Goal: Information Seeking & Learning: Learn about a topic

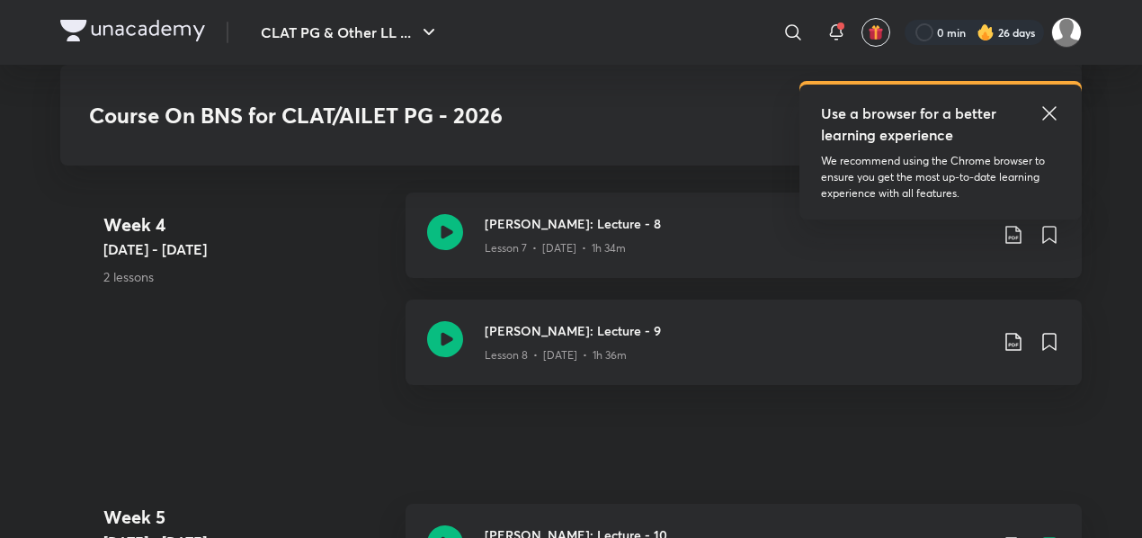
scroll to position [2360, 0]
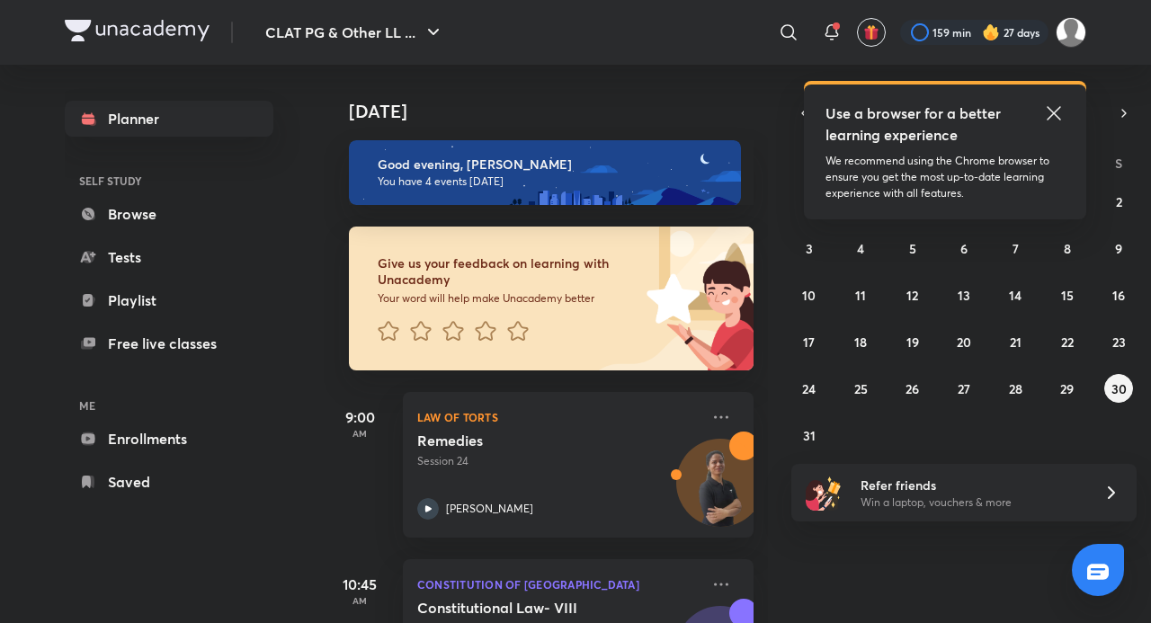
click at [1059, 119] on icon at bounding box center [1053, 112] width 13 height 13
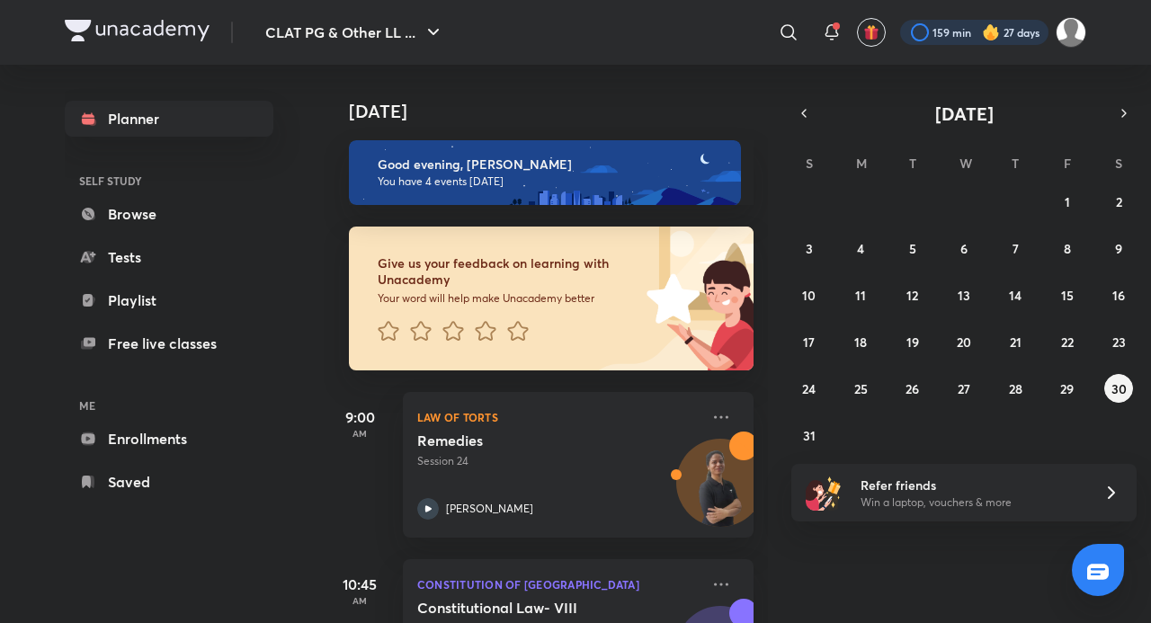
click at [952, 31] on div at bounding box center [974, 32] width 148 height 25
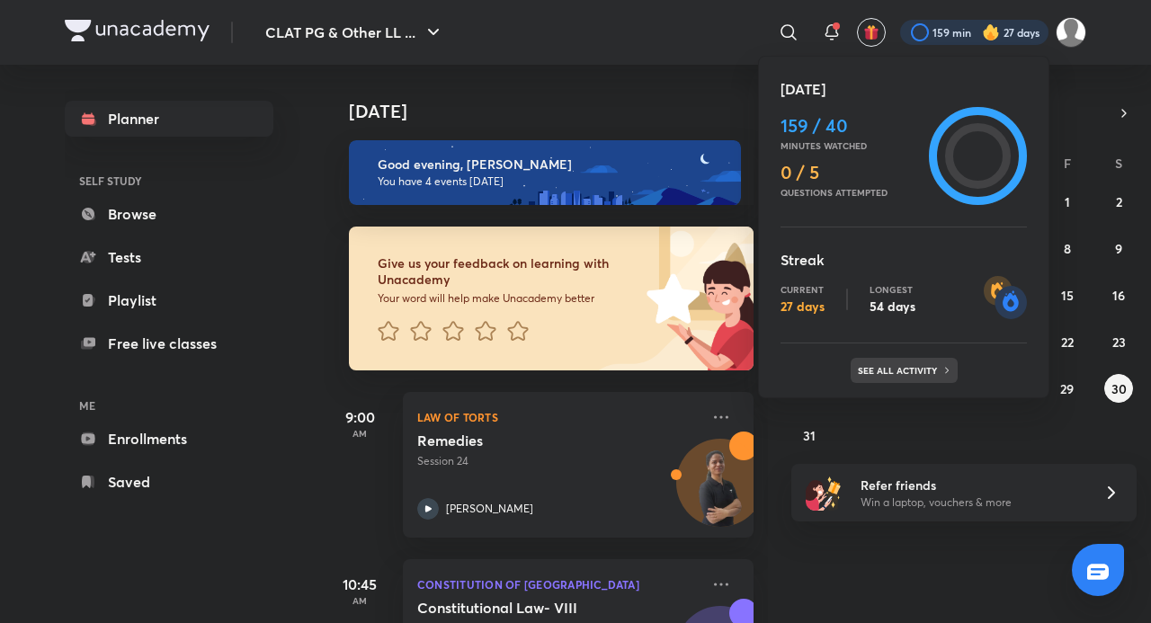
click at [932, 375] on p "See all activity" at bounding box center [900, 370] width 84 height 11
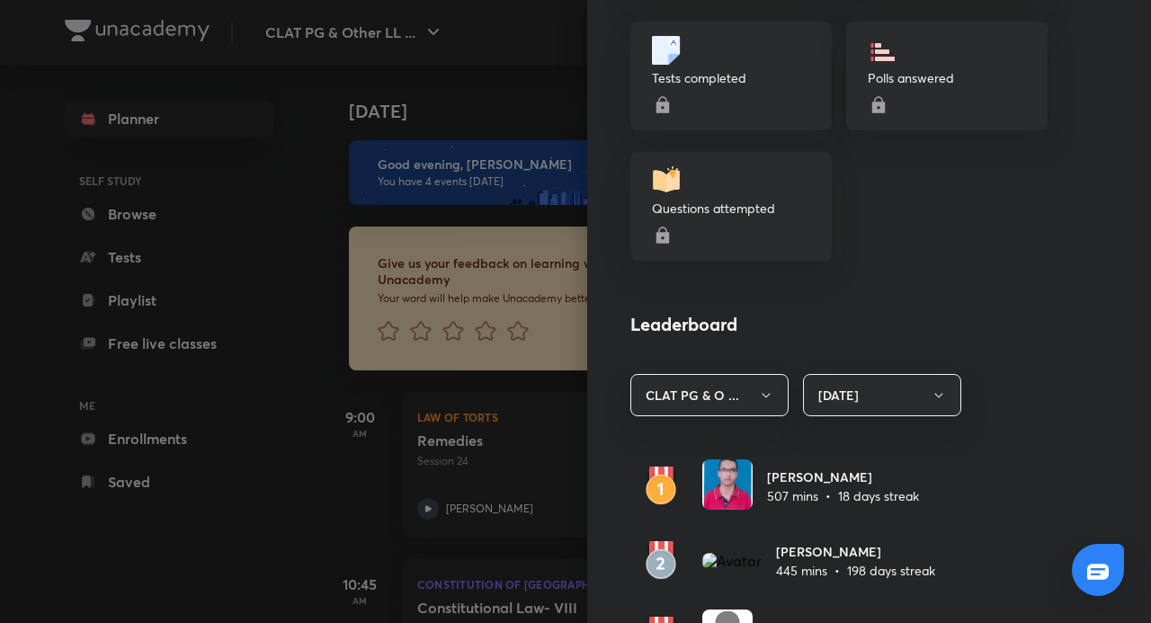
scroll to position [990, 0]
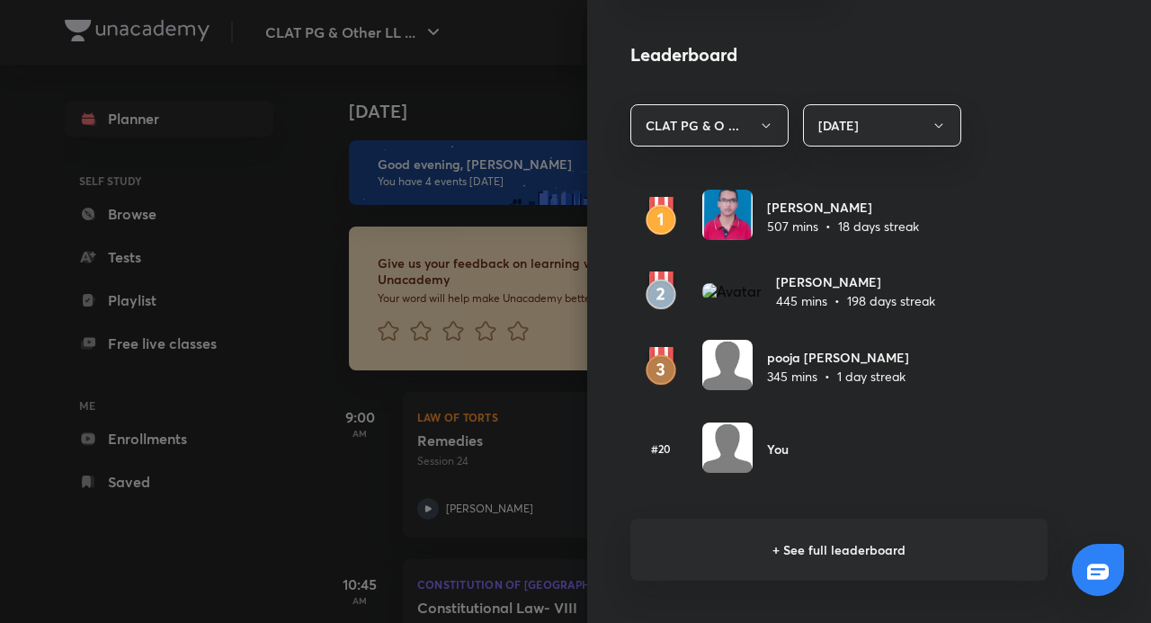
click at [801, 553] on h6 "+ See full leaderboard" at bounding box center [839, 550] width 417 height 62
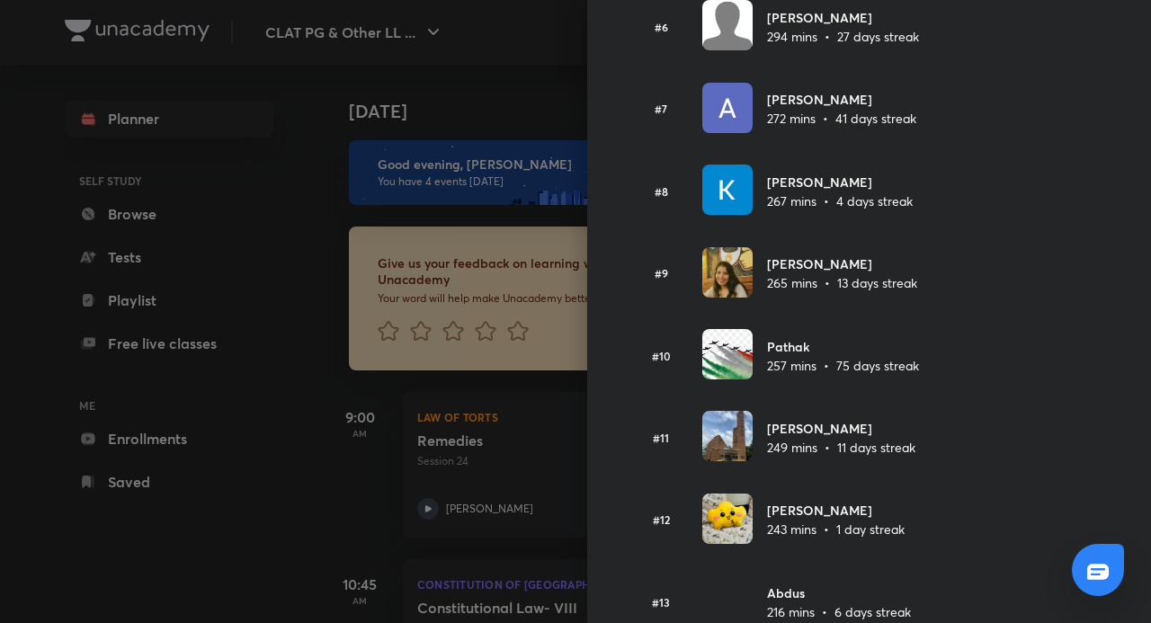
scroll to position [360, 0]
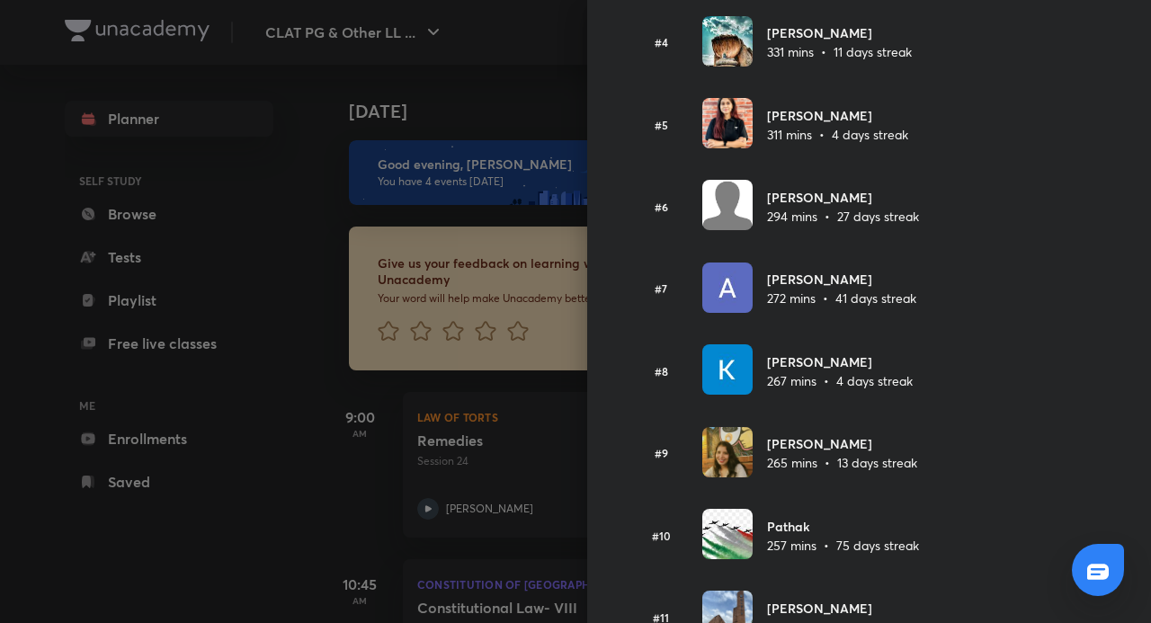
click at [76, 517] on div at bounding box center [575, 311] width 1151 height 623
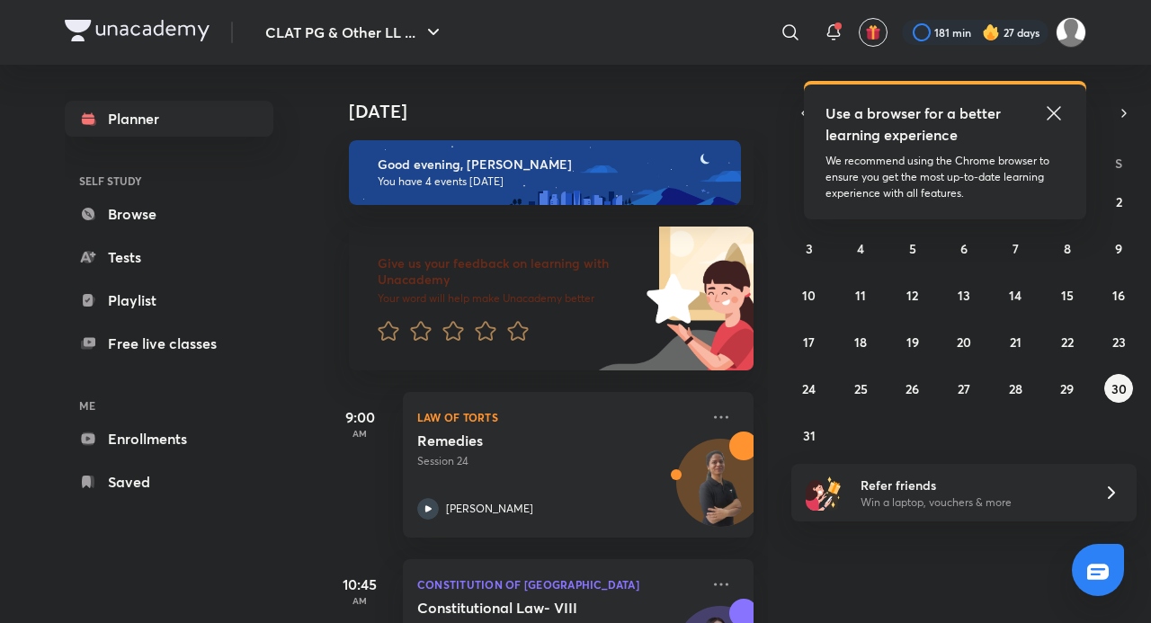
click at [1049, 101] on div "Use a browser for a better learning experience We recommend using the Chrome br…" at bounding box center [945, 152] width 282 height 135
click at [1051, 112] on icon at bounding box center [1055, 114] width 22 height 22
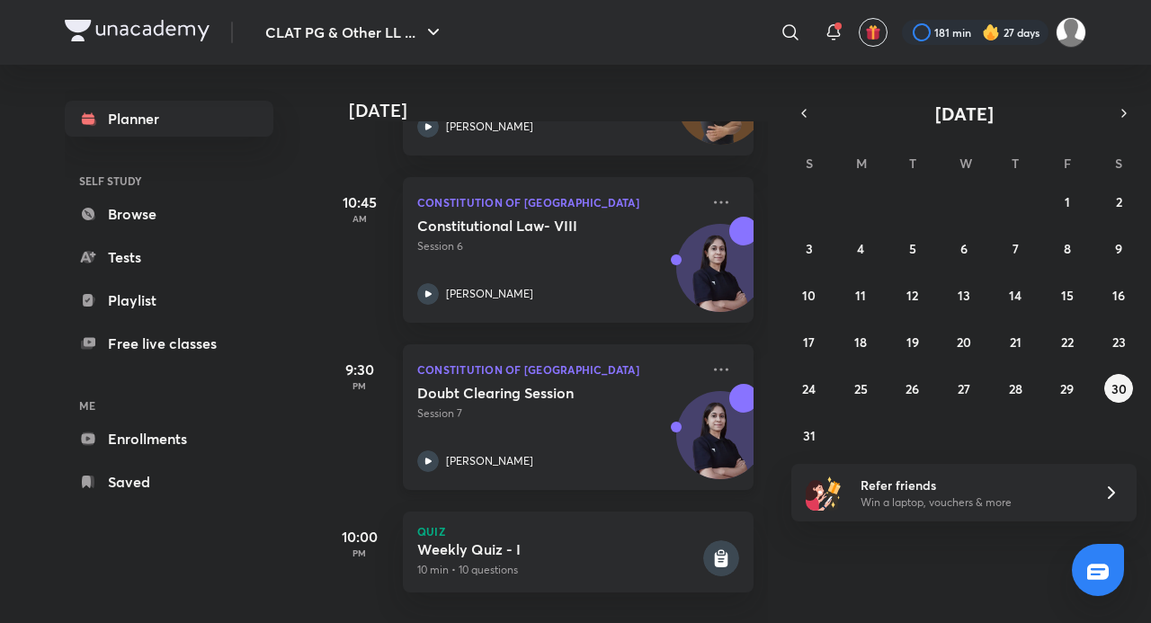
scroll to position [396, 0]
click at [817, 432] on button "31" at bounding box center [809, 435] width 29 height 29
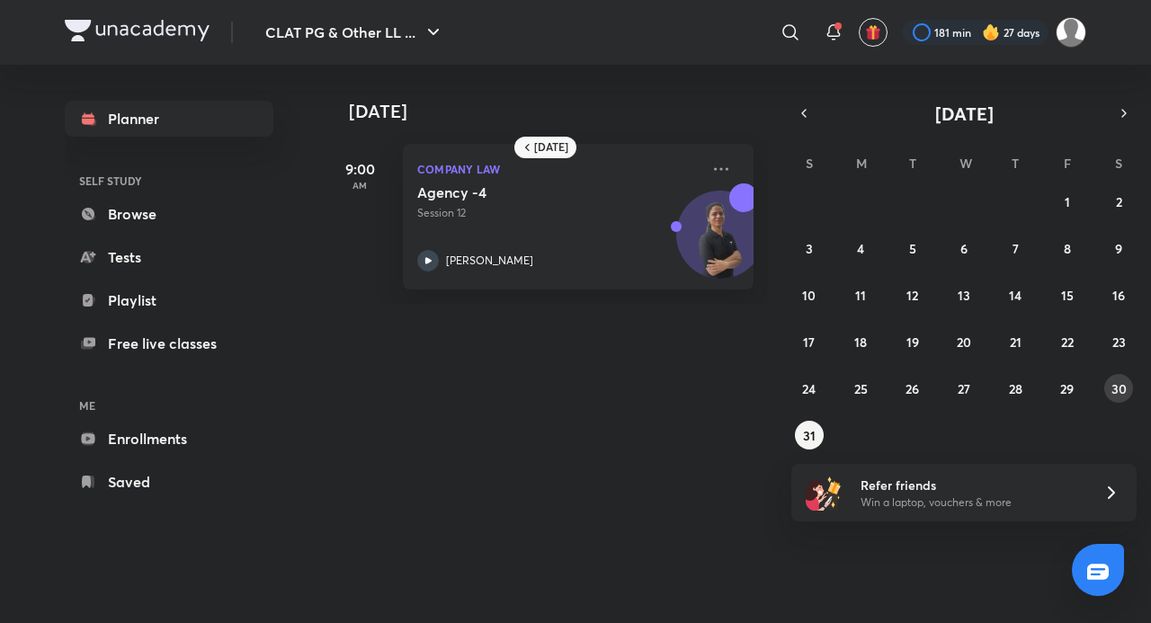
click at [1121, 383] on abbr "30" at bounding box center [1119, 389] width 15 height 17
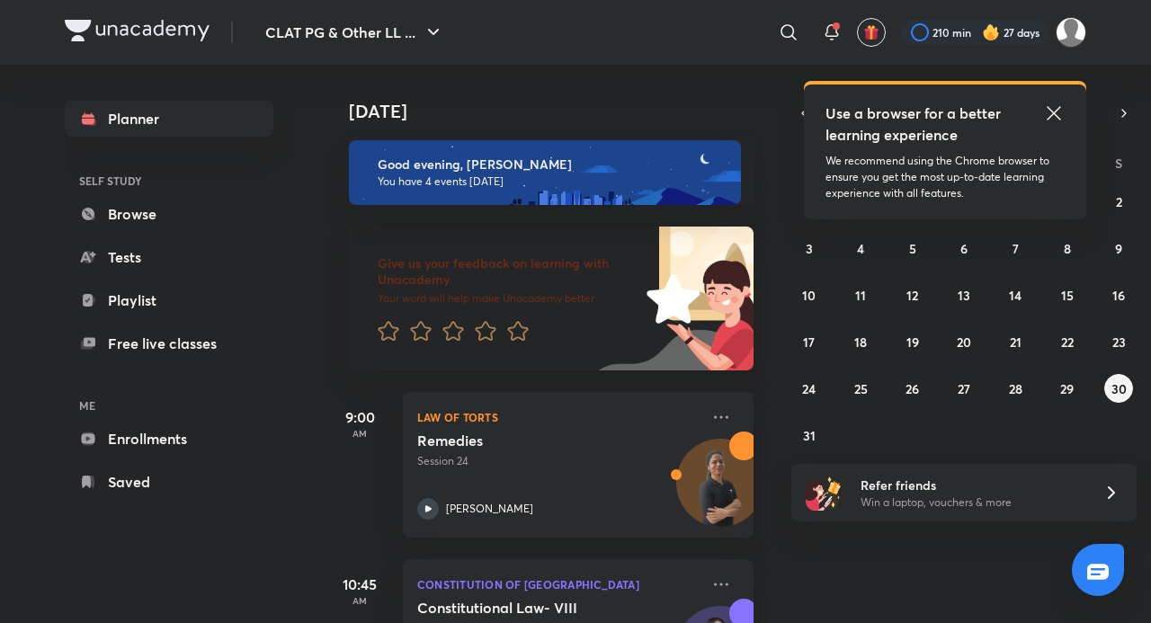
click at [984, 31] on img at bounding box center [991, 32] width 18 height 18
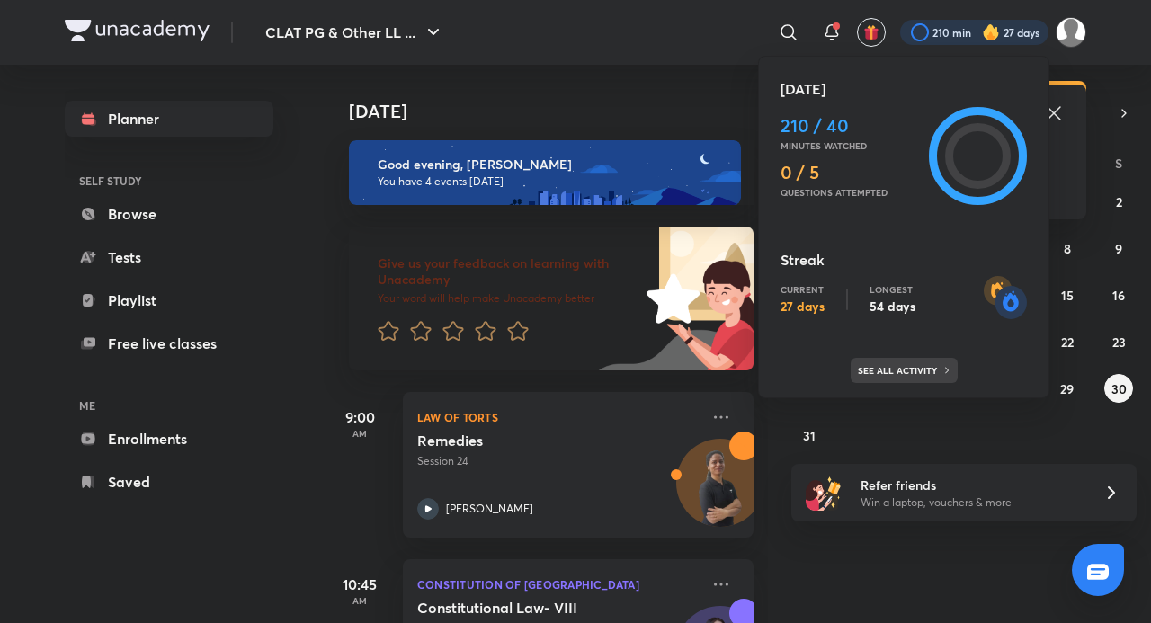
click at [892, 376] on p "See all activity" at bounding box center [900, 370] width 84 height 11
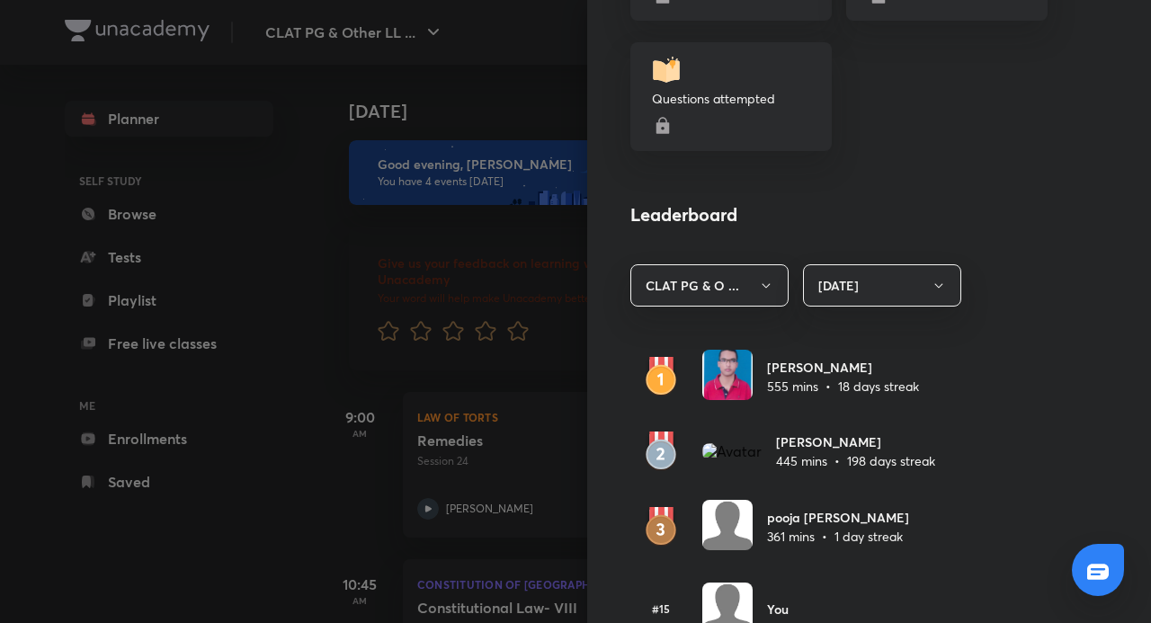
scroll to position [1080, 0]
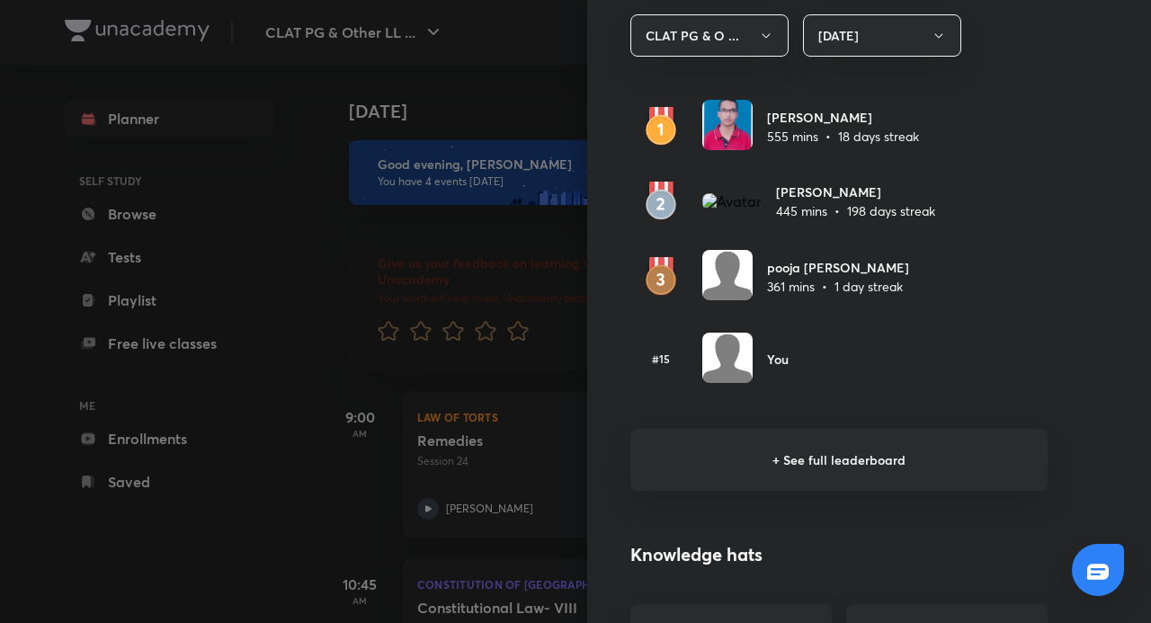
click at [893, 464] on h6 "+ See full leaderboard" at bounding box center [839, 460] width 417 height 62
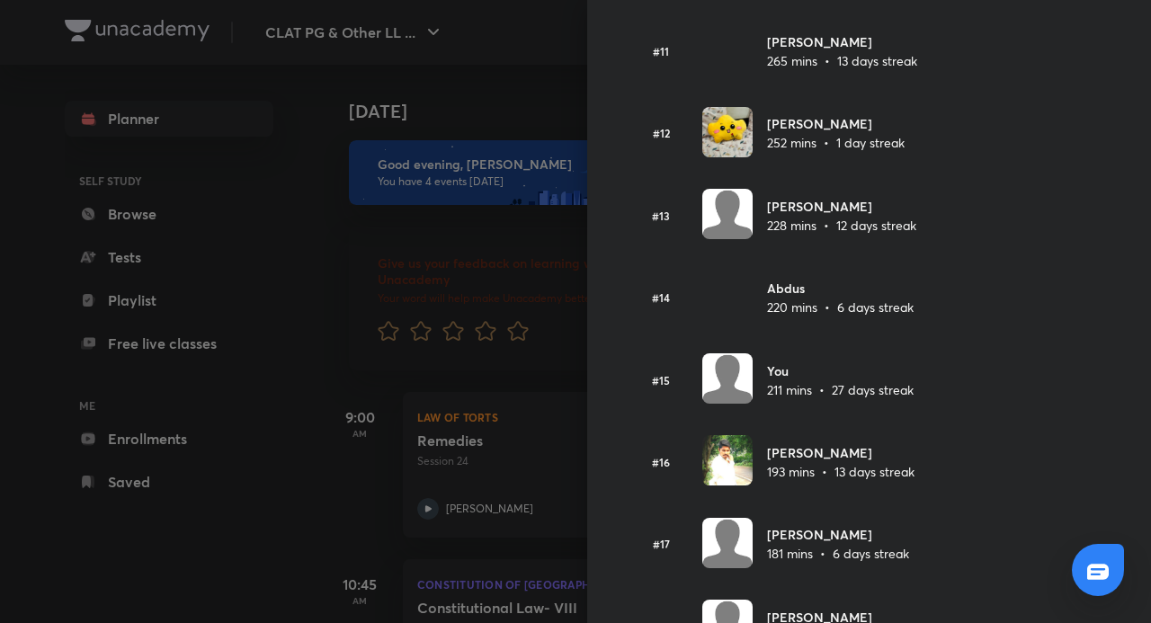
scroll to position [931, 0]
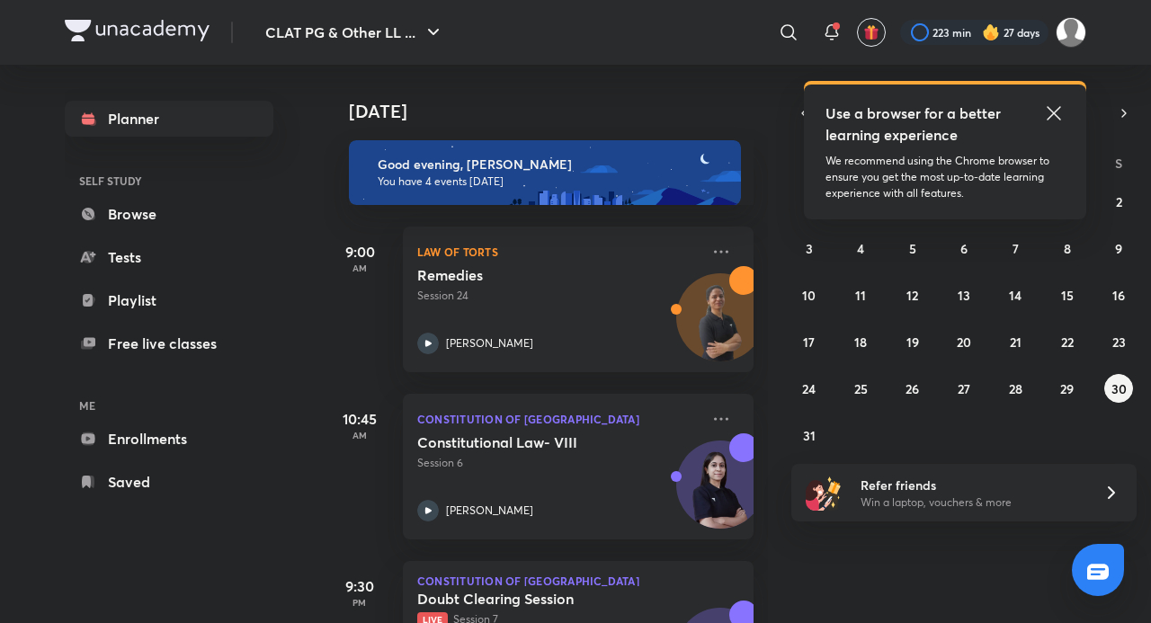
click at [1060, 109] on icon at bounding box center [1055, 114] width 22 height 22
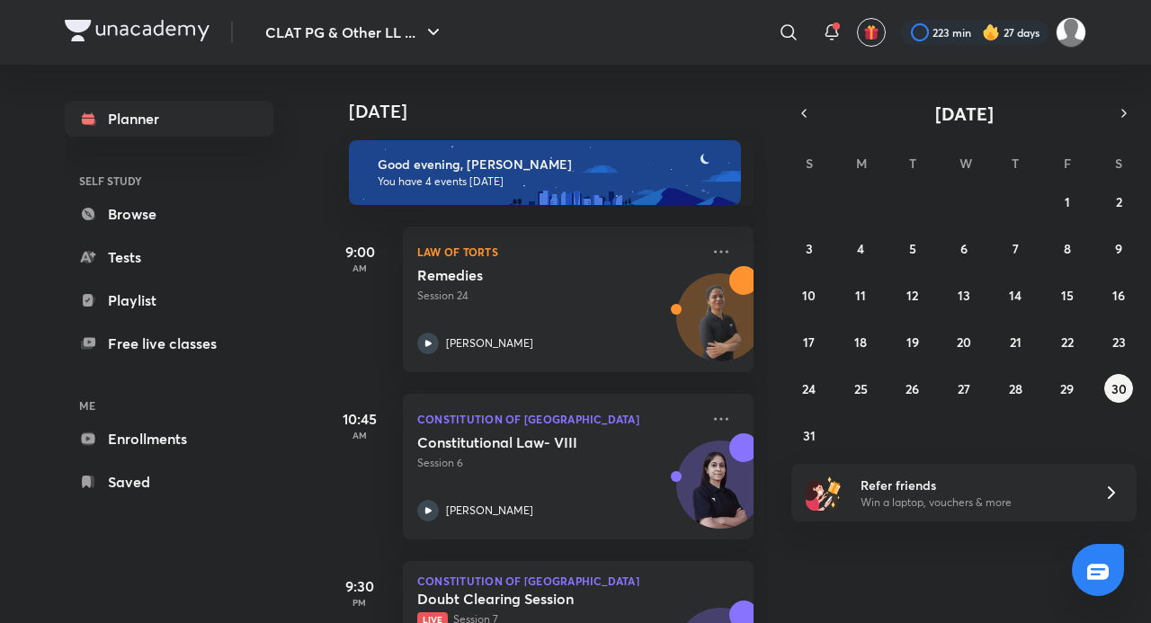
click at [995, 29] on img at bounding box center [991, 32] width 18 height 18
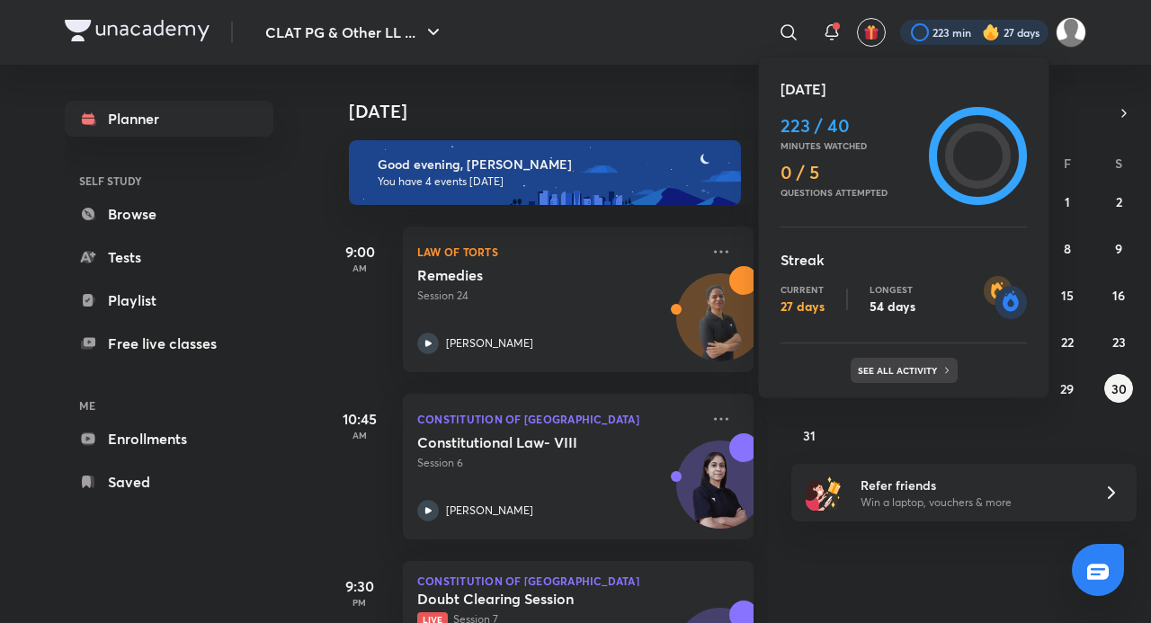
click at [885, 365] on p "See all activity" at bounding box center [900, 370] width 84 height 11
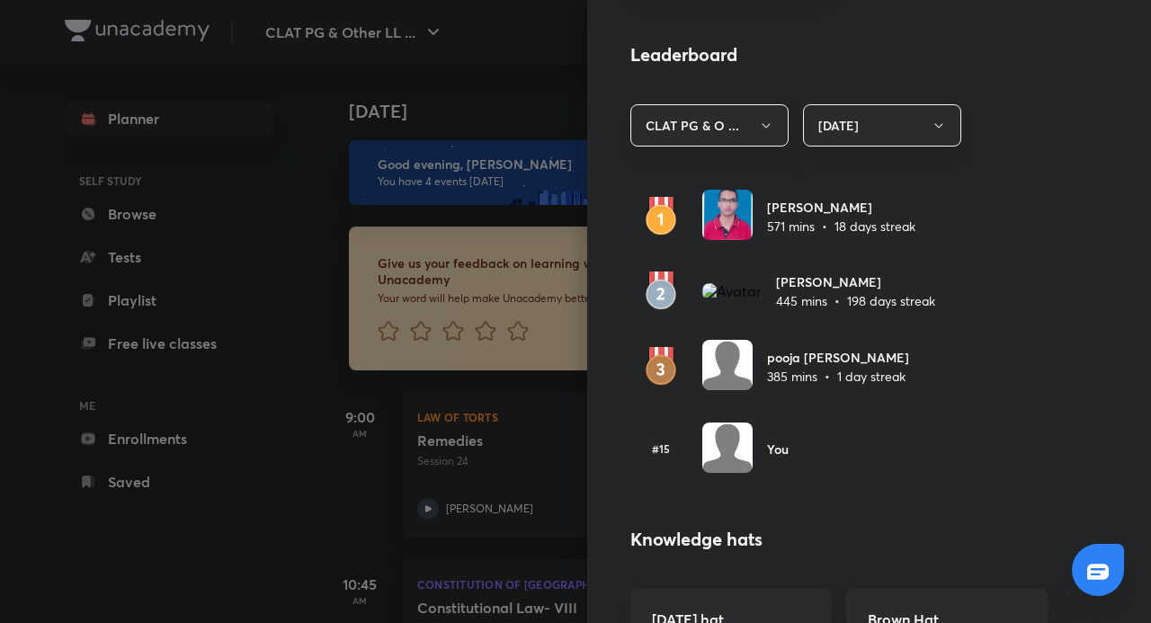
scroll to position [1169, 0]
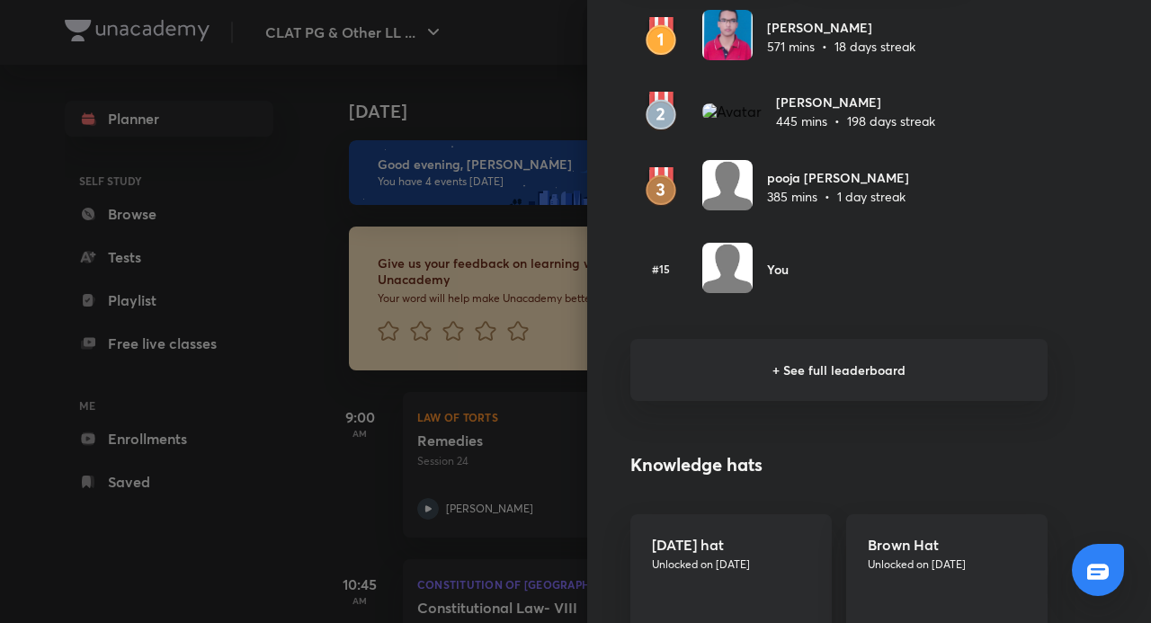
click at [786, 360] on h6 "+ See full leaderboard" at bounding box center [839, 370] width 417 height 62
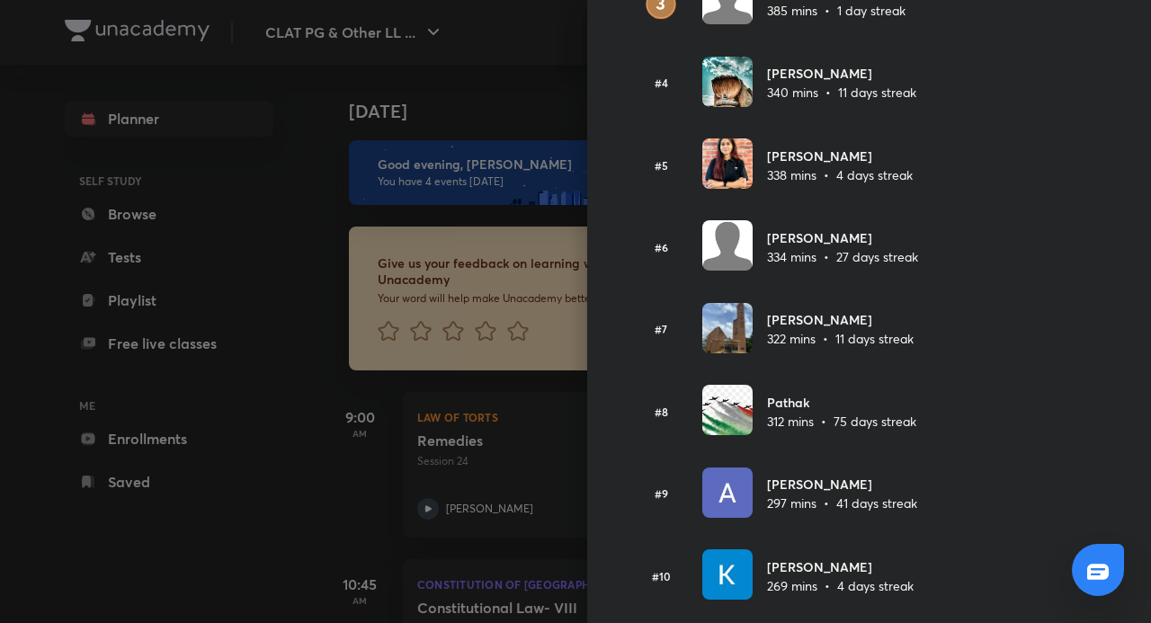
scroll to position [0, 0]
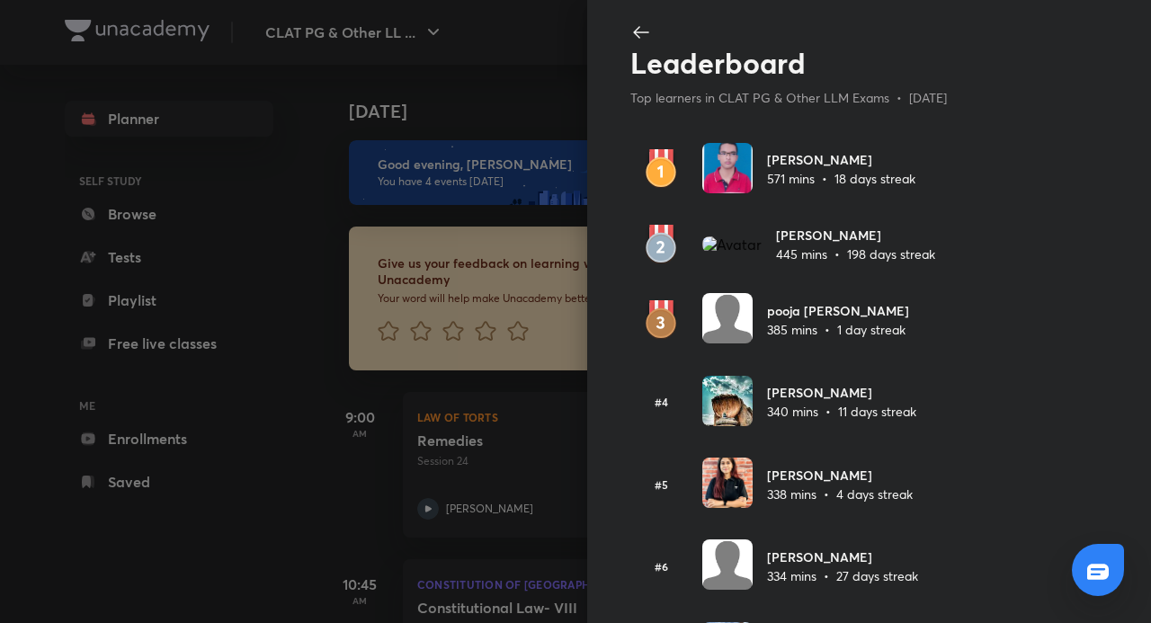
click at [336, 392] on div at bounding box center [575, 311] width 1151 height 623
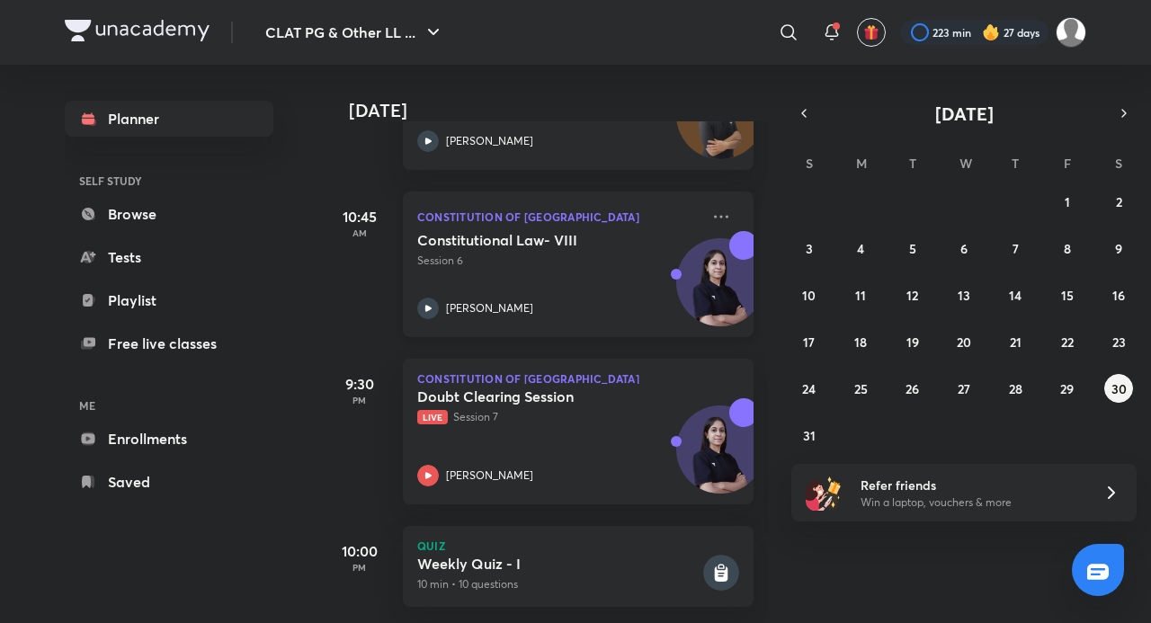
scroll to position [396, 0]
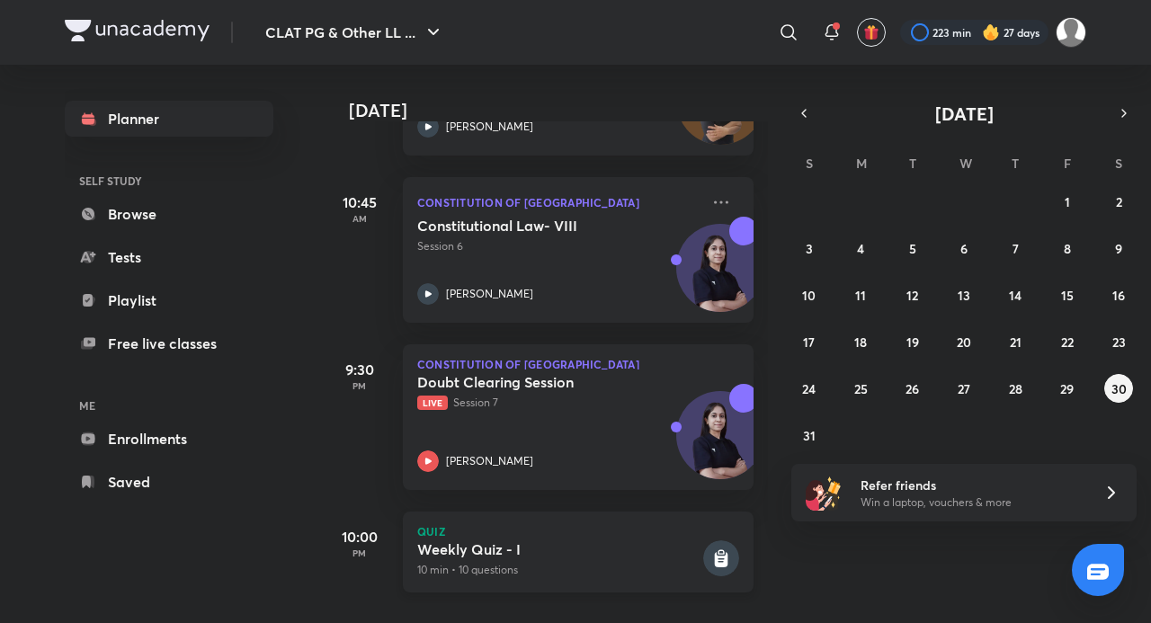
click at [648, 541] on h5 "Weekly Quiz - I" at bounding box center [558, 550] width 282 height 18
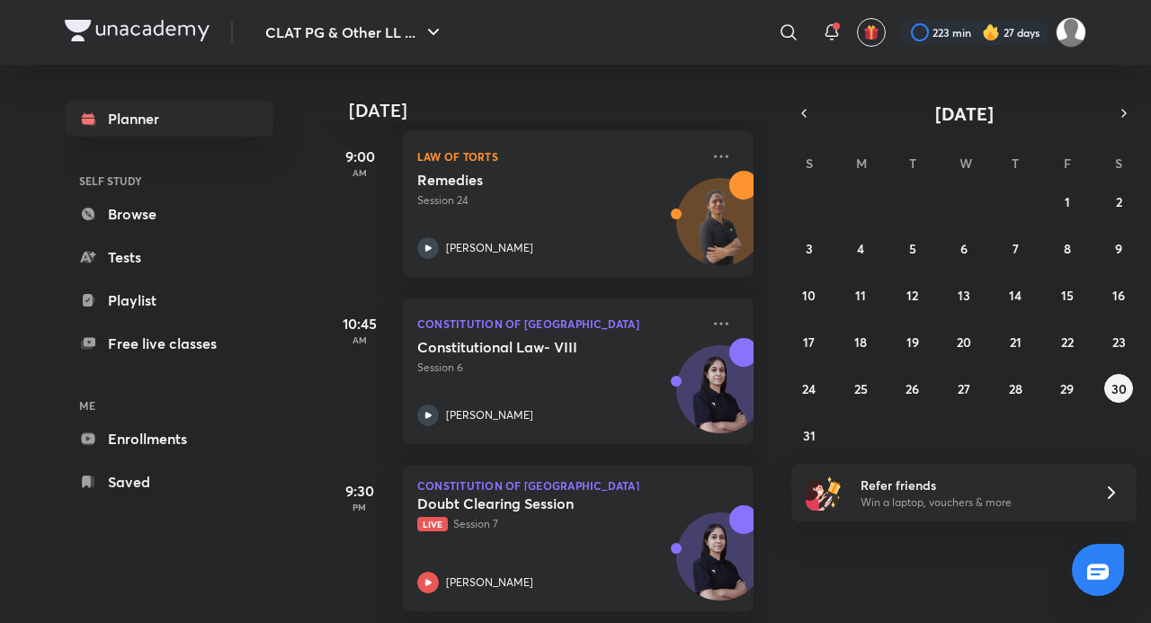
scroll to position [396, 0]
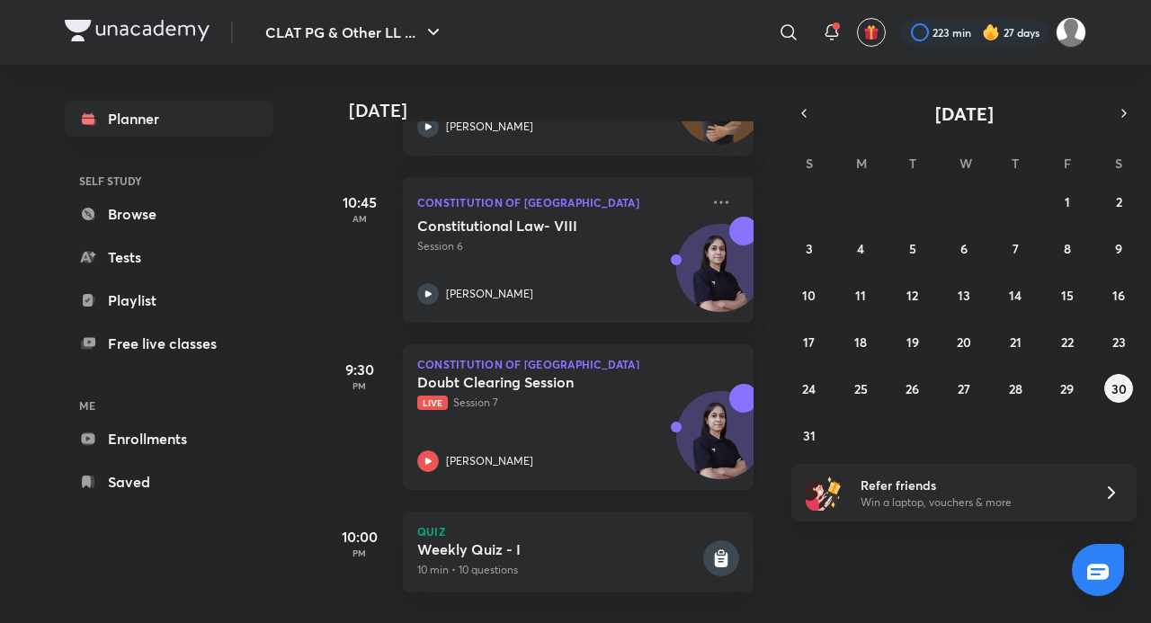
click at [470, 453] on p "[PERSON_NAME]" at bounding box center [489, 461] width 87 height 16
click at [433, 451] on icon at bounding box center [428, 462] width 22 height 22
click at [442, 451] on div "[PERSON_NAME]" at bounding box center [558, 462] width 282 height 22
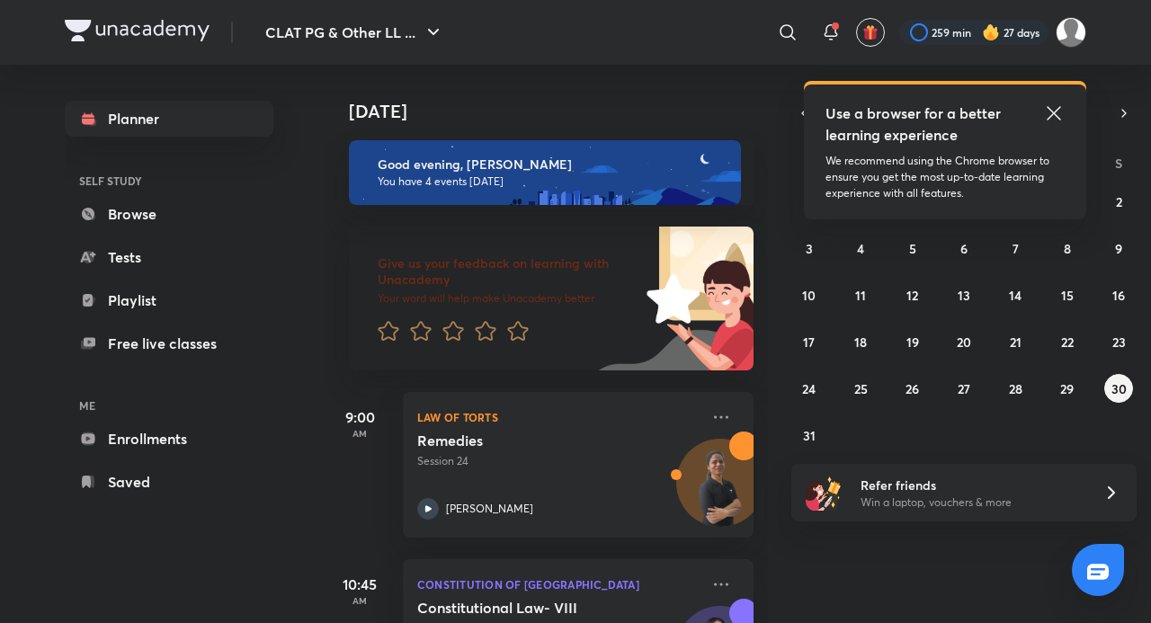
click at [1050, 109] on icon at bounding box center [1053, 112] width 13 height 13
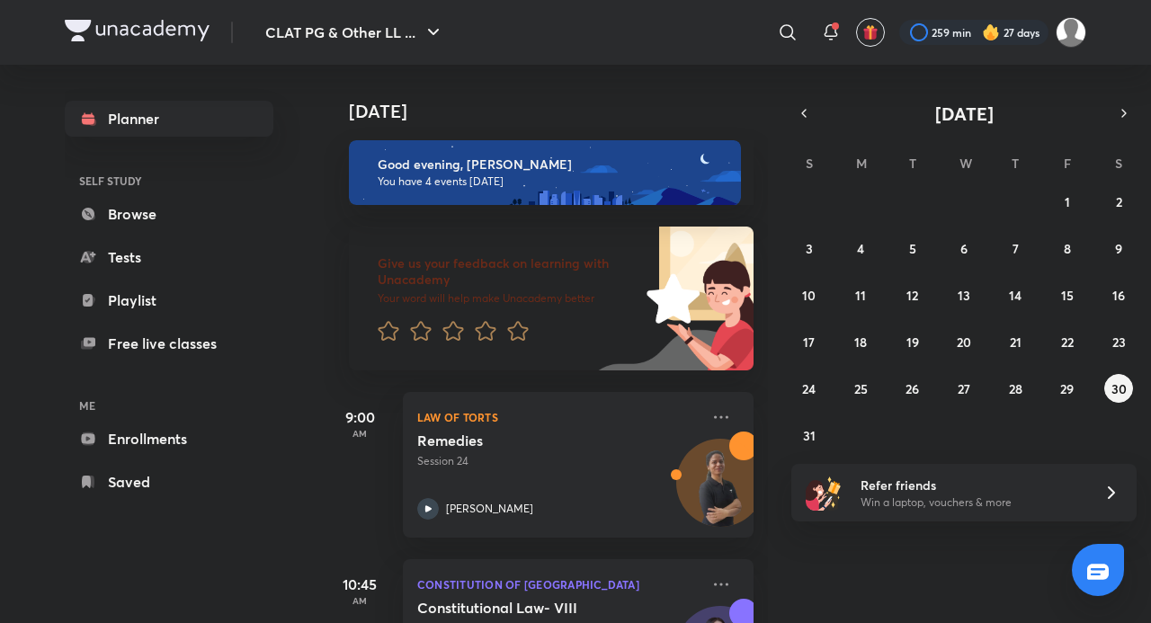
scroll to position [396, 0]
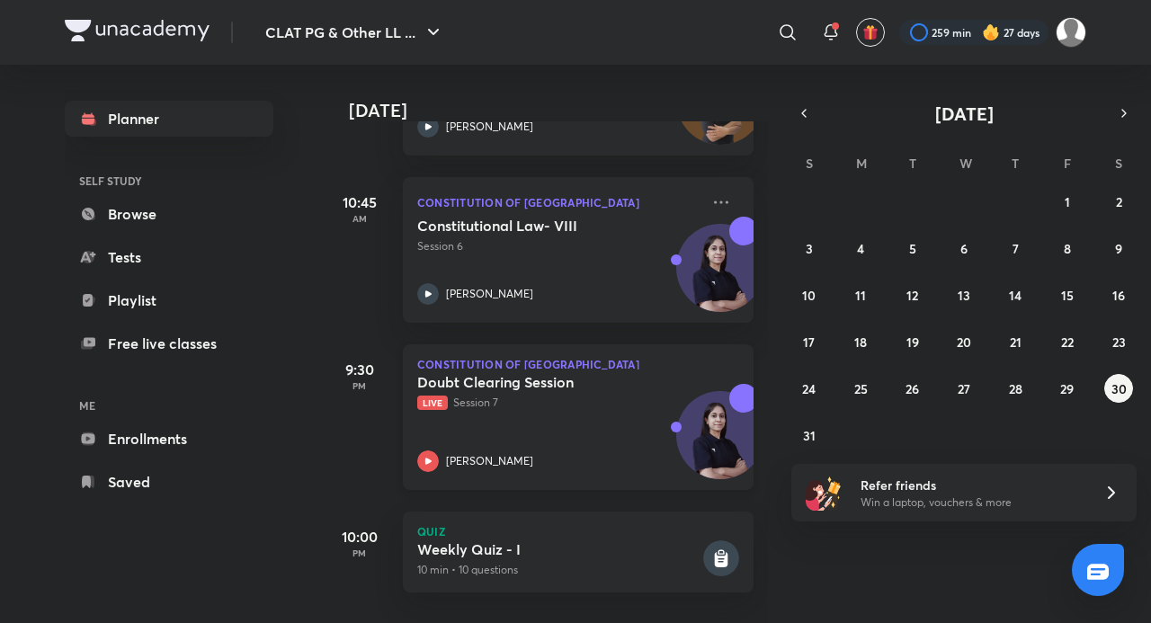
click at [444, 407] on div "Doubt Clearing Session Live Session 7 Manjari Singh" at bounding box center [558, 422] width 282 height 99
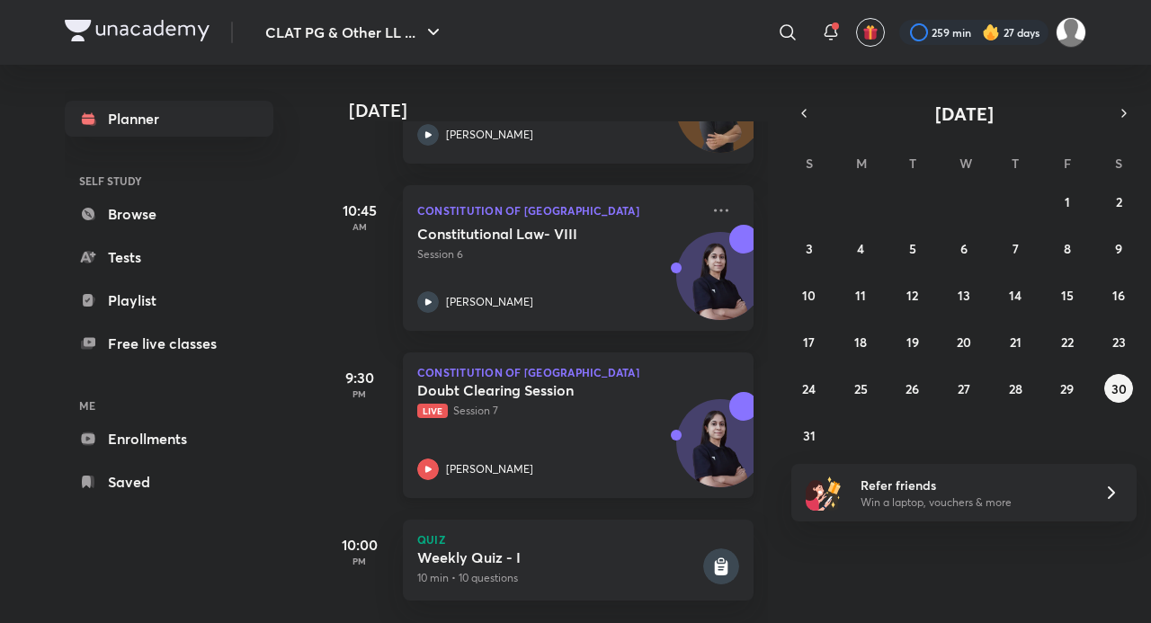
scroll to position [396, 0]
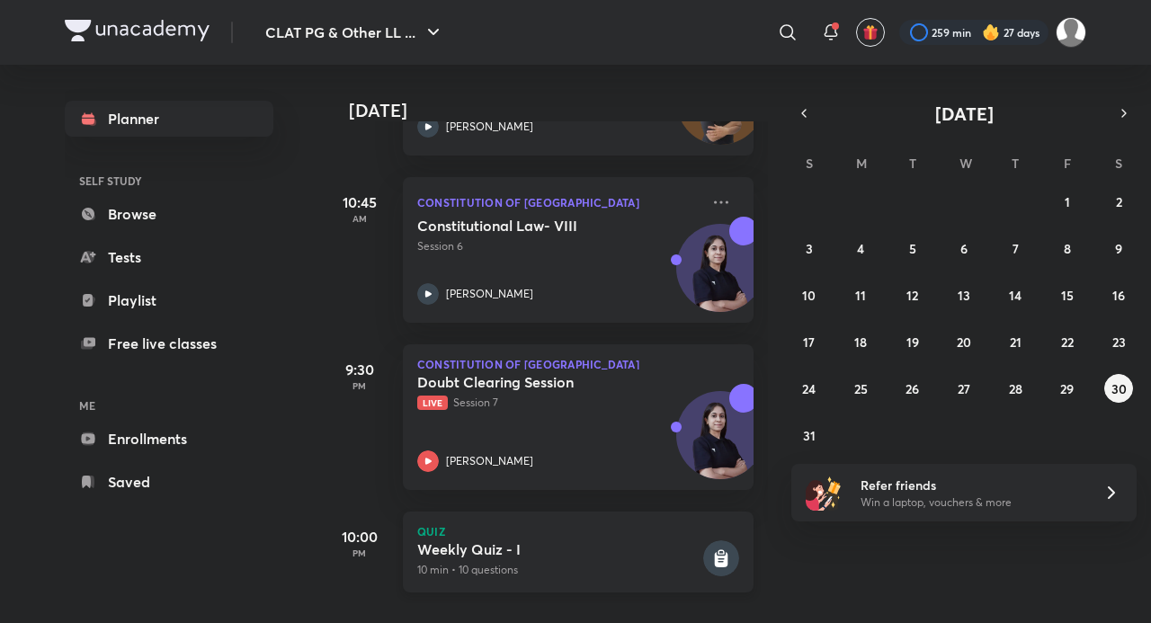
click at [455, 547] on div "Weekly Quiz - I 10 min • 10 questions" at bounding box center [558, 560] width 282 height 38
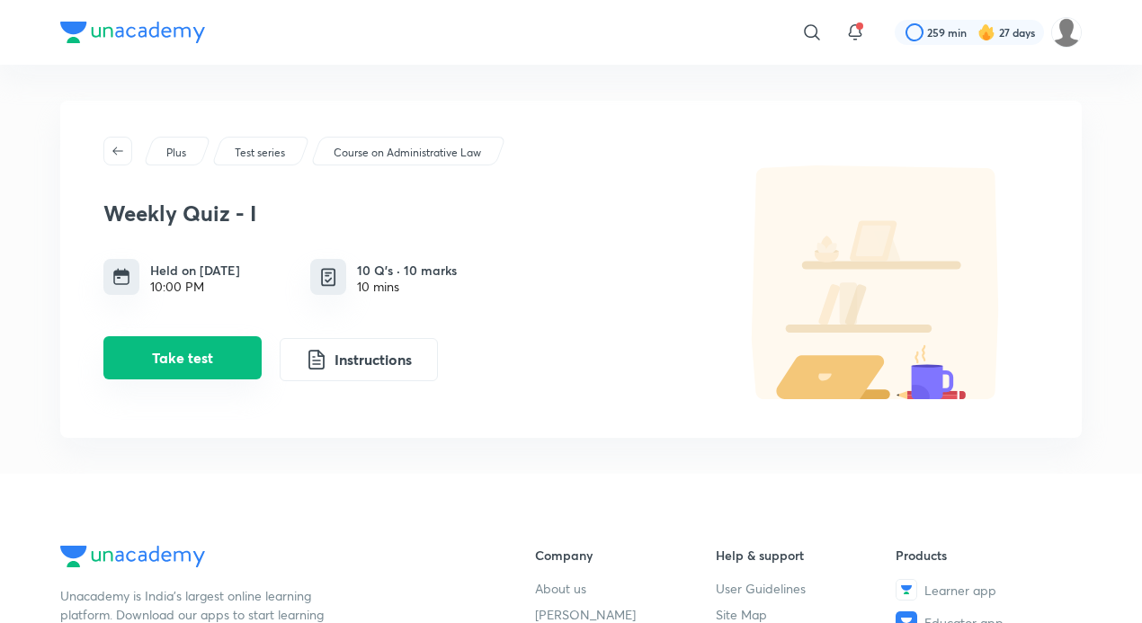
click at [175, 363] on button "Take test" at bounding box center [182, 357] width 158 height 43
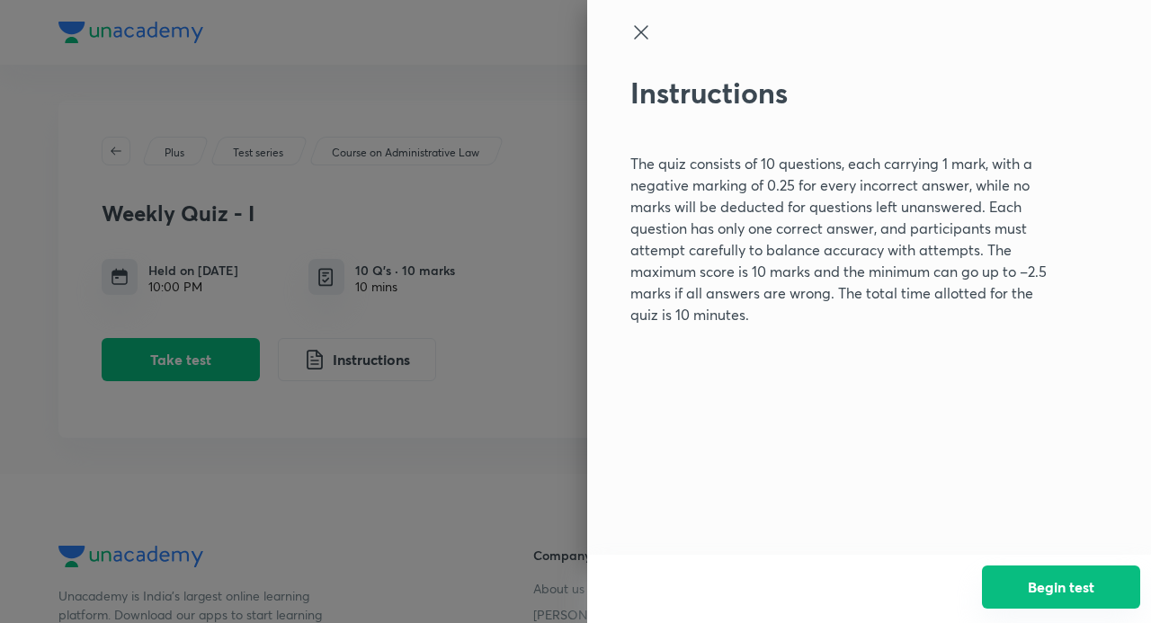
click at [1090, 584] on button "Begin test" at bounding box center [1061, 587] width 158 height 43
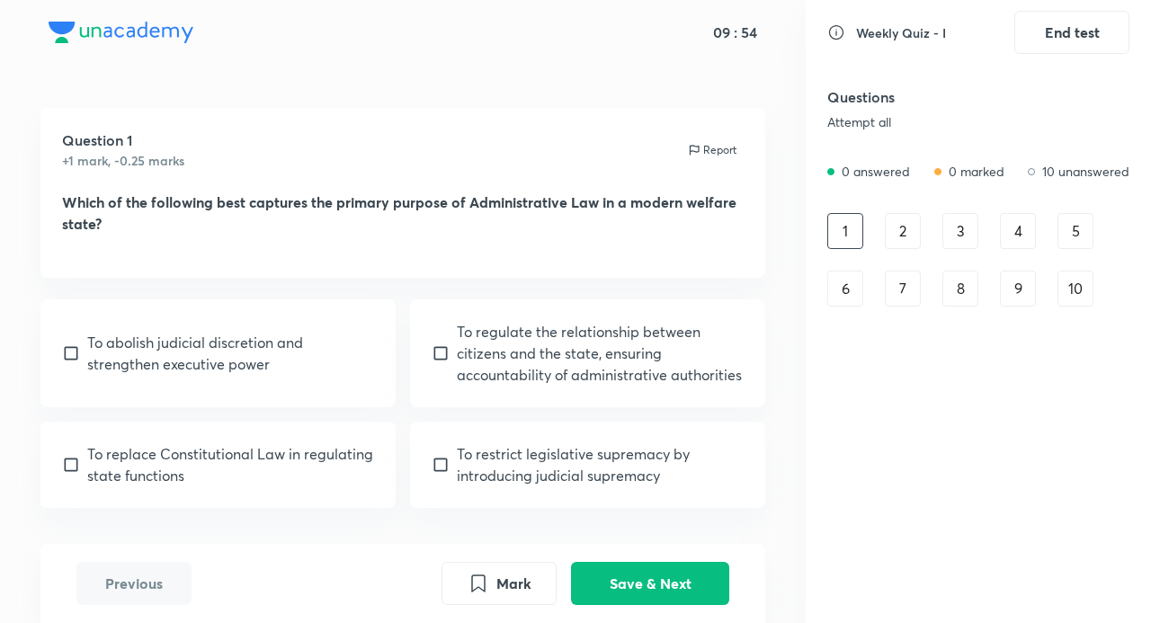
scroll to position [72, 0]
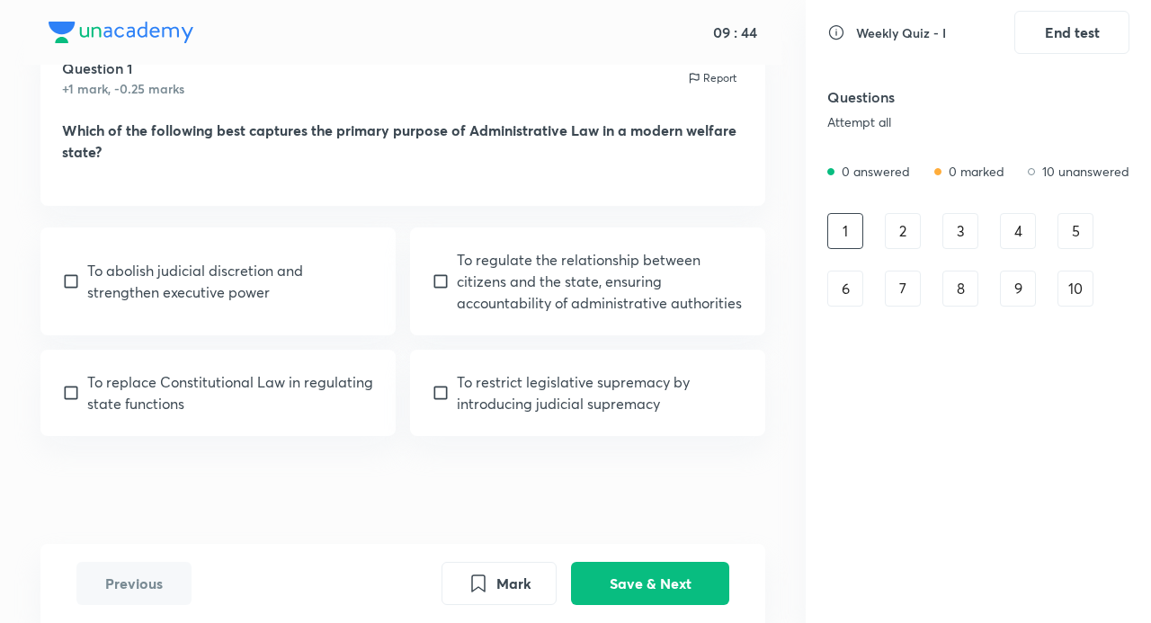
click at [441, 279] on input "checkbox" at bounding box center [444, 282] width 25 height 18
checkbox input "true"
click at [648, 575] on button "Save & Next" at bounding box center [650, 581] width 158 height 43
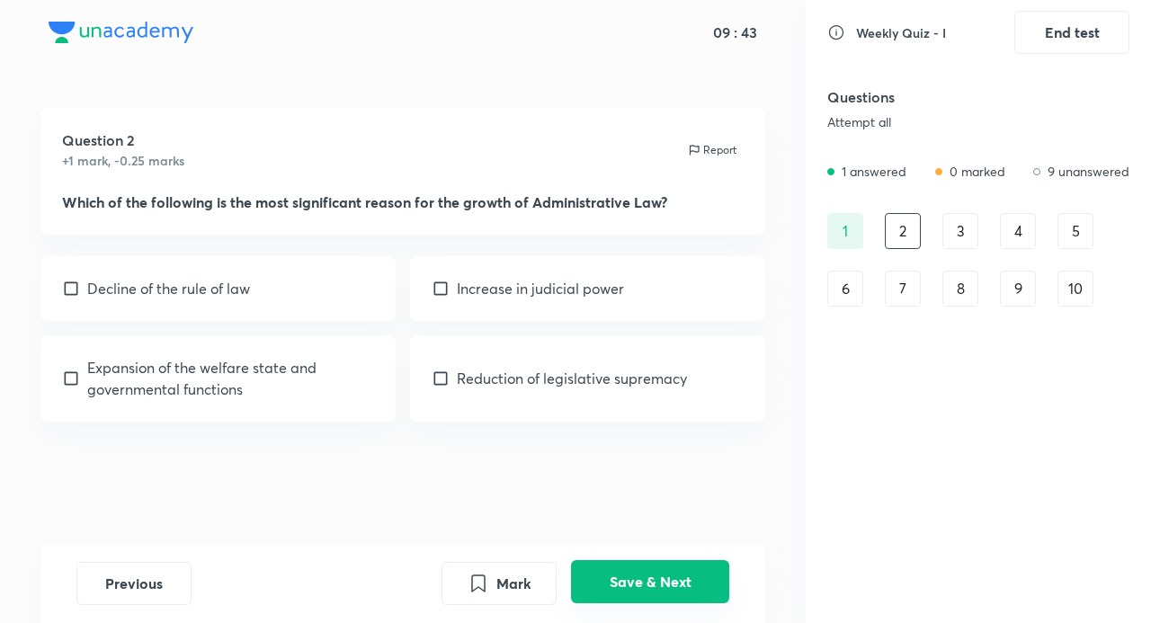
scroll to position [0, 0]
click at [65, 386] on input "checkbox" at bounding box center [74, 379] width 25 height 18
checkbox input "true"
click at [647, 594] on button "Save & Next" at bounding box center [650, 581] width 158 height 43
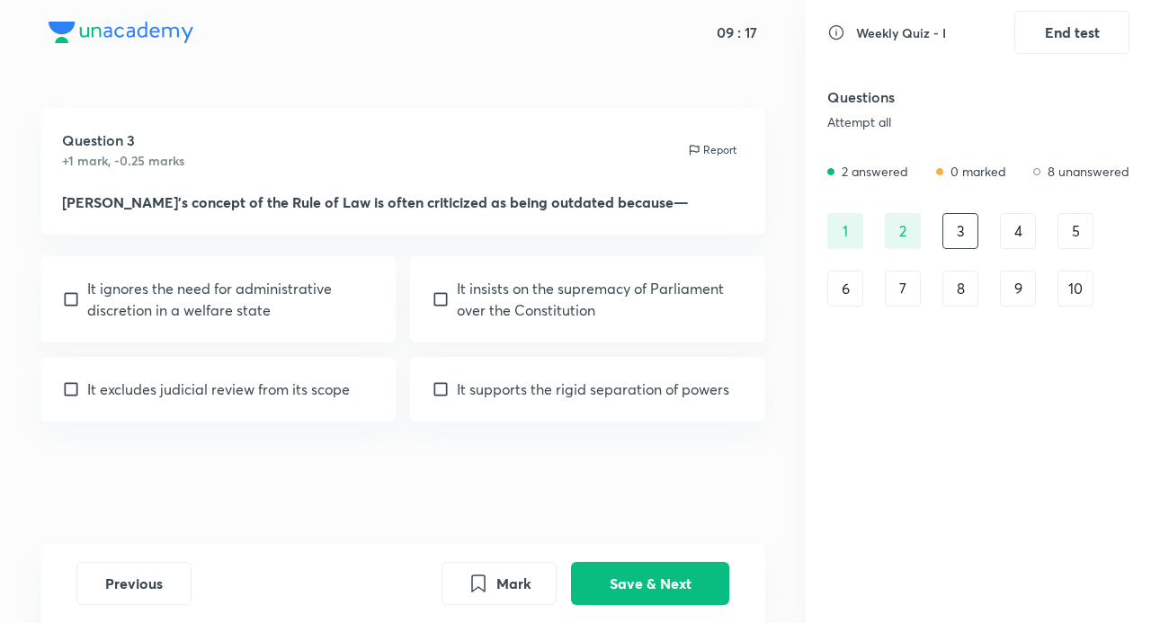
click at [74, 297] on input "checkbox" at bounding box center [74, 300] width 25 height 18
checkbox input "true"
click at [639, 588] on button "Save & Next" at bounding box center [650, 581] width 158 height 43
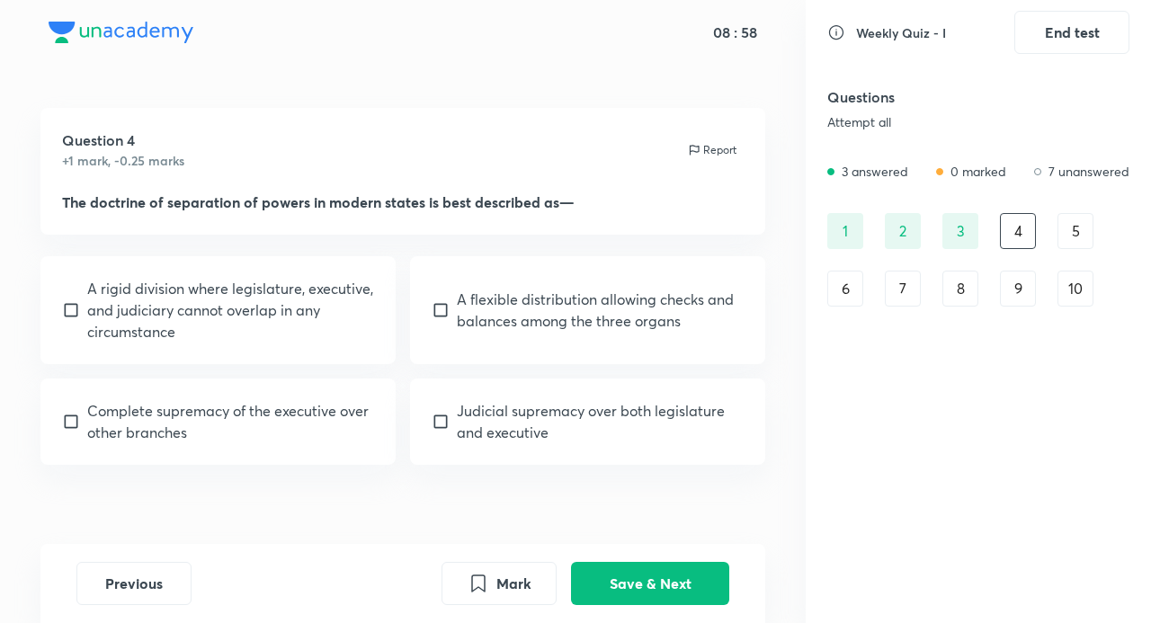
click at [440, 308] on input "checkbox" at bounding box center [444, 310] width 25 height 18
checkbox input "true"
click at [650, 574] on button "Save & Next" at bounding box center [650, 581] width 158 height 43
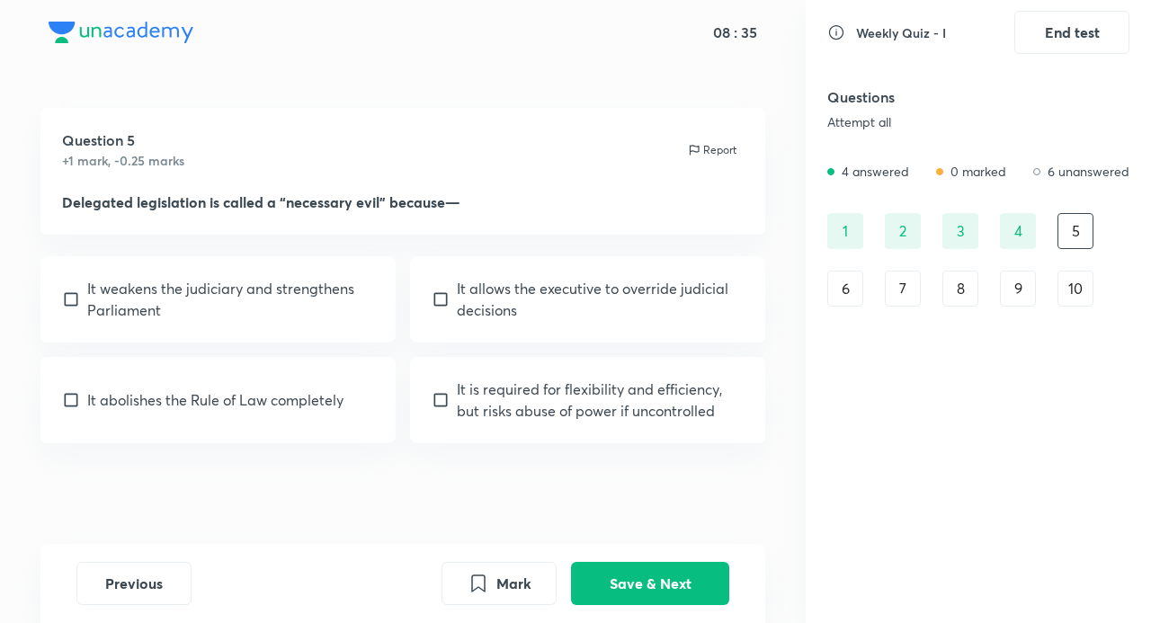
click at [443, 400] on input "checkbox" at bounding box center [444, 400] width 25 height 18
checkbox input "true"
click at [657, 576] on button "Save & Next" at bounding box center [650, 581] width 158 height 43
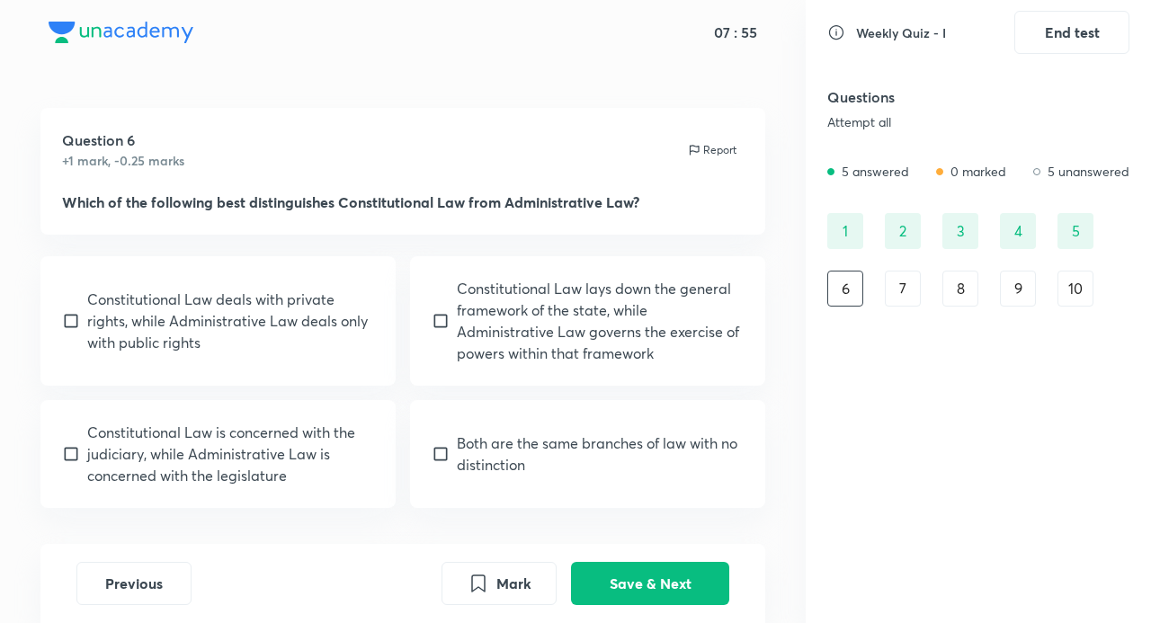
click at [443, 317] on input "checkbox" at bounding box center [444, 321] width 25 height 18
checkbox input "true"
click at [693, 579] on button "Save & Next" at bounding box center [650, 581] width 158 height 43
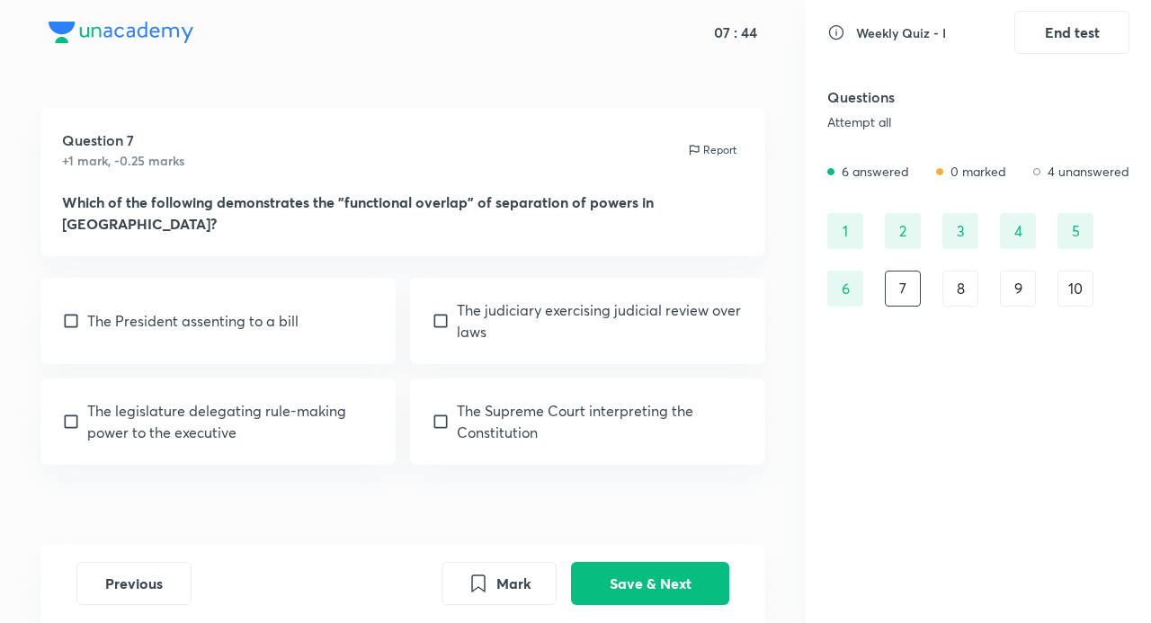
click at [1011, 243] on div "4" at bounding box center [1018, 231] width 36 height 36
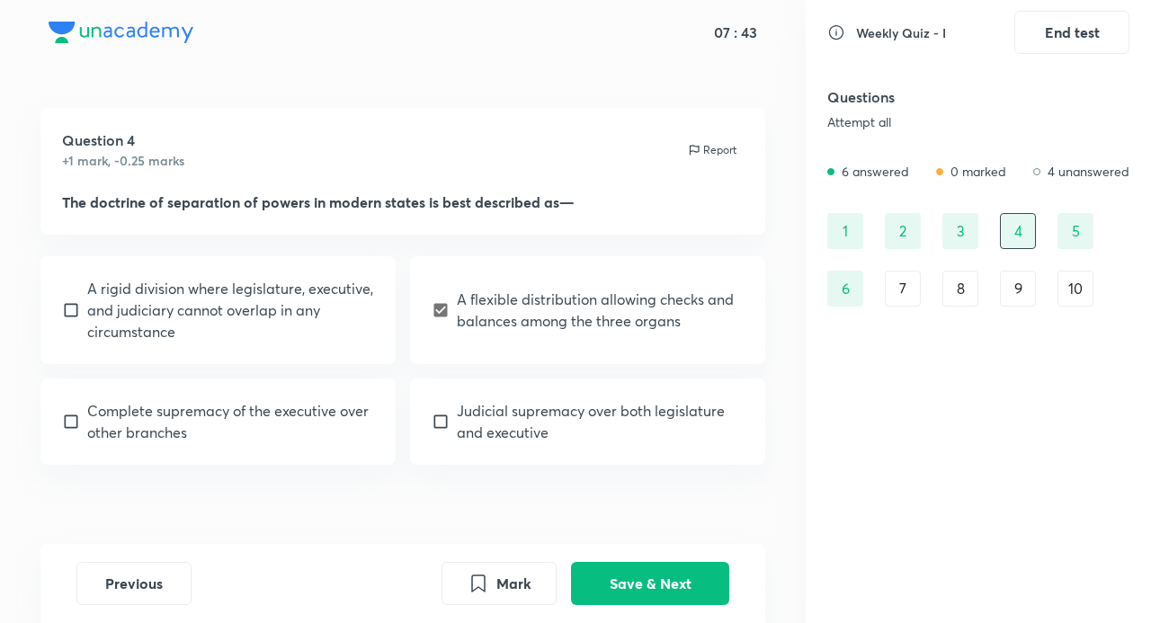
click at [851, 295] on div "6" at bounding box center [846, 289] width 36 height 36
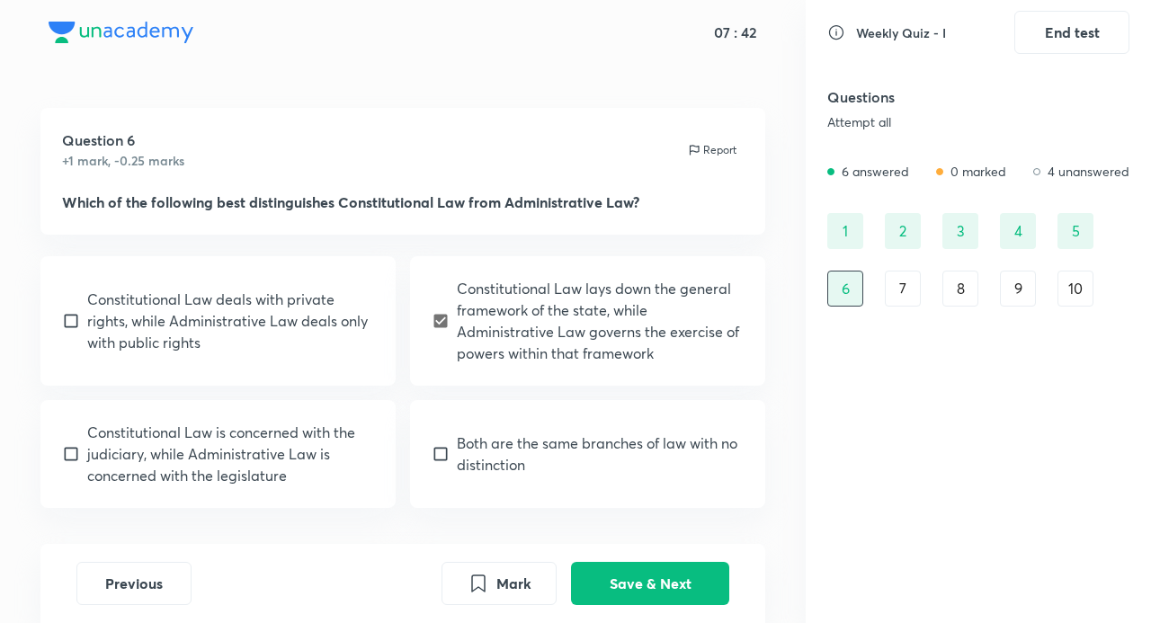
click at [918, 294] on div "7" at bounding box center [903, 289] width 36 height 36
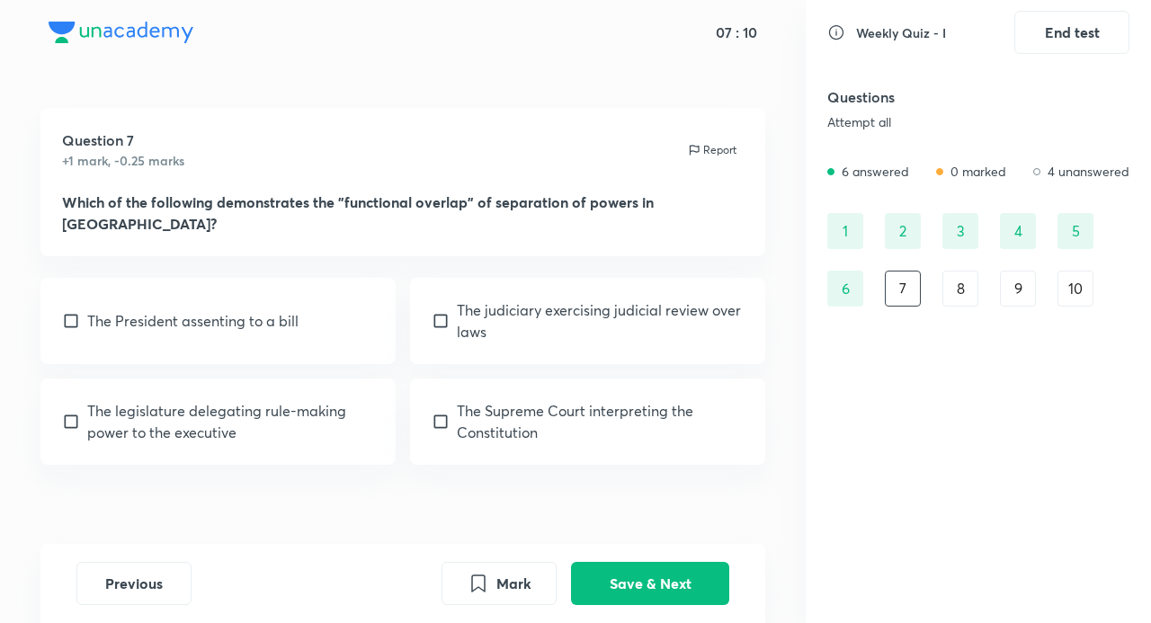
click at [74, 312] on input "checkbox" at bounding box center [74, 321] width 25 height 18
checkbox input "true"
click at [665, 581] on button "Save & Next" at bounding box center [650, 581] width 158 height 43
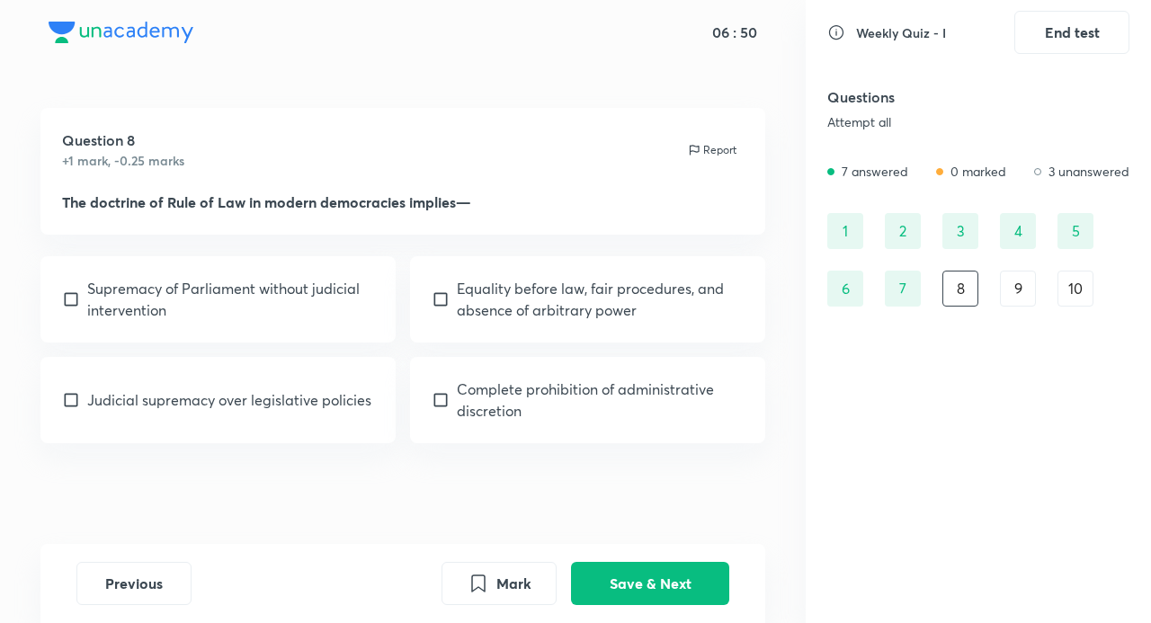
click at [447, 305] on input "checkbox" at bounding box center [444, 300] width 25 height 18
checkbox input "true"
click at [666, 587] on button "Save & Next" at bounding box center [650, 581] width 158 height 43
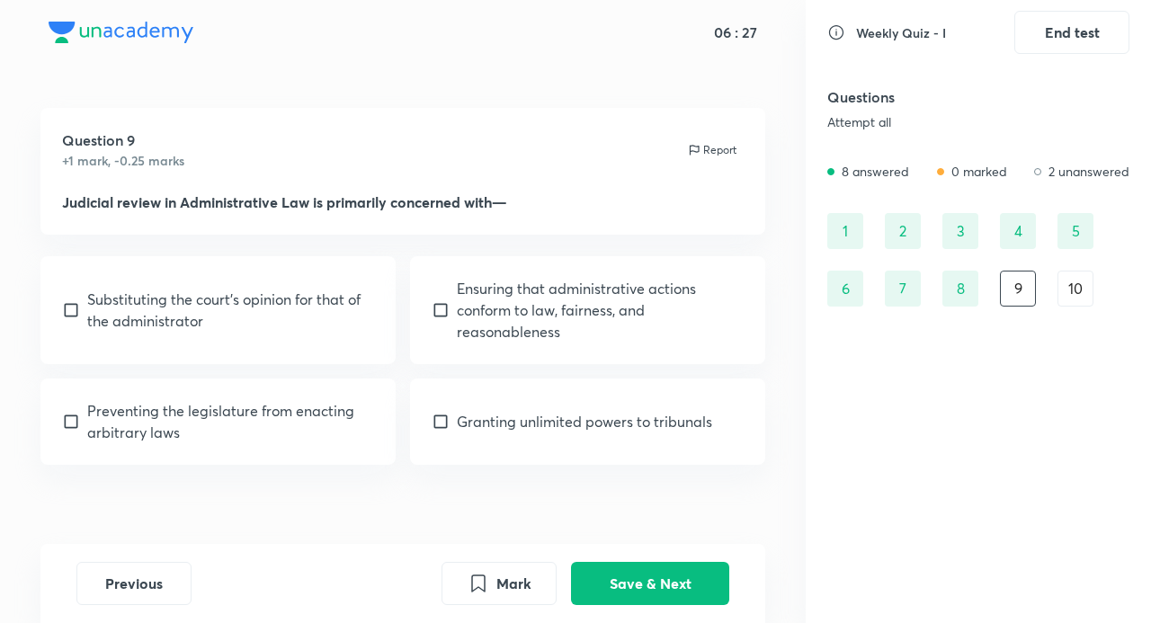
click at [444, 305] on input "checkbox" at bounding box center [444, 310] width 25 height 18
checkbox input "true"
click at [676, 596] on button "Save & Next" at bounding box center [650, 581] width 158 height 43
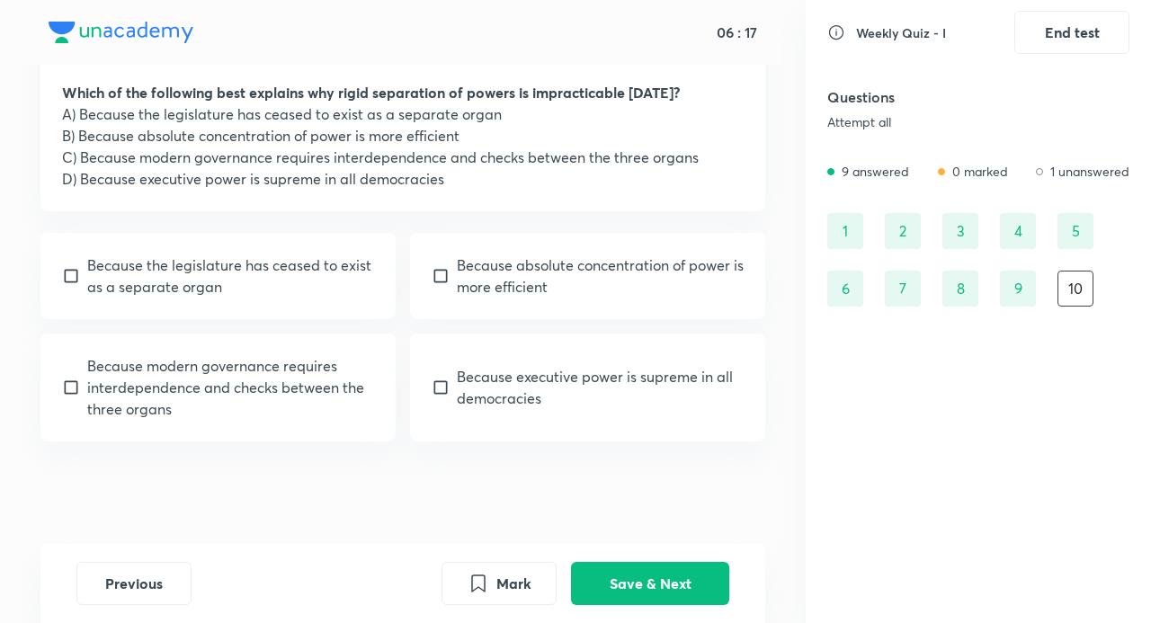
scroll to position [115, 0]
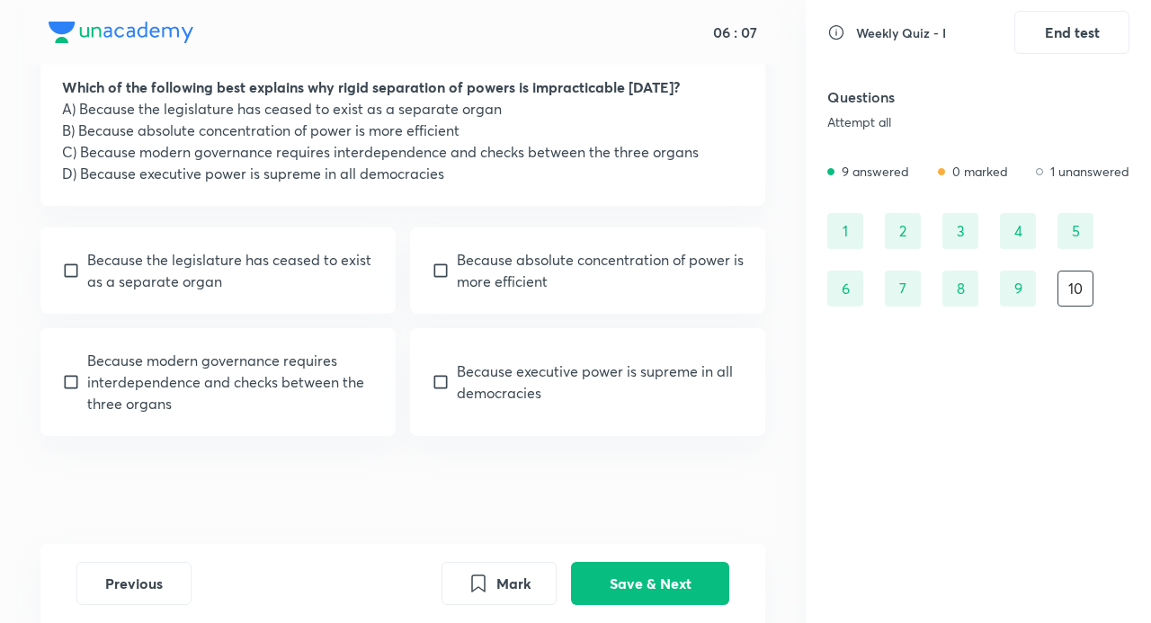
click at [79, 378] on input "checkbox" at bounding box center [74, 382] width 25 height 18
checkbox input "true"
click at [682, 579] on button "Save & Next" at bounding box center [650, 581] width 158 height 43
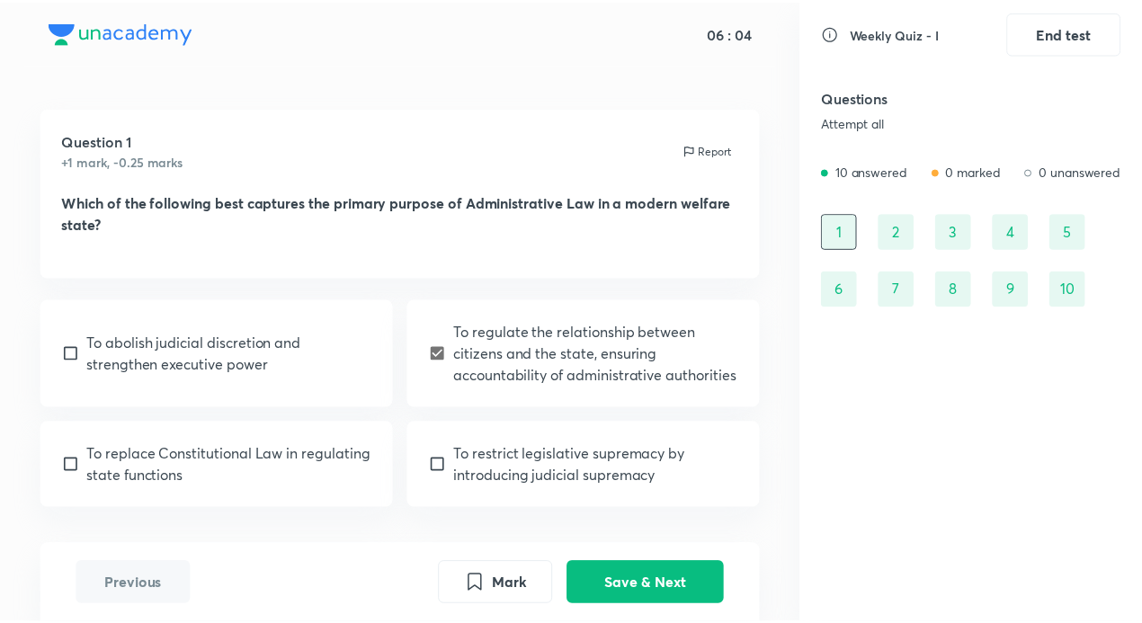
scroll to position [0, 0]
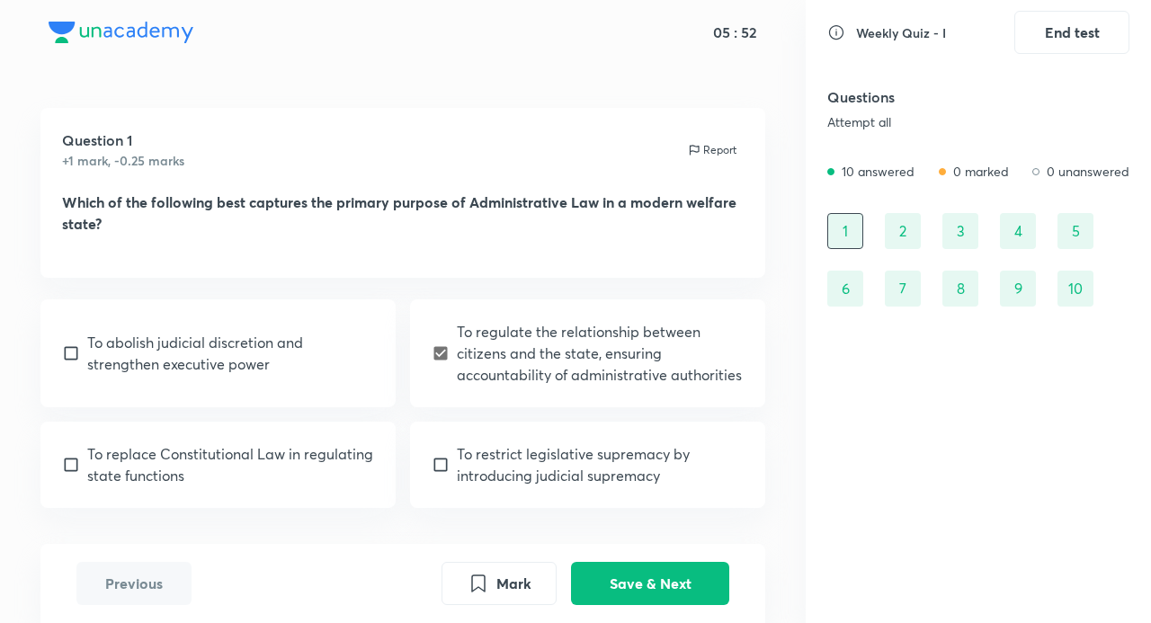
drag, startPoint x: 889, startPoint y: 180, endPoint x: 957, endPoint y: 153, distance: 73.5
click at [891, 181] on div "10 answered 0 marked 0 unanswered" at bounding box center [979, 177] width 302 height 30
drag, startPoint x: 971, startPoint y: 167, endPoint x: 1058, endPoint y: 169, distance: 87.3
click at [977, 170] on p "0 marked" at bounding box center [982, 171] width 56 height 19
click at [1058, 169] on p "0 unanswered" at bounding box center [1088, 171] width 83 height 19
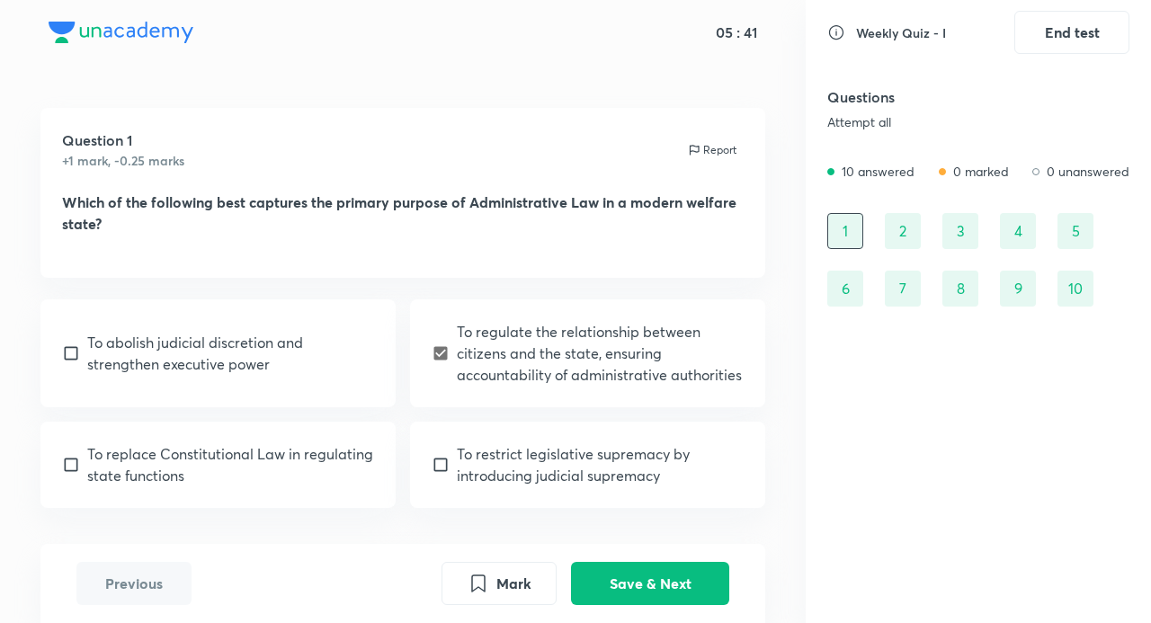
click at [894, 232] on div "2" at bounding box center [903, 231] width 36 height 36
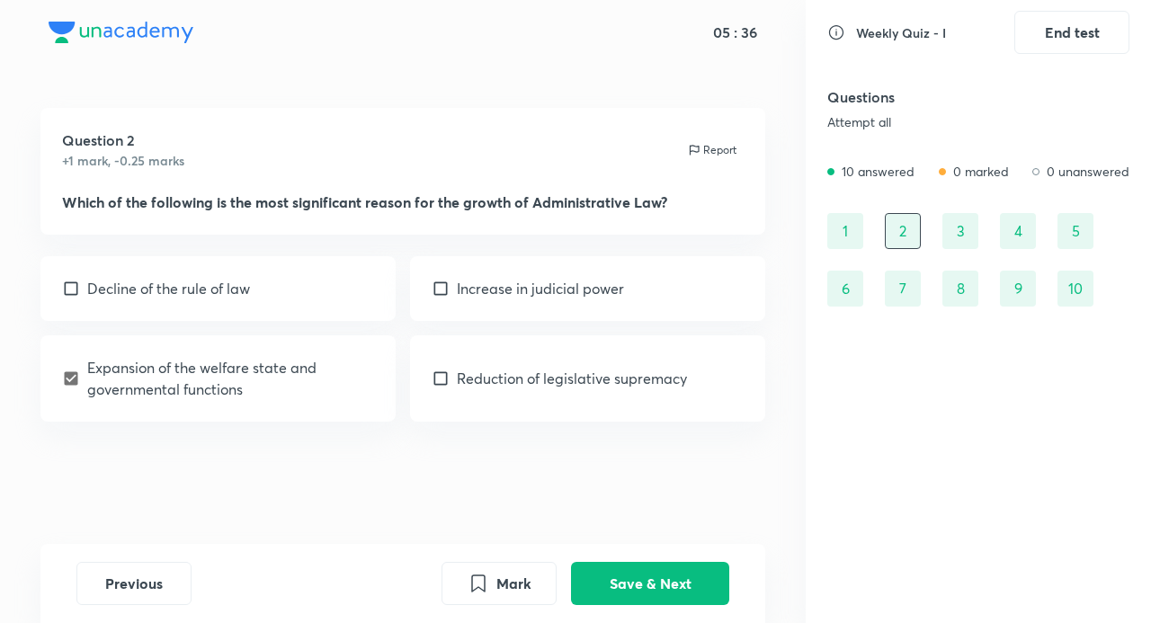
click at [962, 234] on div "3" at bounding box center [961, 231] width 36 height 36
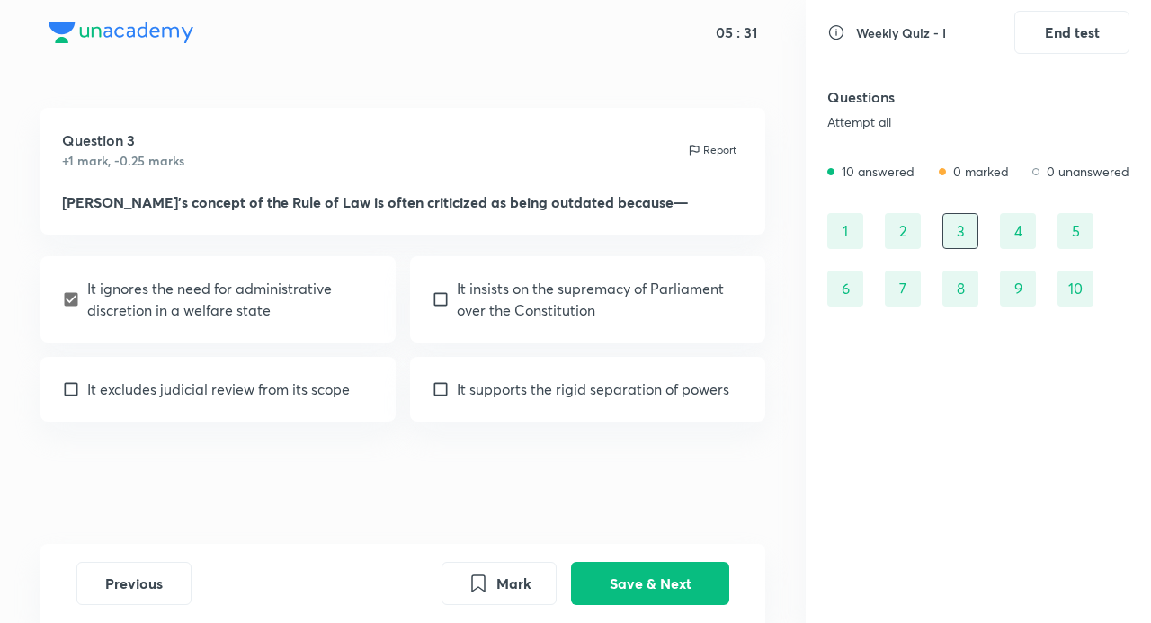
click at [1012, 237] on div "4" at bounding box center [1018, 231] width 36 height 36
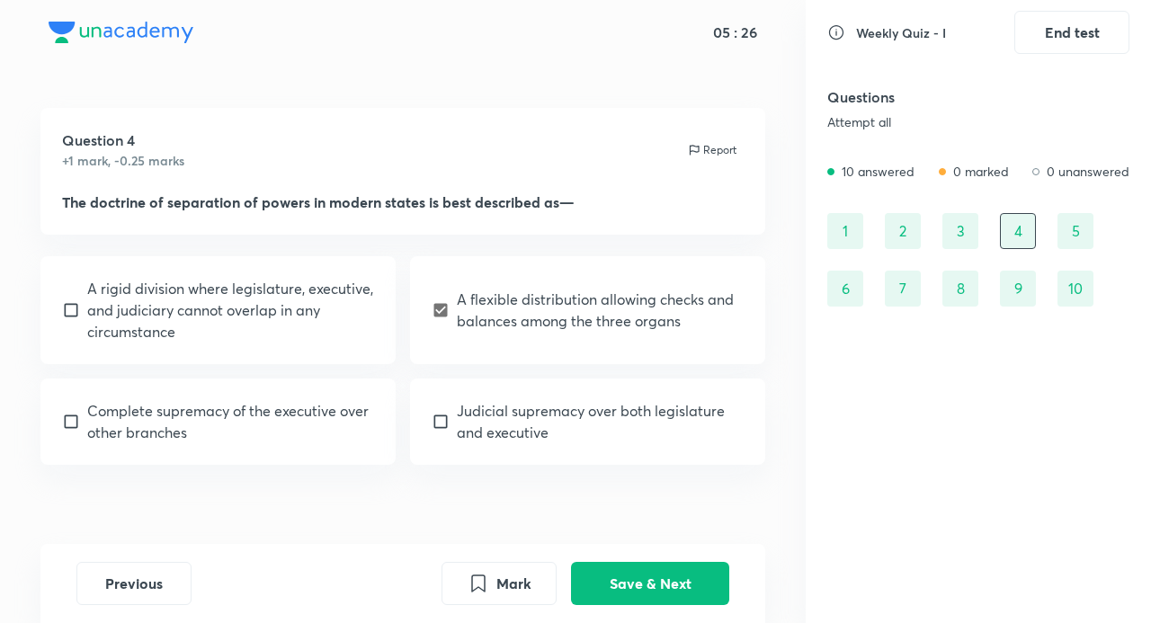
click at [1067, 231] on div "5" at bounding box center [1076, 231] width 36 height 36
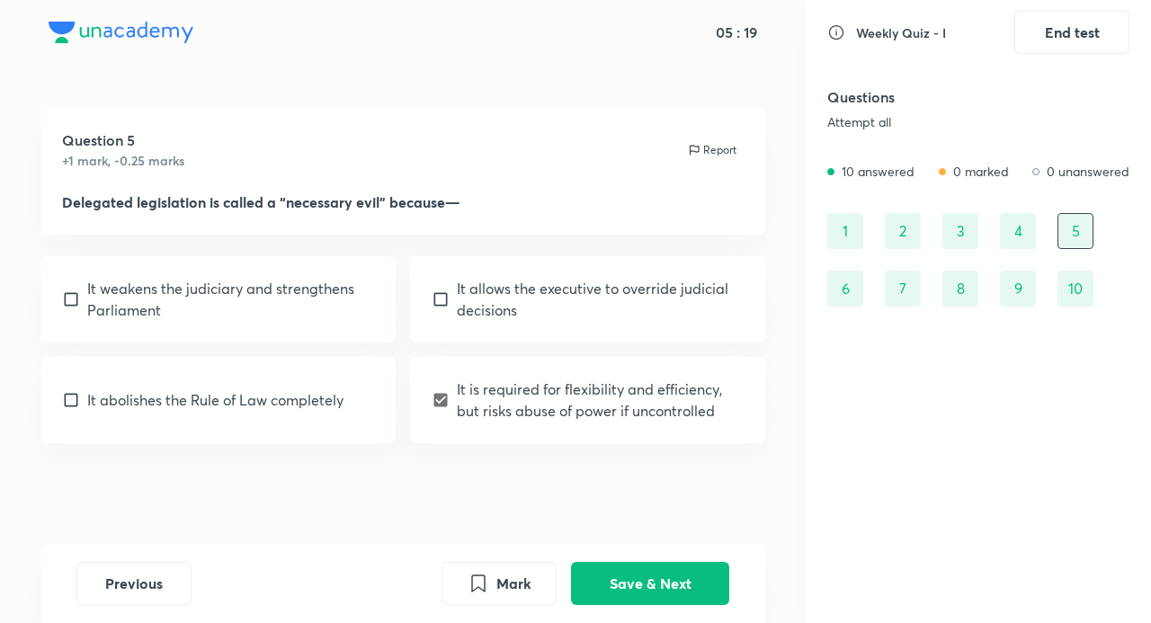
click at [854, 286] on div "6" at bounding box center [846, 289] width 36 height 36
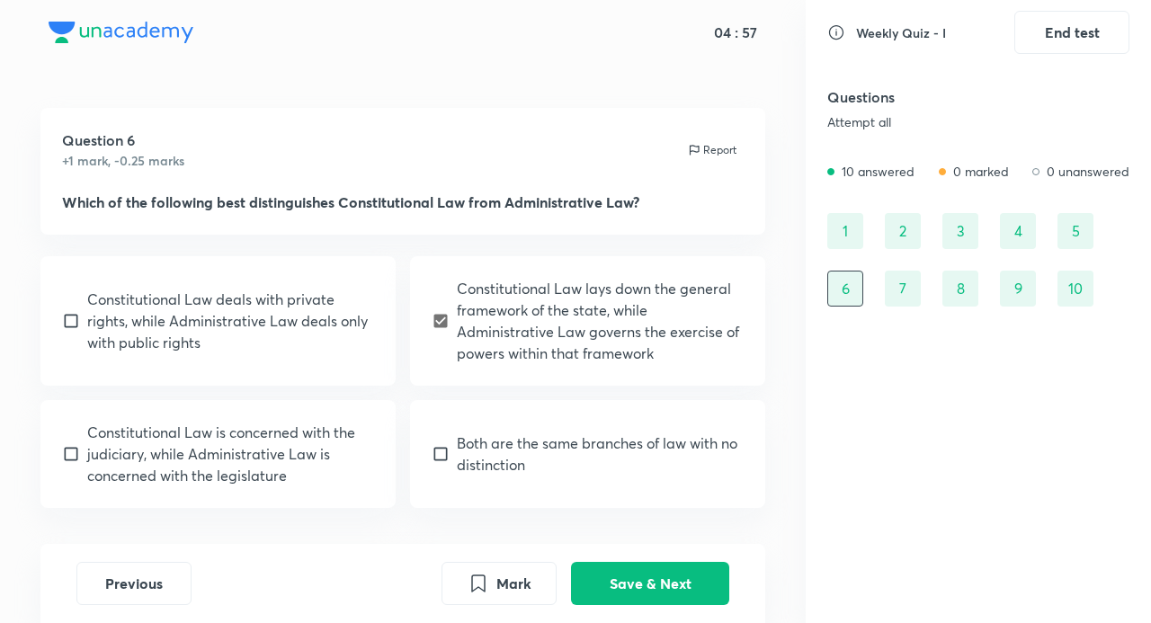
click at [906, 273] on div "7" at bounding box center [903, 289] width 36 height 36
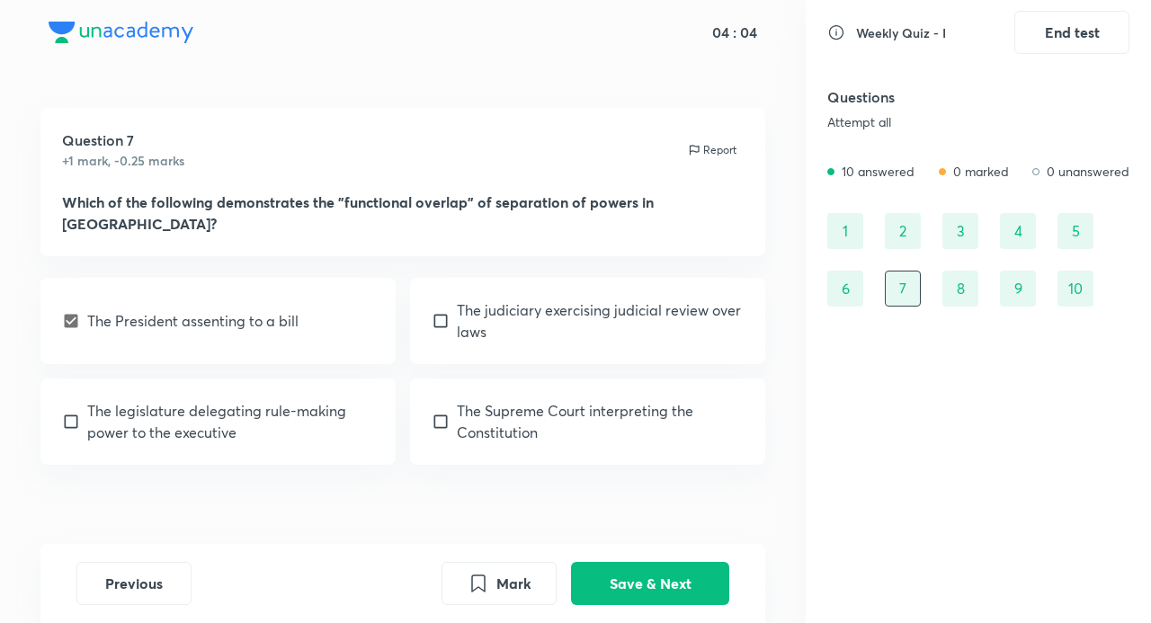
click at [961, 283] on div "8" at bounding box center [961, 289] width 36 height 36
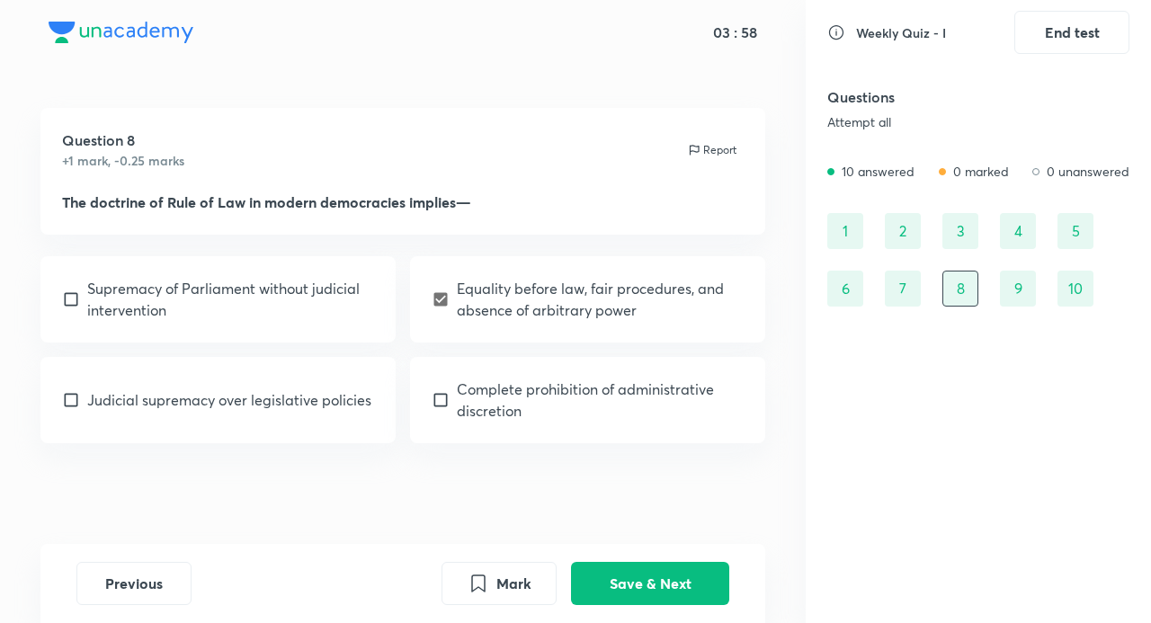
click at [1017, 287] on div "9" at bounding box center [1018, 289] width 36 height 36
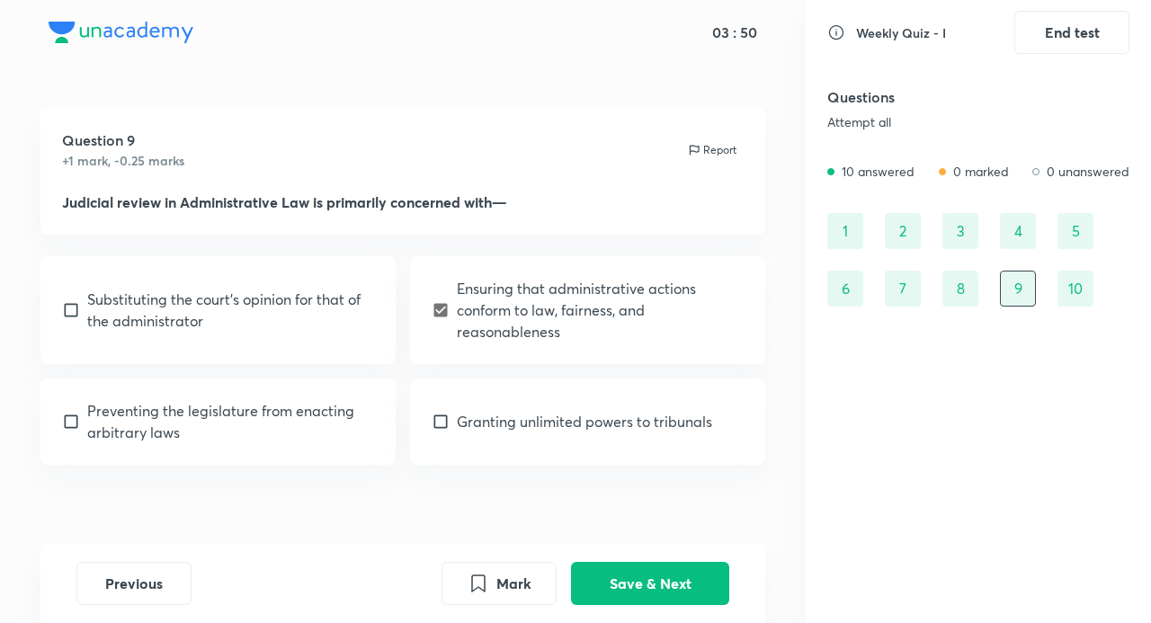
click at [1076, 286] on div "10" at bounding box center [1076, 289] width 36 height 36
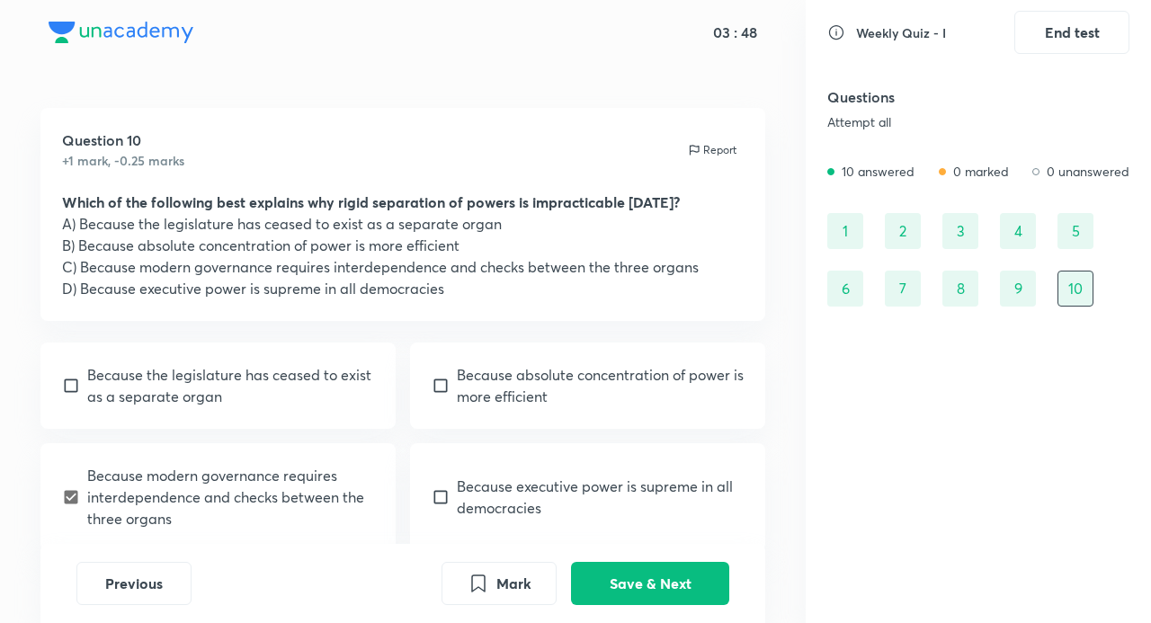
click at [896, 294] on div "7" at bounding box center [903, 289] width 36 height 36
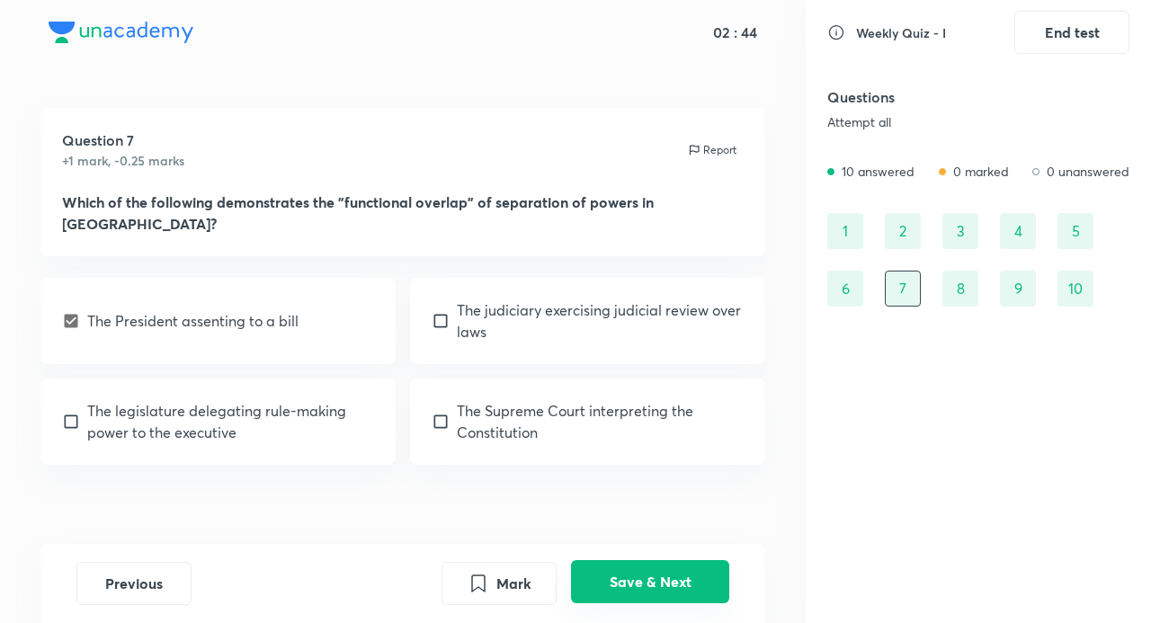
click at [672, 578] on button "Save & Next" at bounding box center [650, 581] width 158 height 43
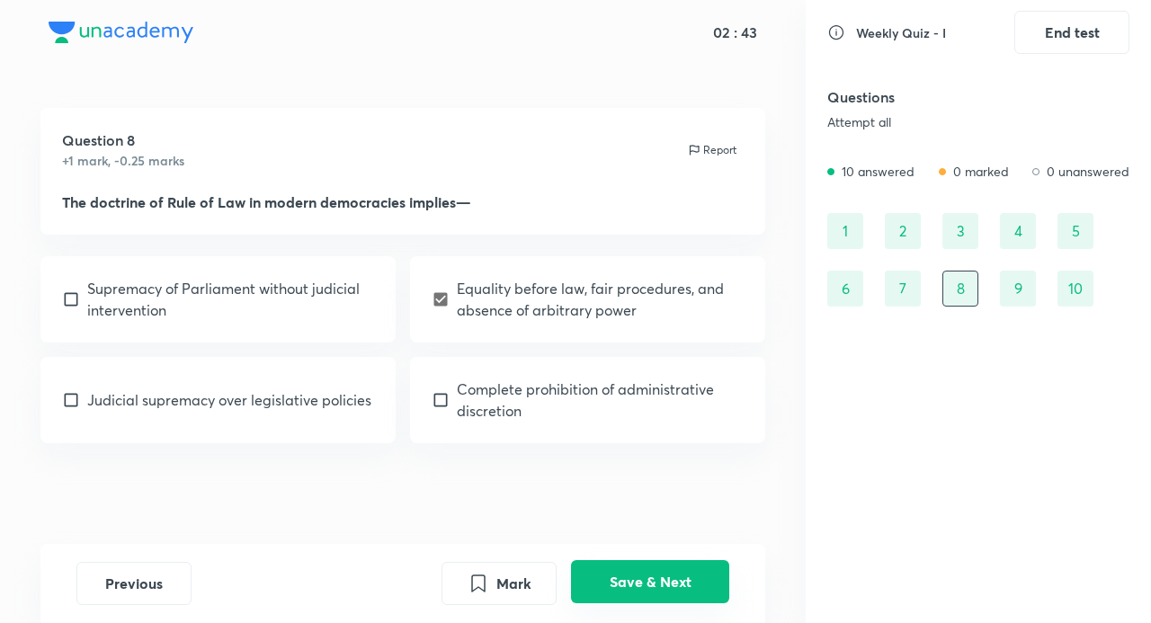
click at [672, 578] on button "Save & Next" at bounding box center [650, 581] width 158 height 43
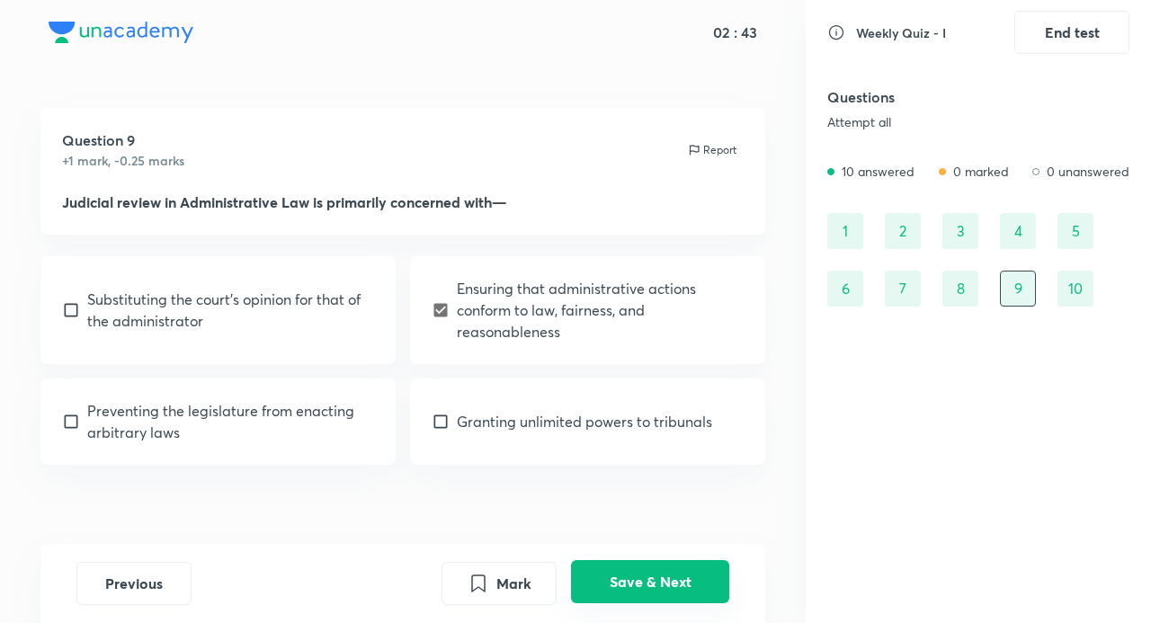
click at [672, 578] on button "Save & Next" at bounding box center [650, 581] width 158 height 43
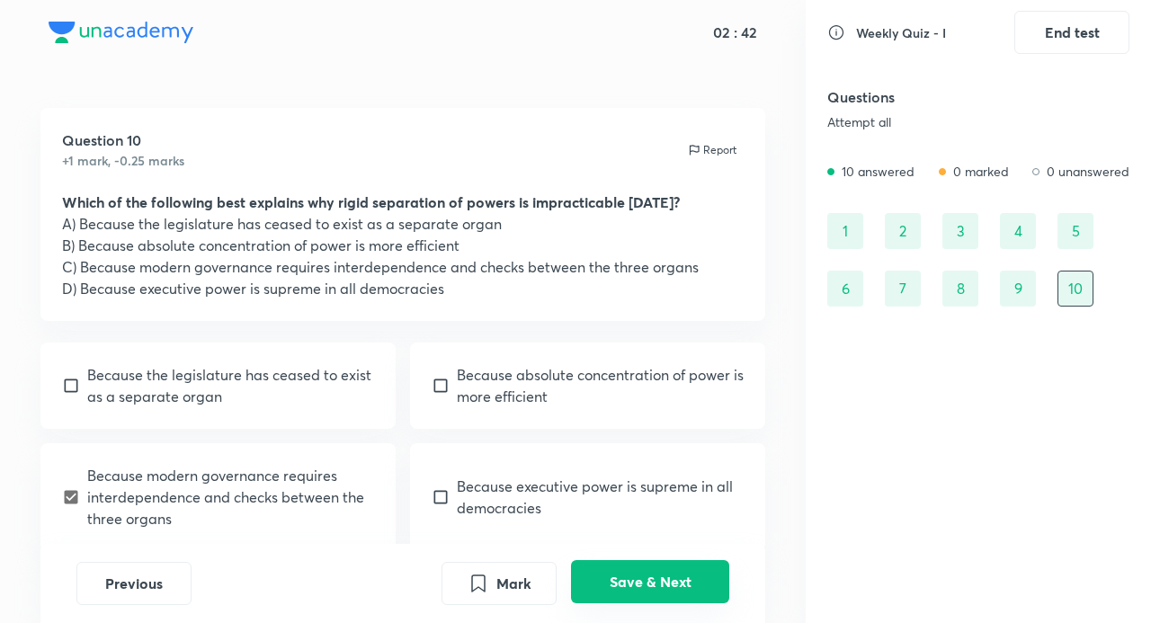
click at [671, 578] on button "Save & Next" at bounding box center [650, 581] width 158 height 43
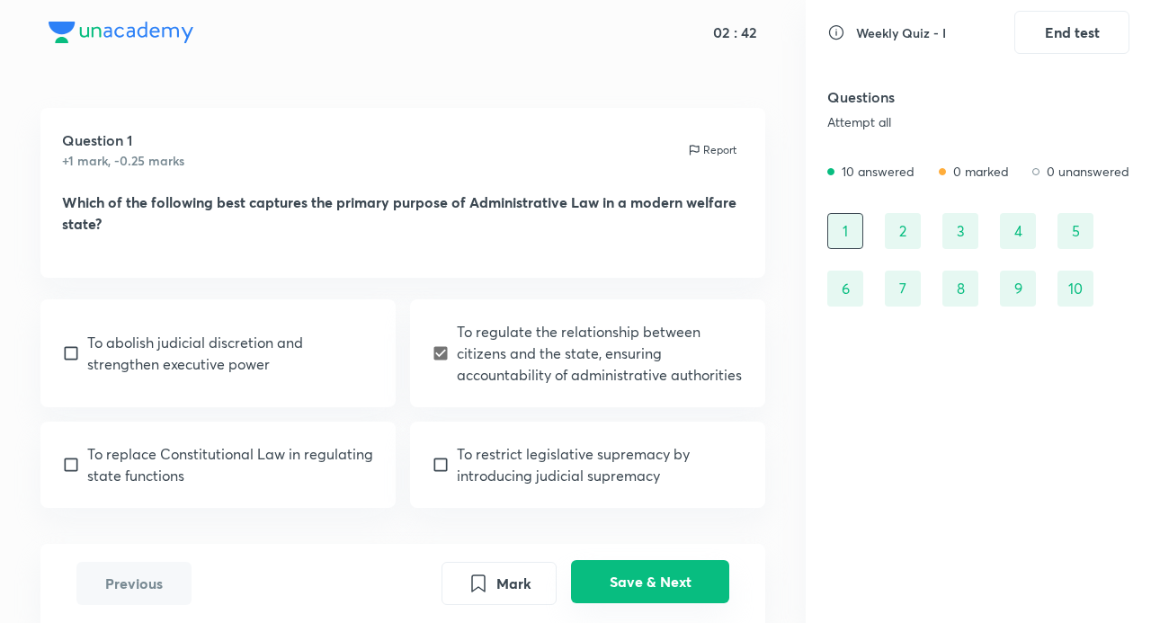
click at [671, 578] on button "Save & Next" at bounding box center [650, 581] width 158 height 43
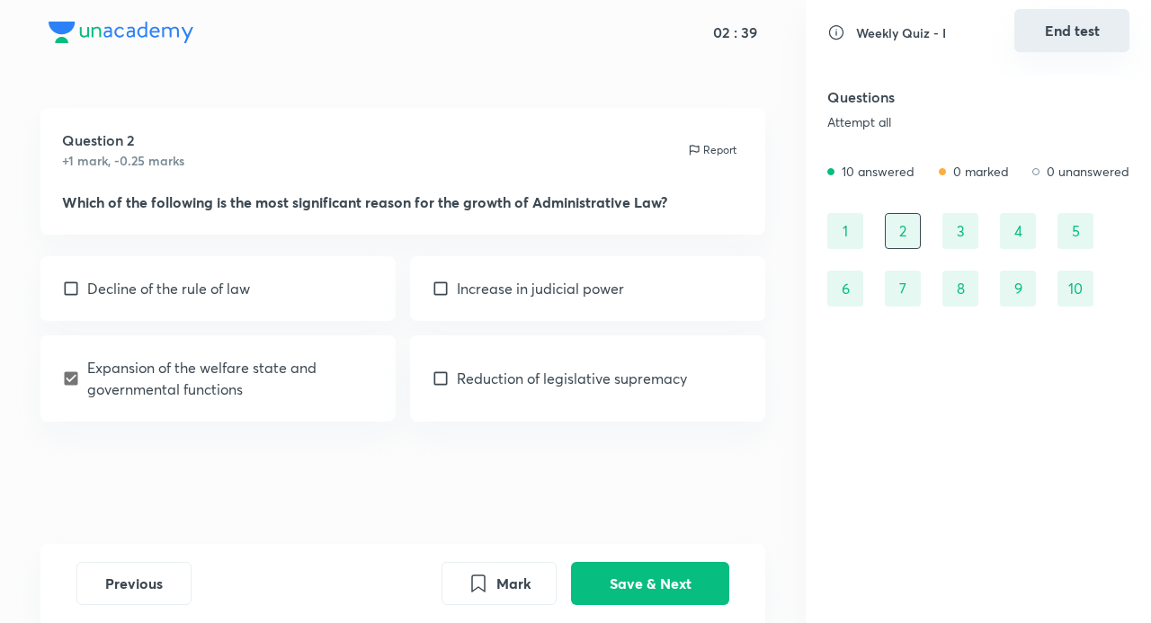
click at [1067, 29] on button "End test" at bounding box center [1072, 30] width 115 height 43
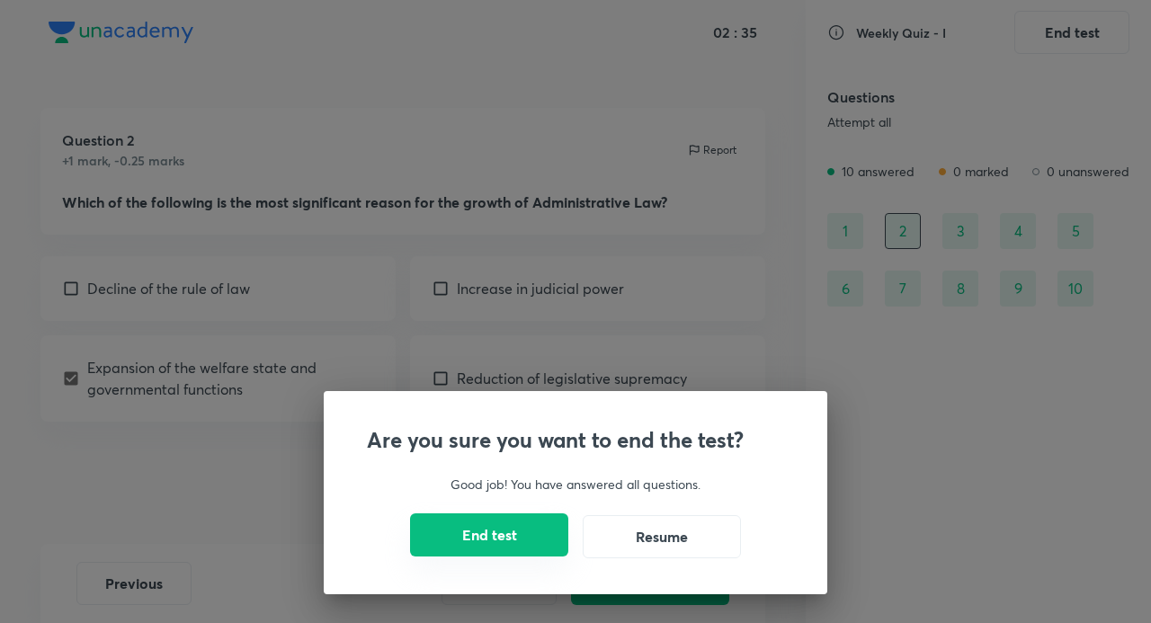
click at [488, 536] on button "End test" at bounding box center [489, 535] width 158 height 43
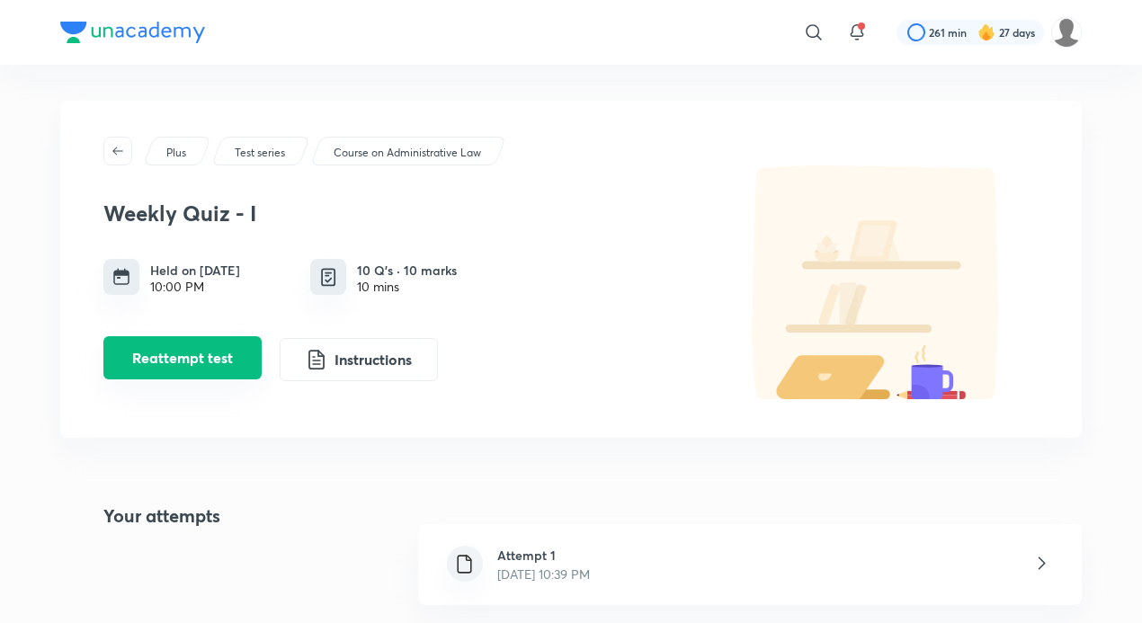
click at [236, 352] on button "Reattempt test" at bounding box center [182, 357] width 158 height 43
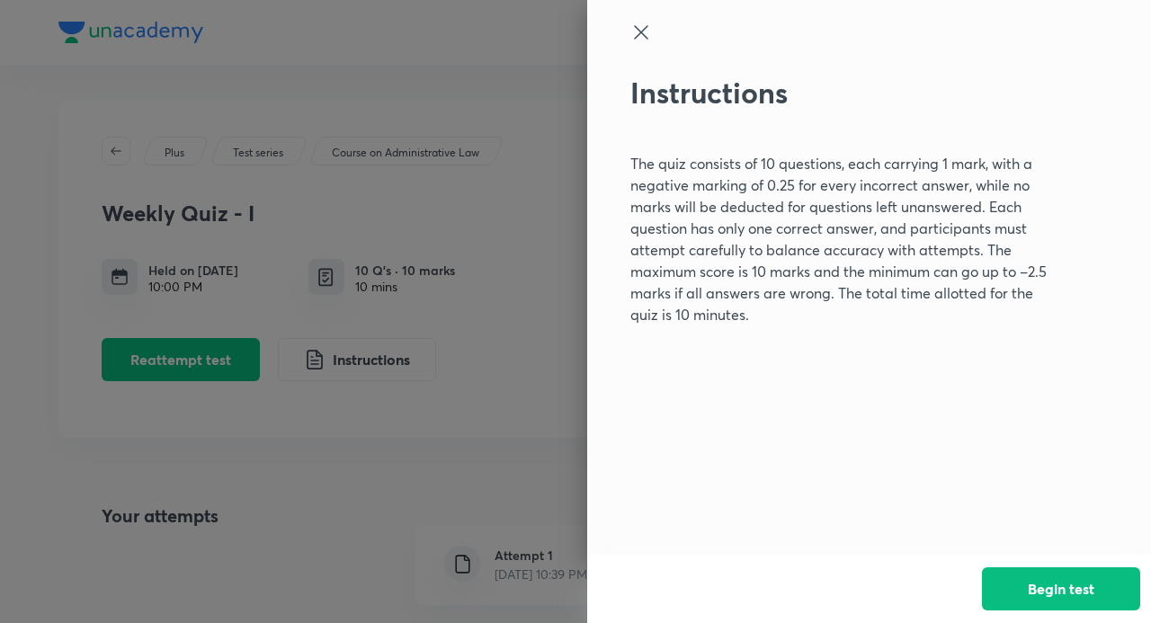
click at [642, 28] on icon at bounding box center [642, 33] width 22 height 22
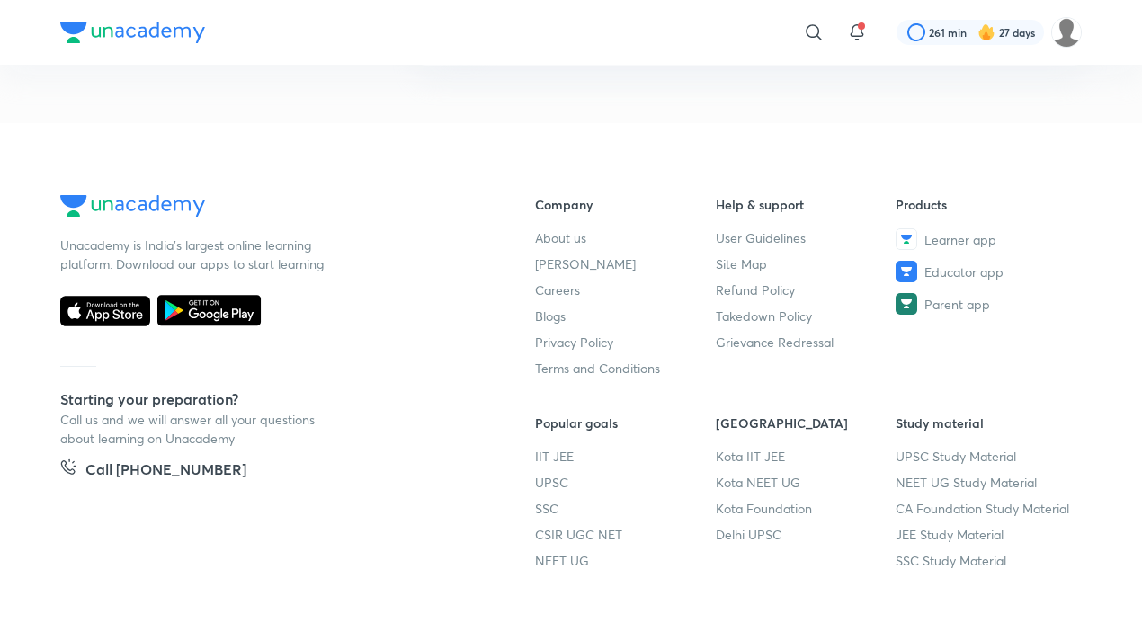
scroll to position [270, 0]
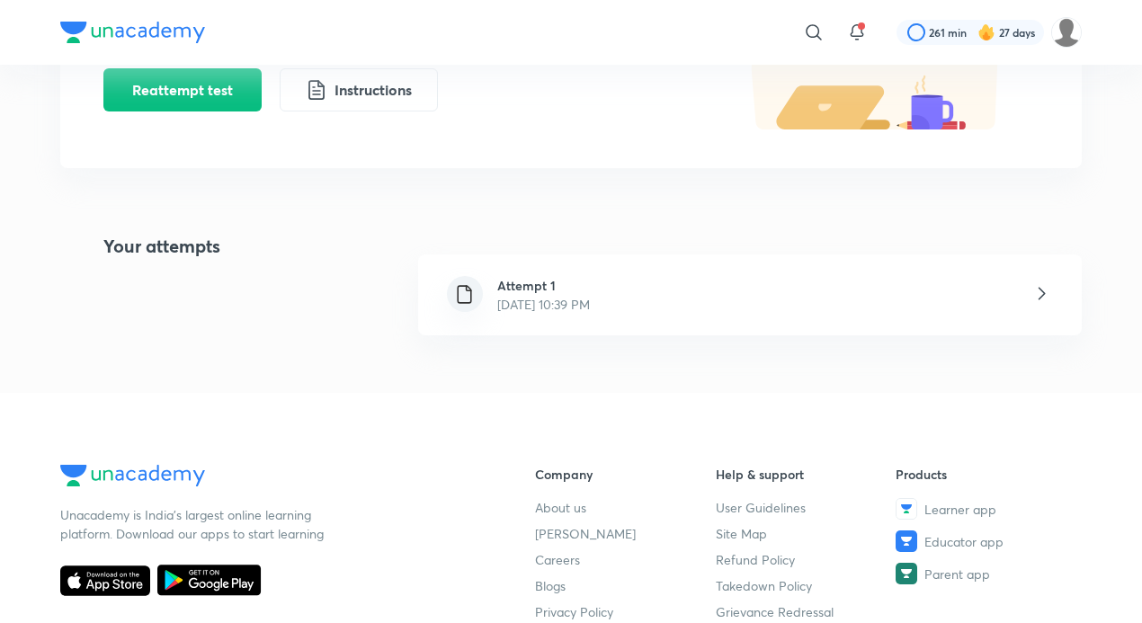
click at [605, 293] on div "Attempt 1 [DATE] 10:39 PM" at bounding box center [543, 295] width 121 height 38
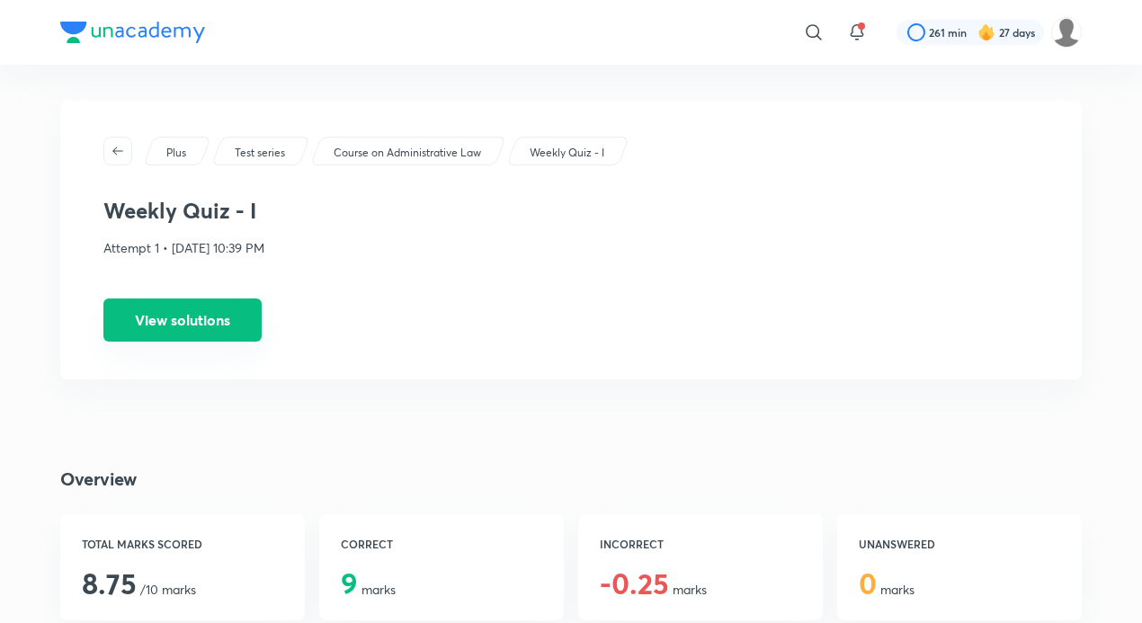
click at [215, 321] on button "View solutions" at bounding box center [182, 320] width 158 height 43
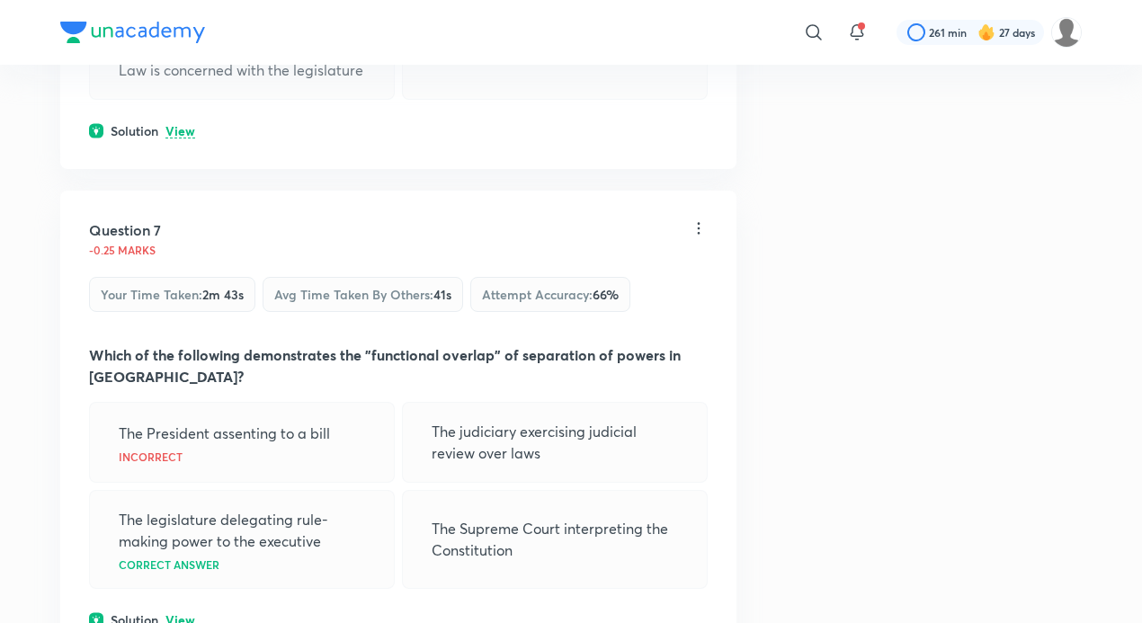
scroll to position [3239, 0]
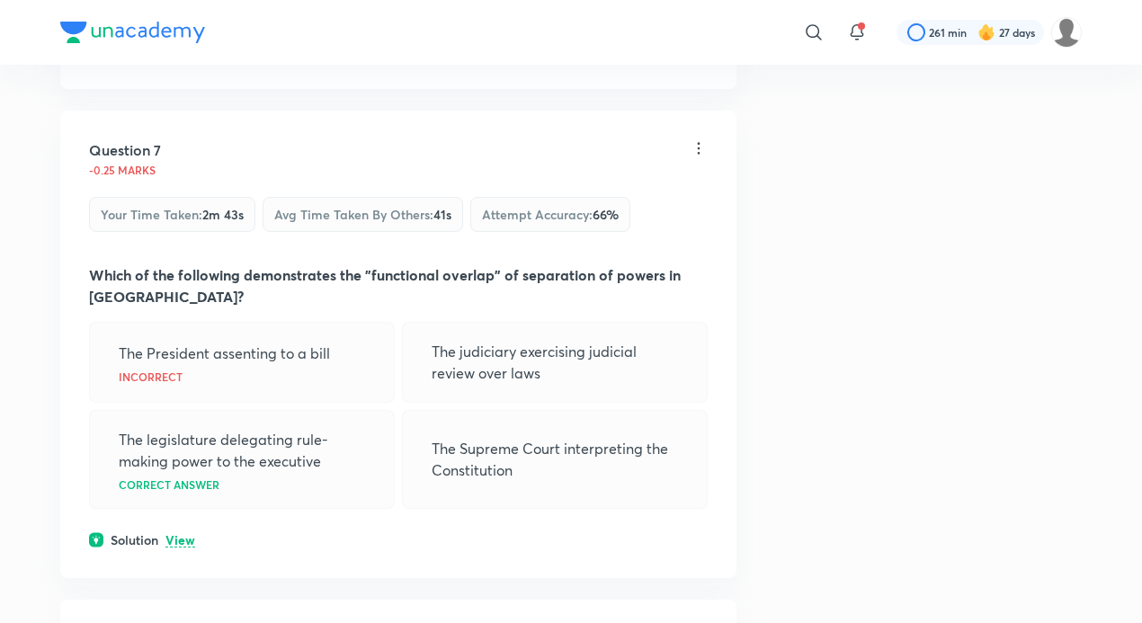
click at [280, 429] on p "The legislature delegating rule-making power to the executive" at bounding box center [242, 450] width 246 height 43
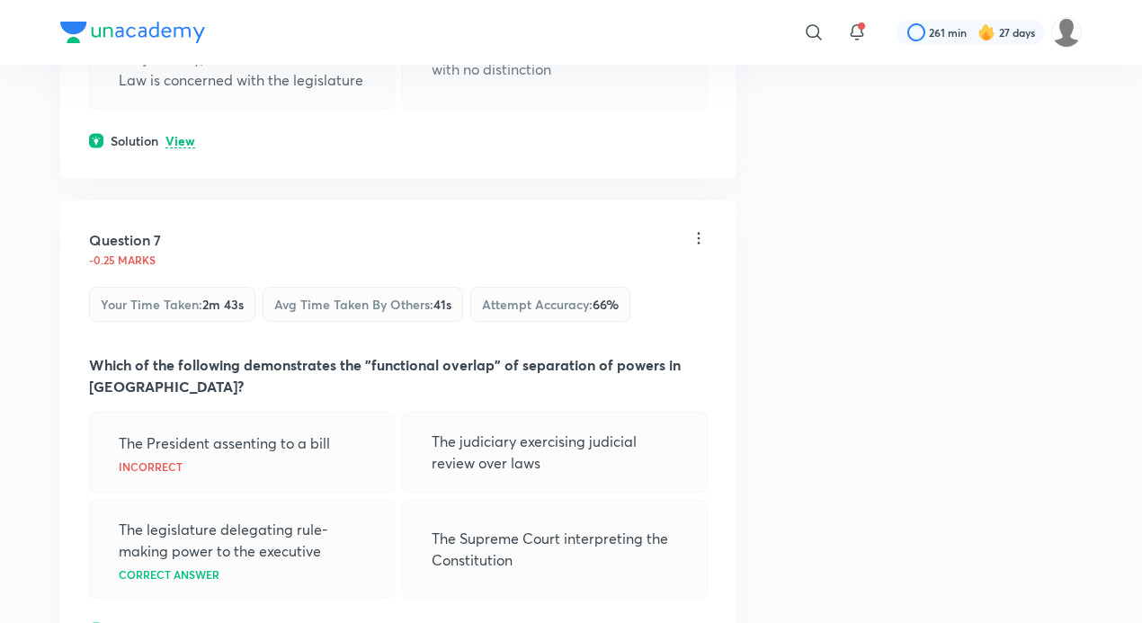
scroll to position [3328, 0]
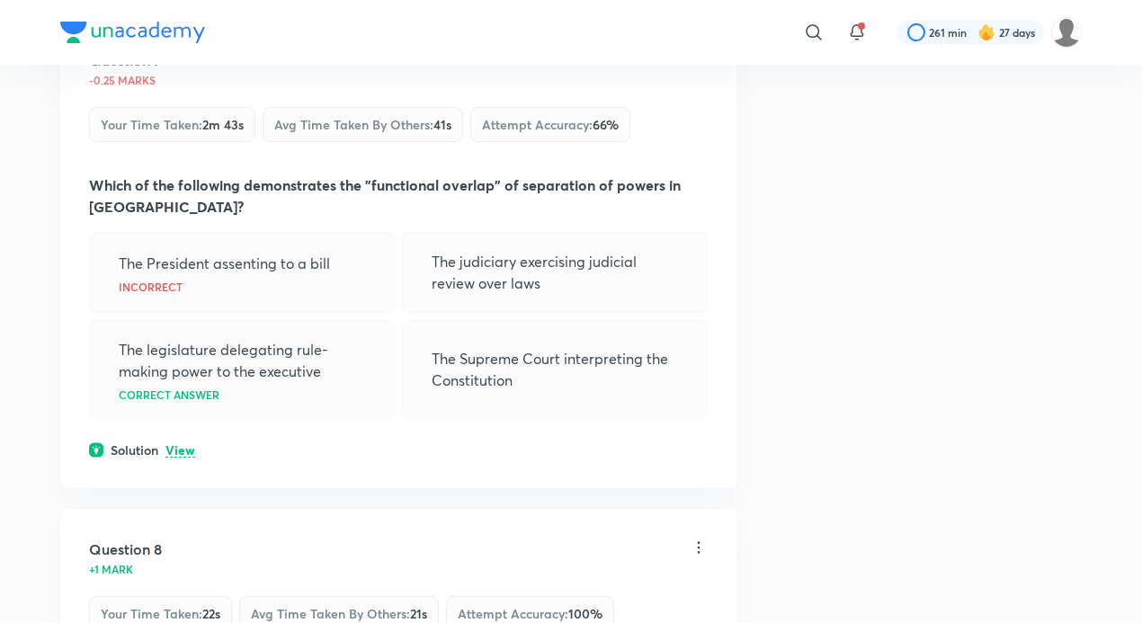
click at [182, 444] on p "View" at bounding box center [181, 450] width 30 height 13
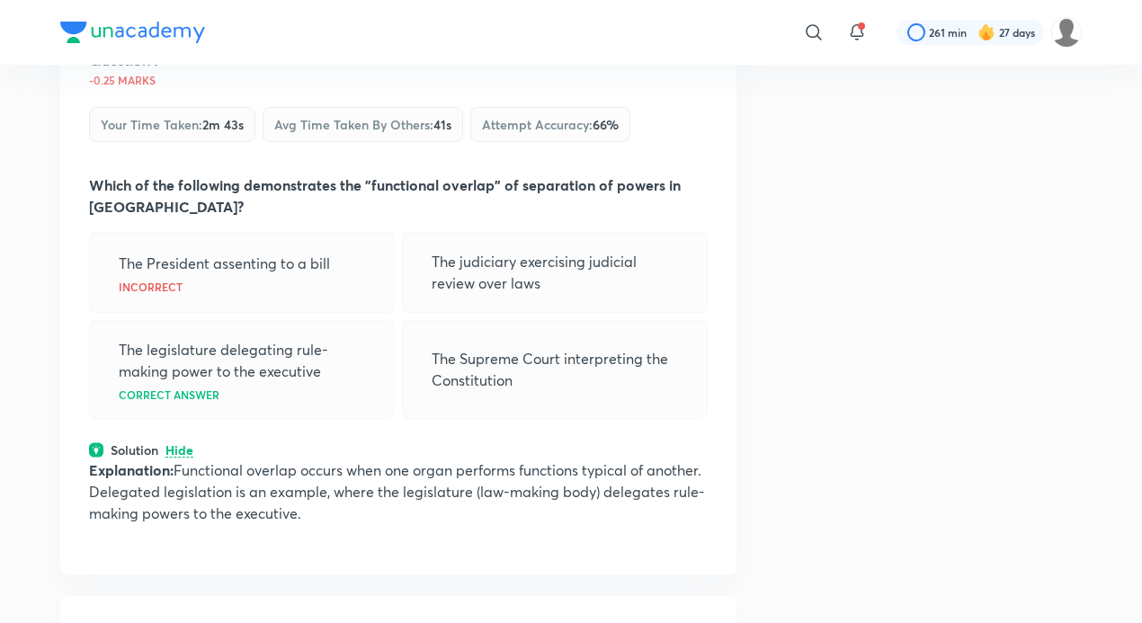
click at [257, 344] on p "The legislature delegating rule-making power to the executive" at bounding box center [242, 360] width 246 height 43
click at [284, 339] on p "The legislature delegating rule-making power to the executive" at bounding box center [242, 360] width 246 height 43
click at [182, 444] on p "Hide" at bounding box center [180, 450] width 28 height 13
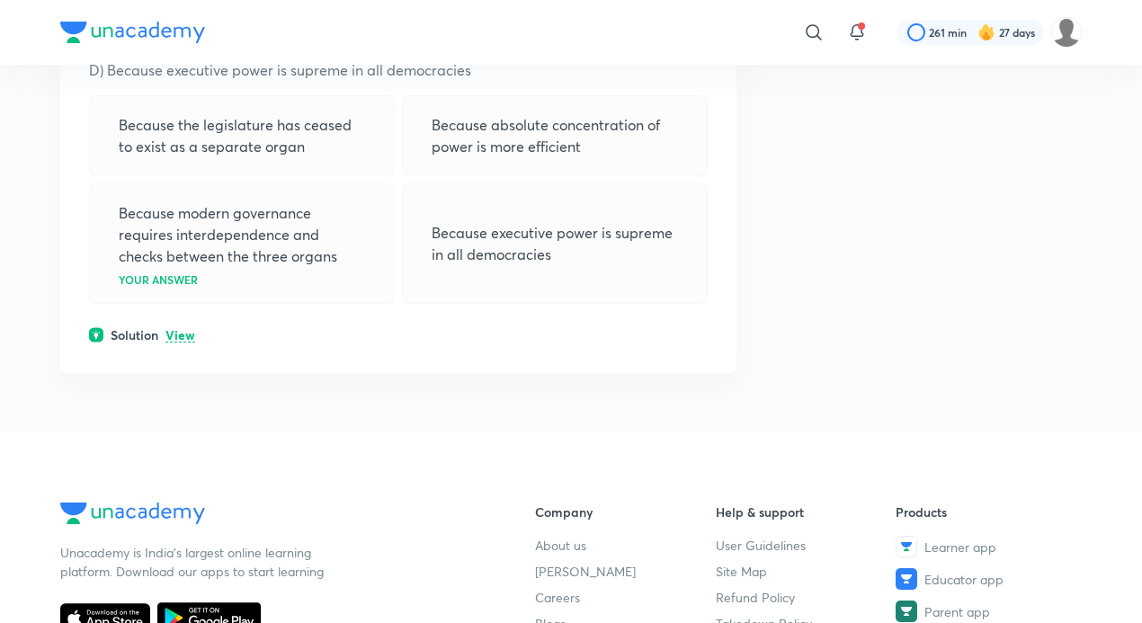
scroll to position [5128, 0]
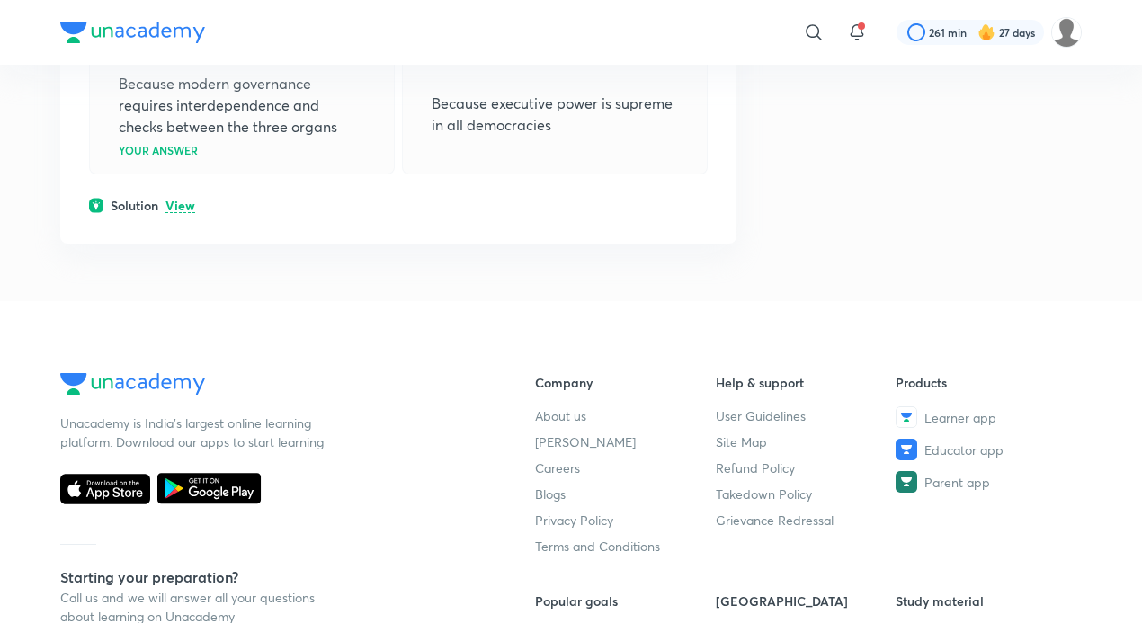
click at [470, 410] on div "Unacademy is India’s largest online learning platform. Download our apps to sta…" at bounding box center [268, 578] width 417 height 411
click at [461, 397] on div "Unacademy is India’s largest online learning platform. Download our apps to sta…" at bounding box center [268, 412] width 417 height 78
drag, startPoint x: 459, startPoint y: 399, endPoint x: 458, endPoint y: 390, distance: 9.9
click at [458, 398] on div "Unacademy is India’s largest online learning platform. Download our apps to sta…" at bounding box center [268, 412] width 417 height 78
click at [457, 389] on div "Unacademy is India’s largest online learning platform. Download our apps to sta…" at bounding box center [268, 412] width 417 height 78
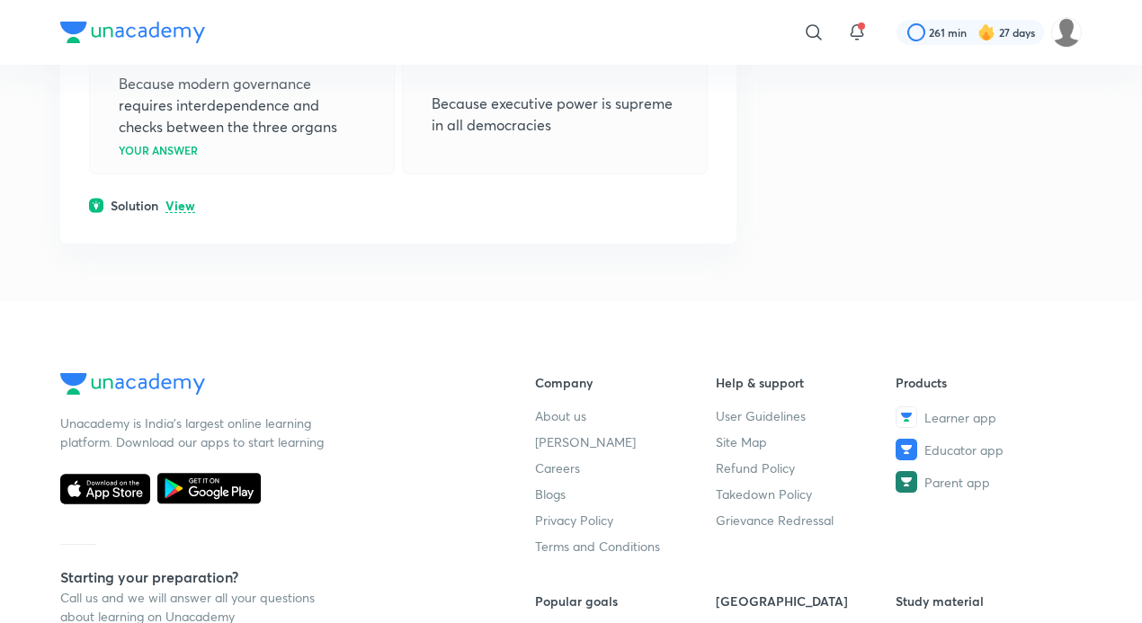
drag, startPoint x: 453, startPoint y: 389, endPoint x: 442, endPoint y: 369, distance: 23.0
click at [444, 377] on div "Unacademy is India’s largest online learning platform. Download our apps to sta…" at bounding box center [268, 412] width 417 height 78
drag, startPoint x: 442, startPoint y: 369, endPoint x: 464, endPoint y: 335, distance: 40.9
click at [443, 373] on div "Unacademy is India’s largest online learning platform. Download our apps to sta…" at bounding box center [268, 412] width 417 height 78
click at [464, 373] on div at bounding box center [268, 386] width 417 height 26
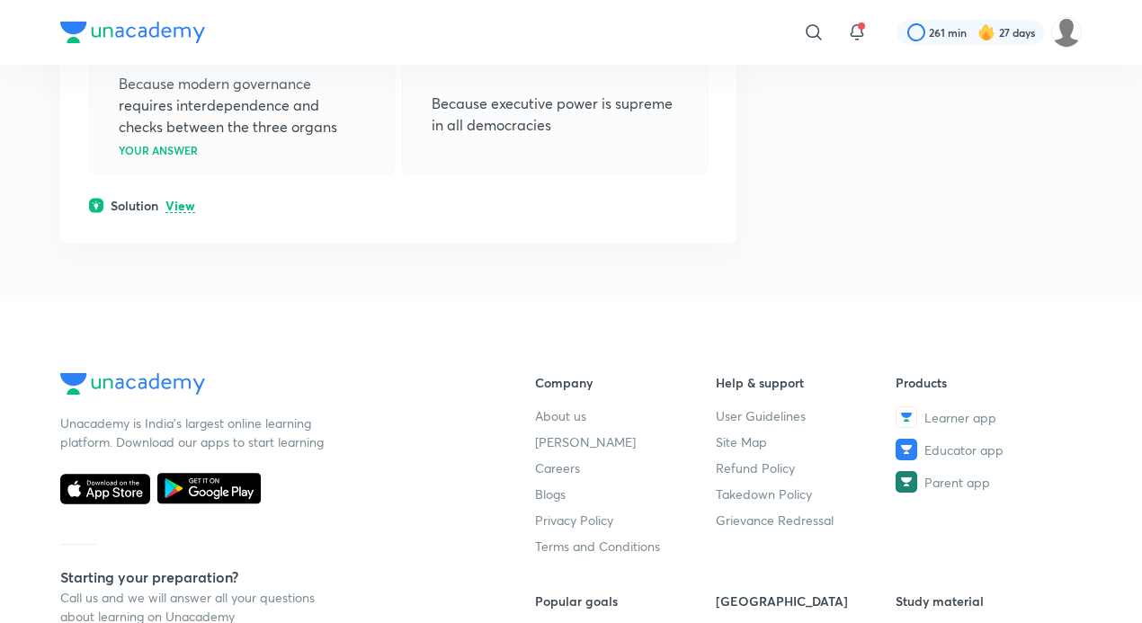
click at [488, 301] on footer "Unacademy is India’s largest online learning platform. Download our apps to sta…" at bounding box center [571, 600] width 1142 height 599
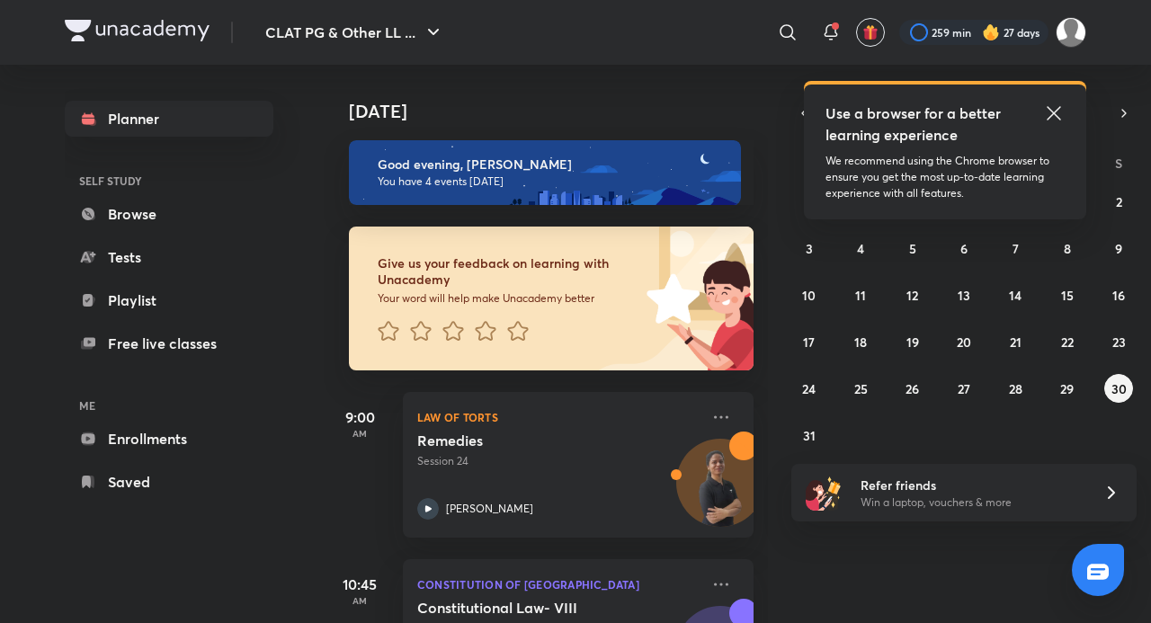
click at [1049, 110] on icon at bounding box center [1055, 114] width 22 height 22
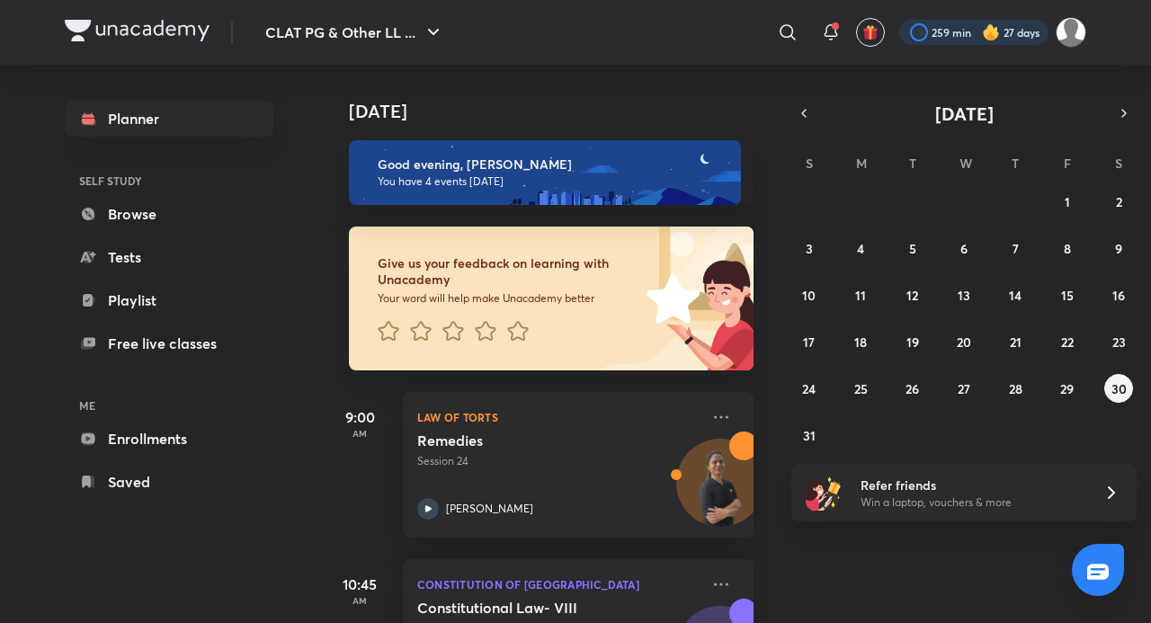
click at [1006, 40] on div at bounding box center [974, 32] width 149 height 25
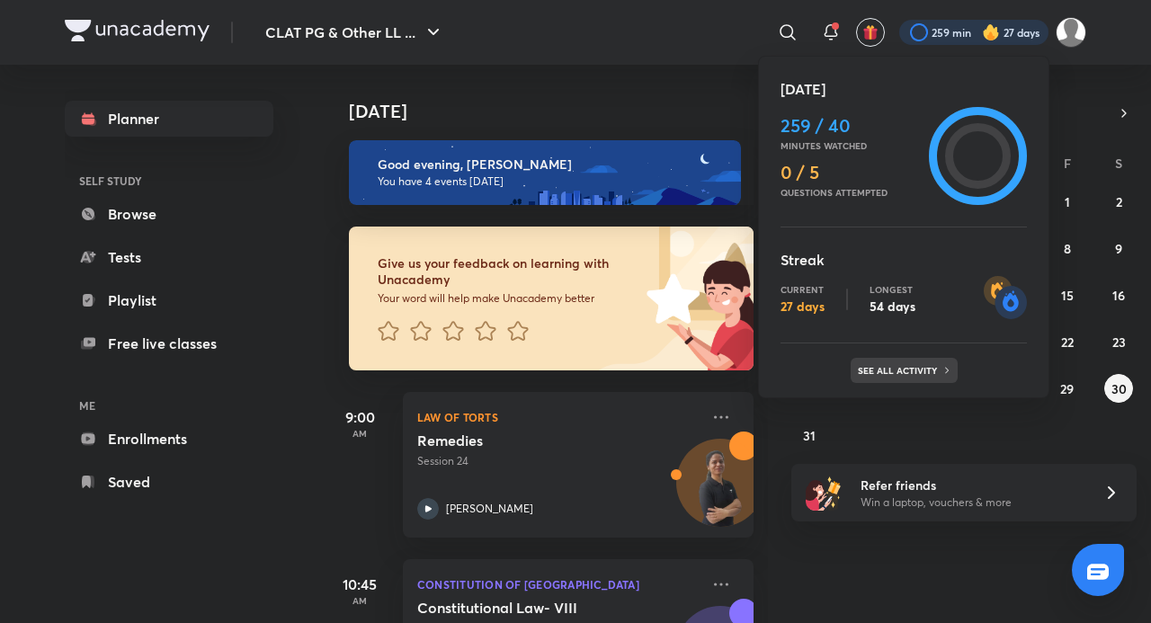
click at [893, 370] on p "See all activity" at bounding box center [900, 370] width 84 height 11
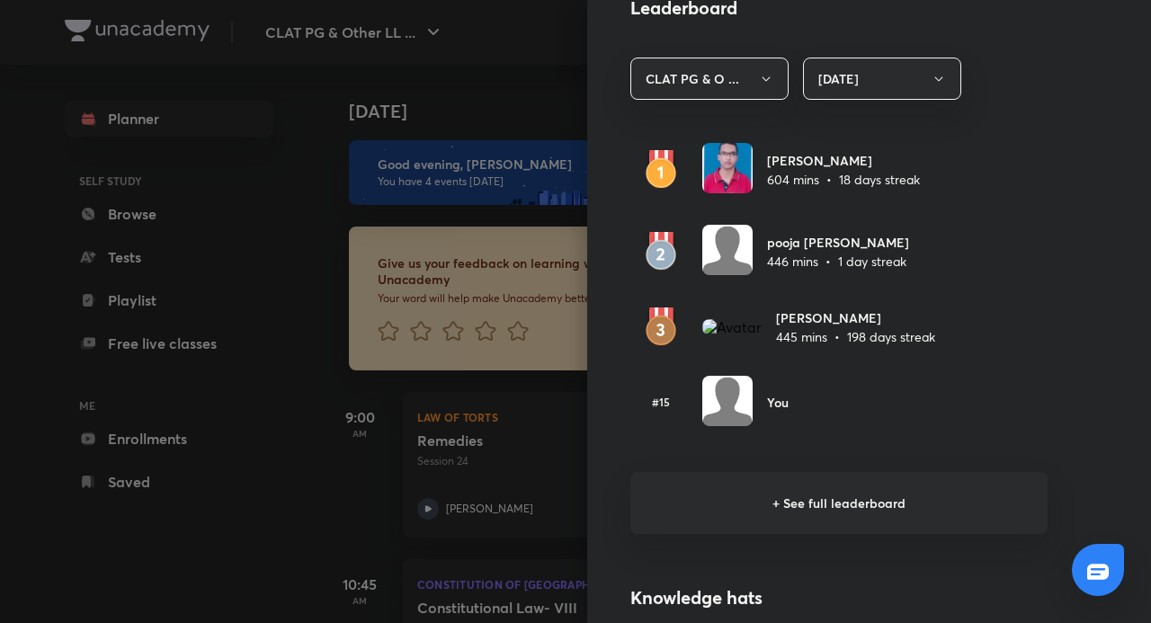
scroll to position [1008, 0]
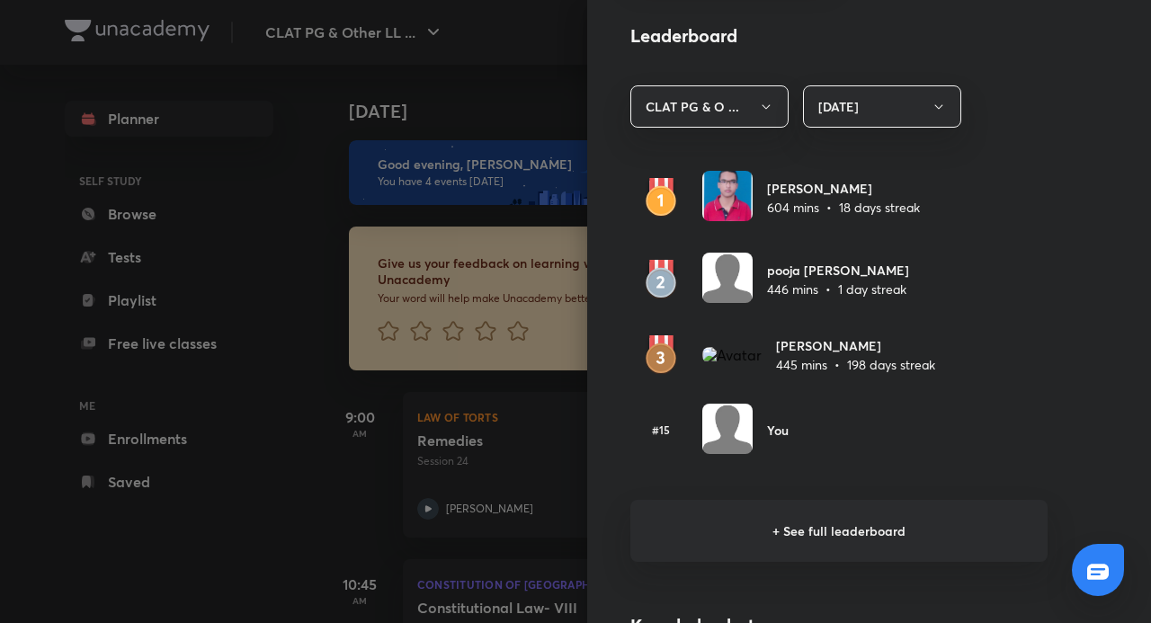
click at [844, 531] on h6 "+ See full leaderboard" at bounding box center [839, 531] width 417 height 62
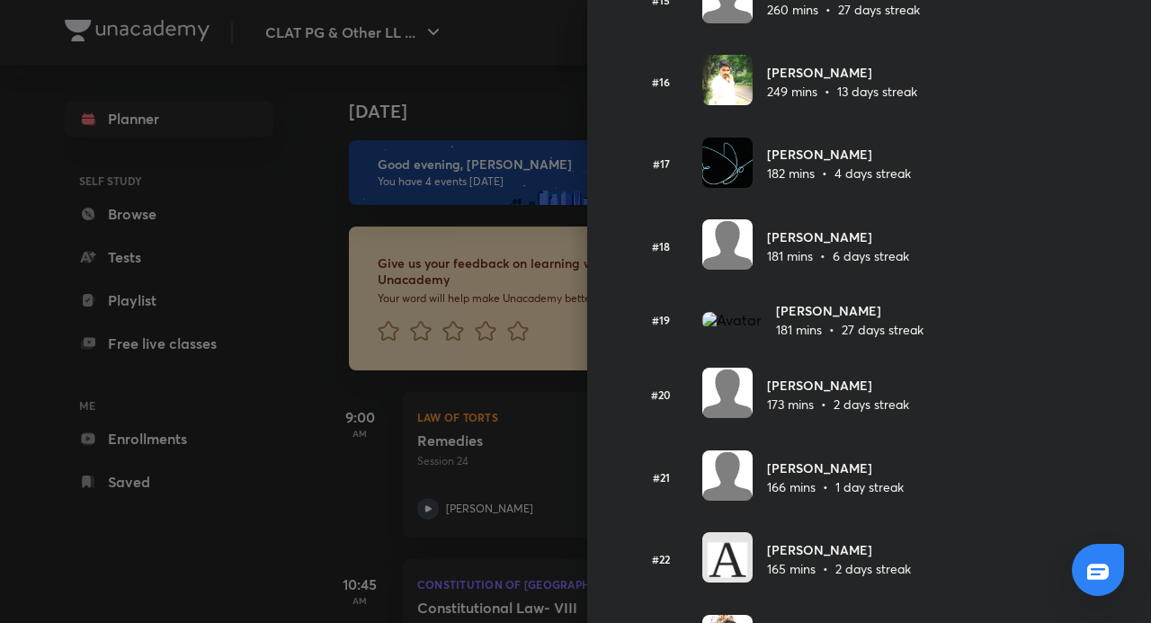
scroll to position [1309, 0]
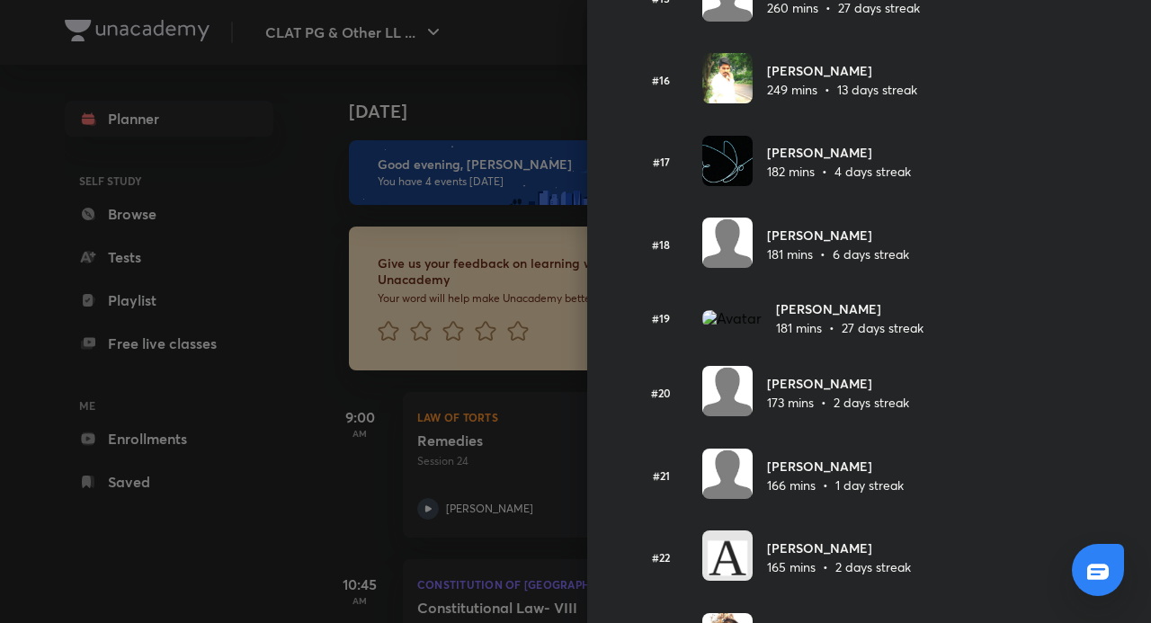
click at [203, 300] on div at bounding box center [575, 311] width 1151 height 623
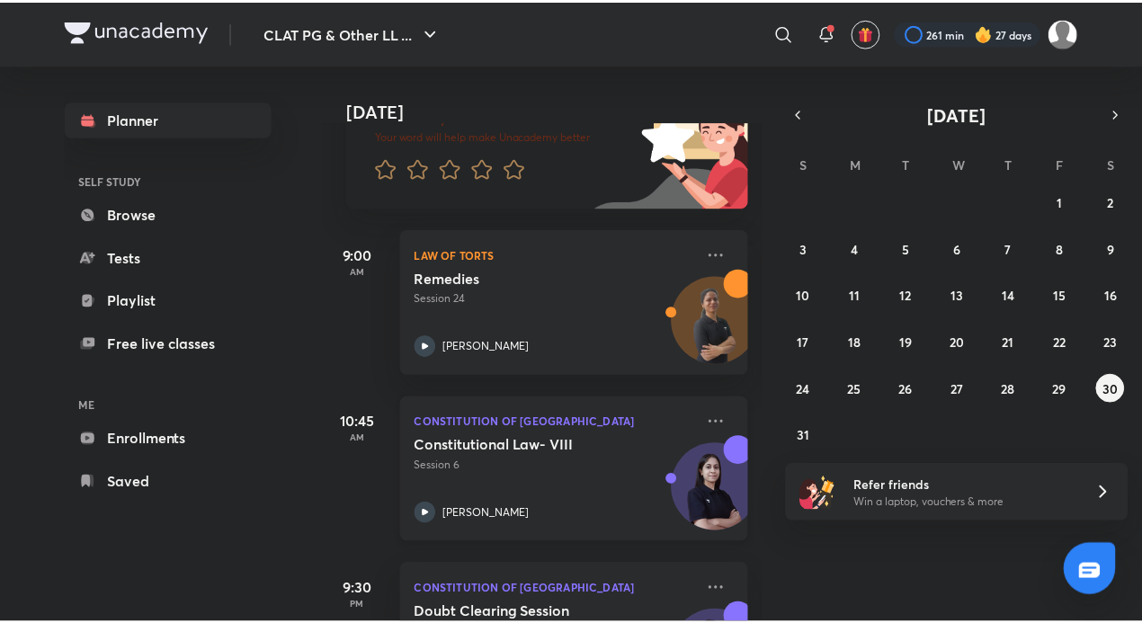
scroll to position [396, 0]
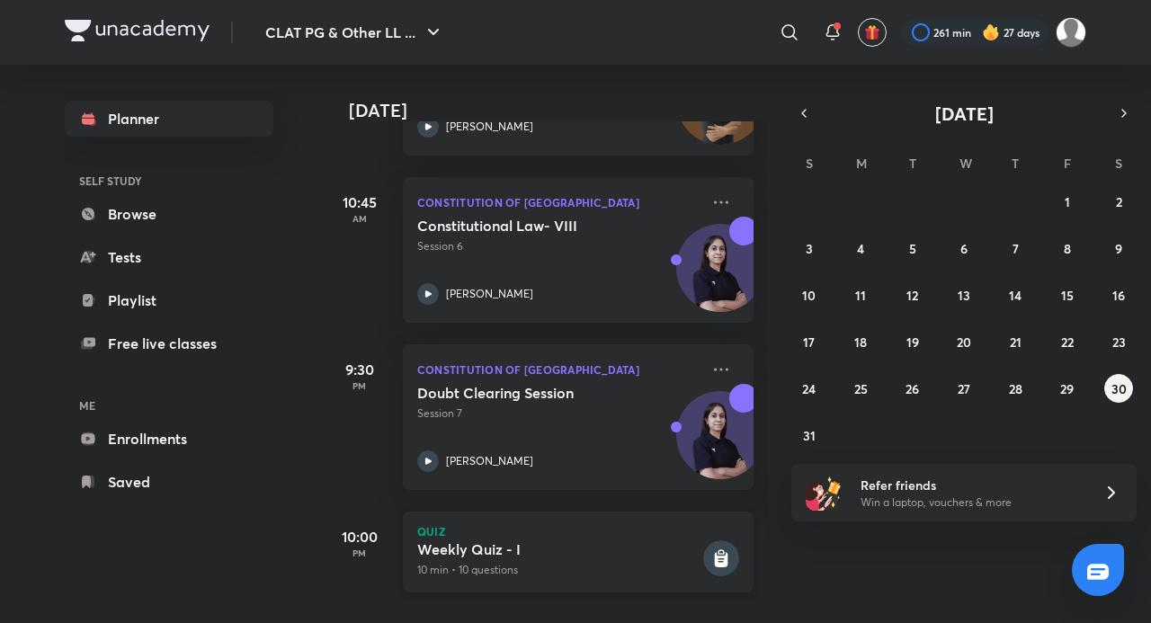
click at [451, 541] on h5 "Weekly Quiz - I" at bounding box center [558, 550] width 282 height 18
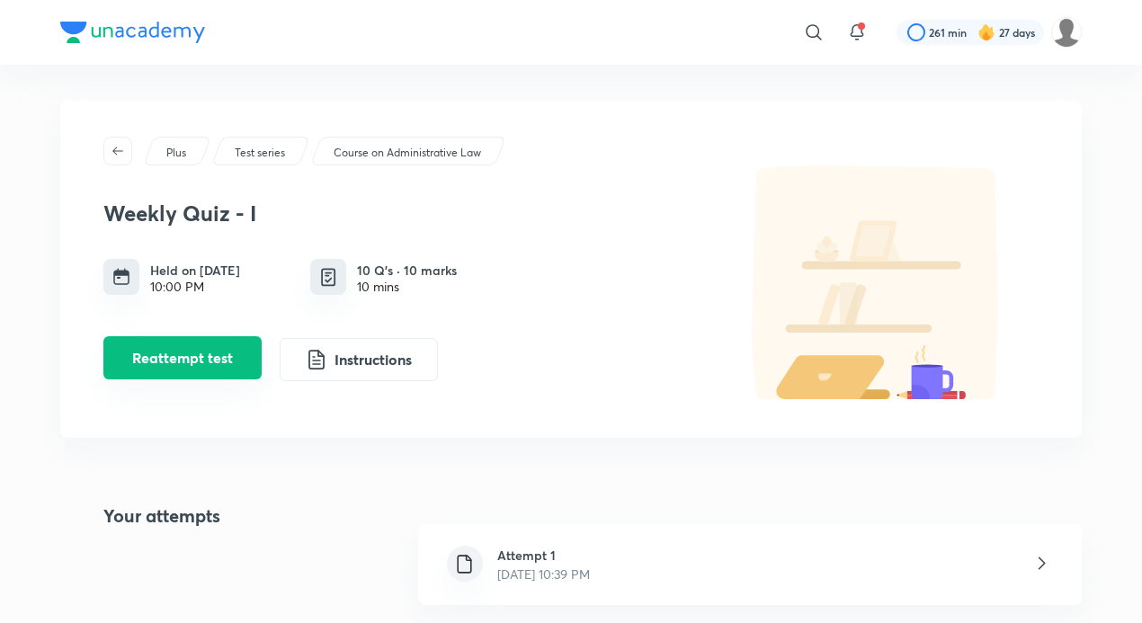
click at [227, 362] on button "Reattempt test" at bounding box center [182, 357] width 158 height 43
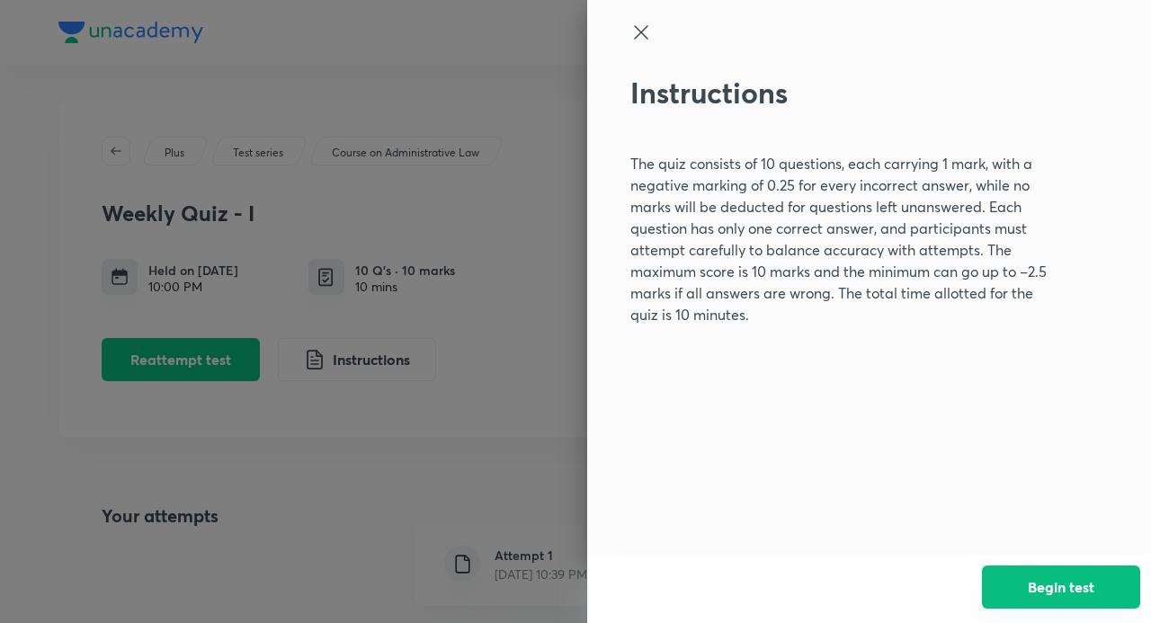
click at [1079, 591] on button "Begin test" at bounding box center [1061, 587] width 158 height 43
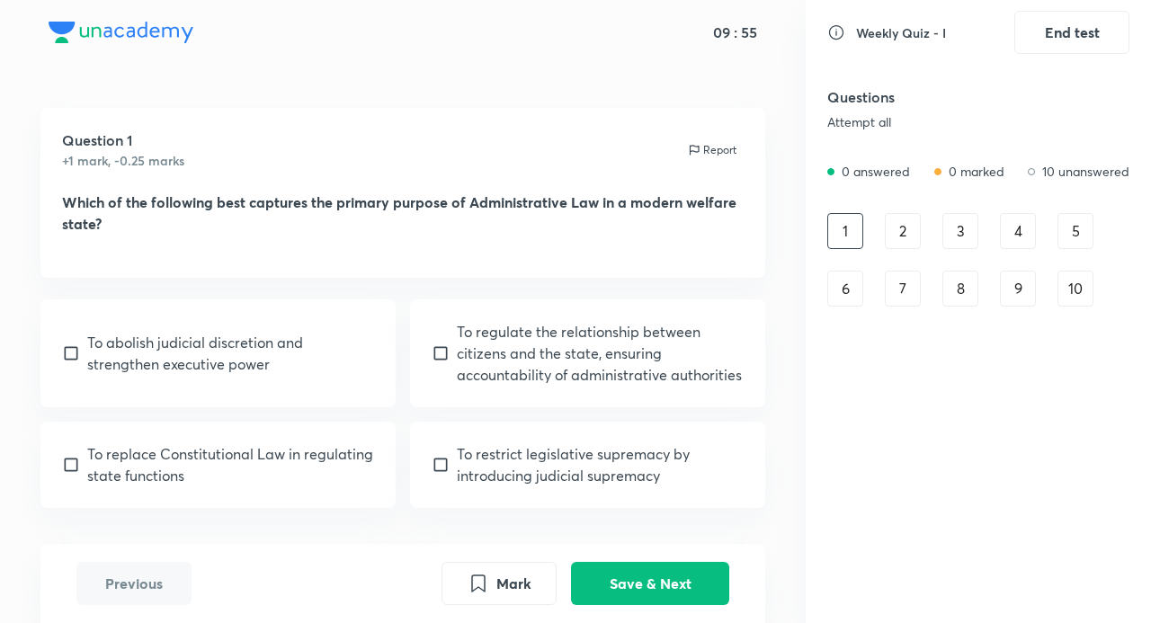
click at [453, 351] on input "checkbox" at bounding box center [444, 354] width 25 height 18
checkbox input "true"
click at [678, 581] on button "Save & Next" at bounding box center [650, 581] width 158 height 43
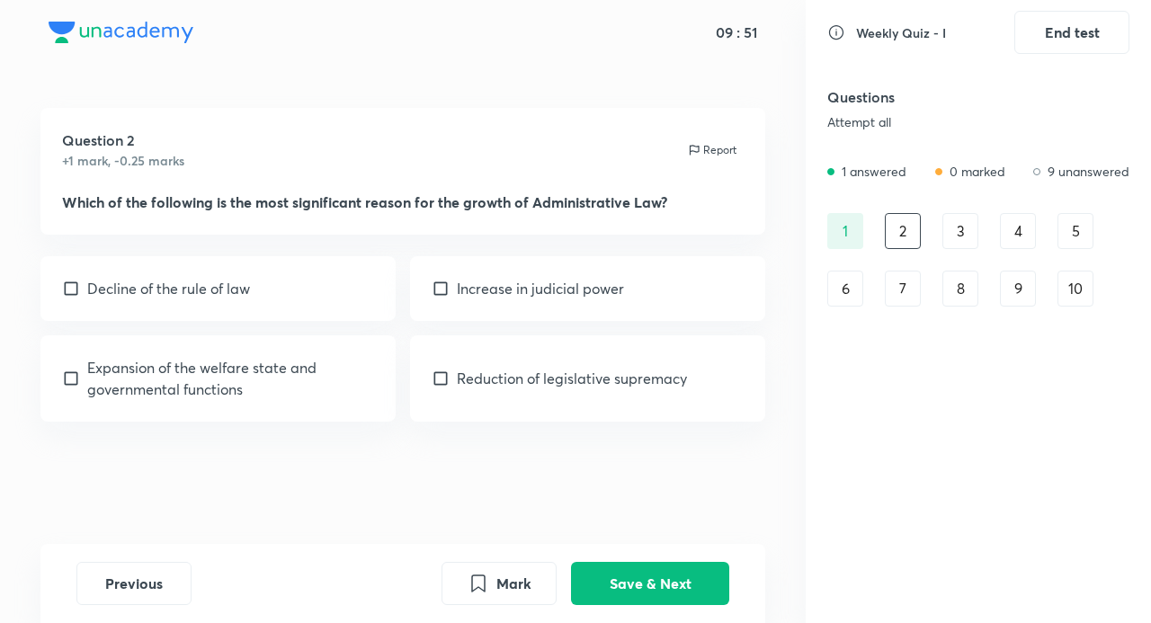
click at [76, 374] on input "checkbox" at bounding box center [74, 379] width 25 height 18
checkbox input "true"
click at [664, 581] on button "Save & Next" at bounding box center [650, 581] width 158 height 43
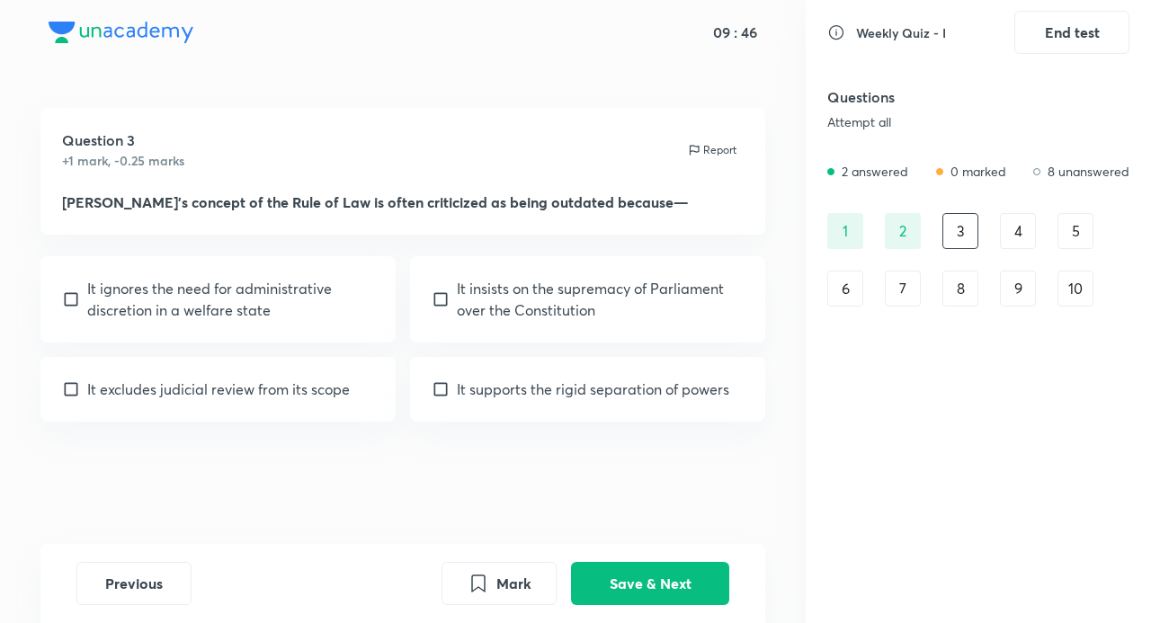
click at [116, 294] on p "It ignores the need for administrative discretion in a welfare state" at bounding box center [230, 299] width 287 height 43
checkbox input "true"
click at [648, 576] on button "Save & Next" at bounding box center [650, 581] width 158 height 43
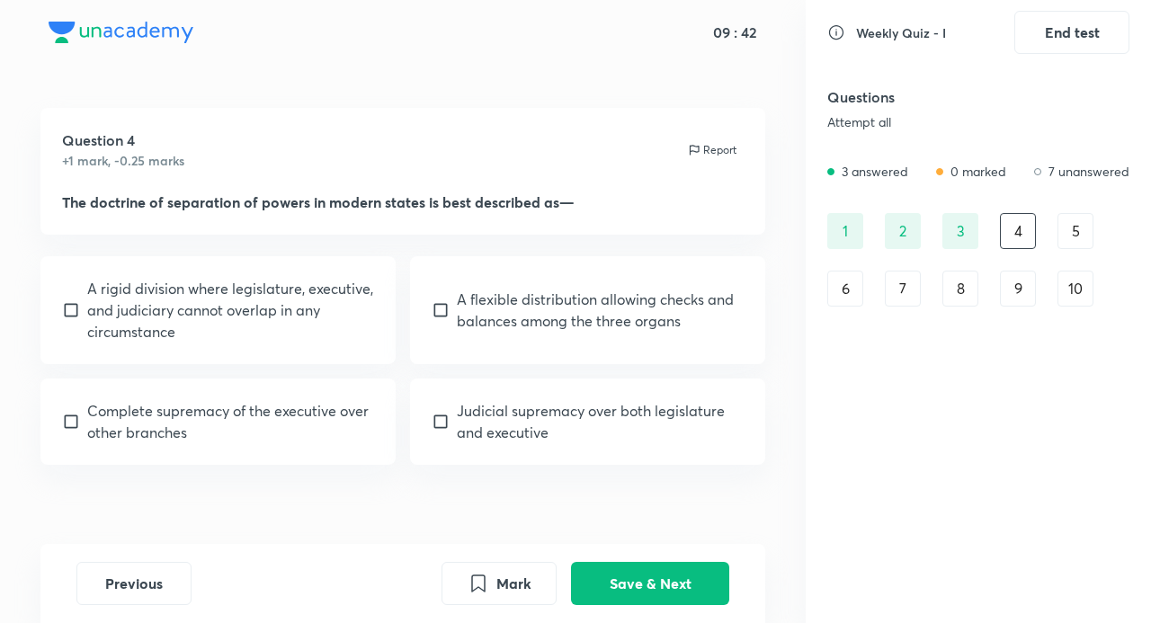
click at [455, 317] on input "checkbox" at bounding box center [444, 310] width 25 height 18
checkbox input "true"
click at [673, 585] on button "Save & Next" at bounding box center [650, 581] width 158 height 43
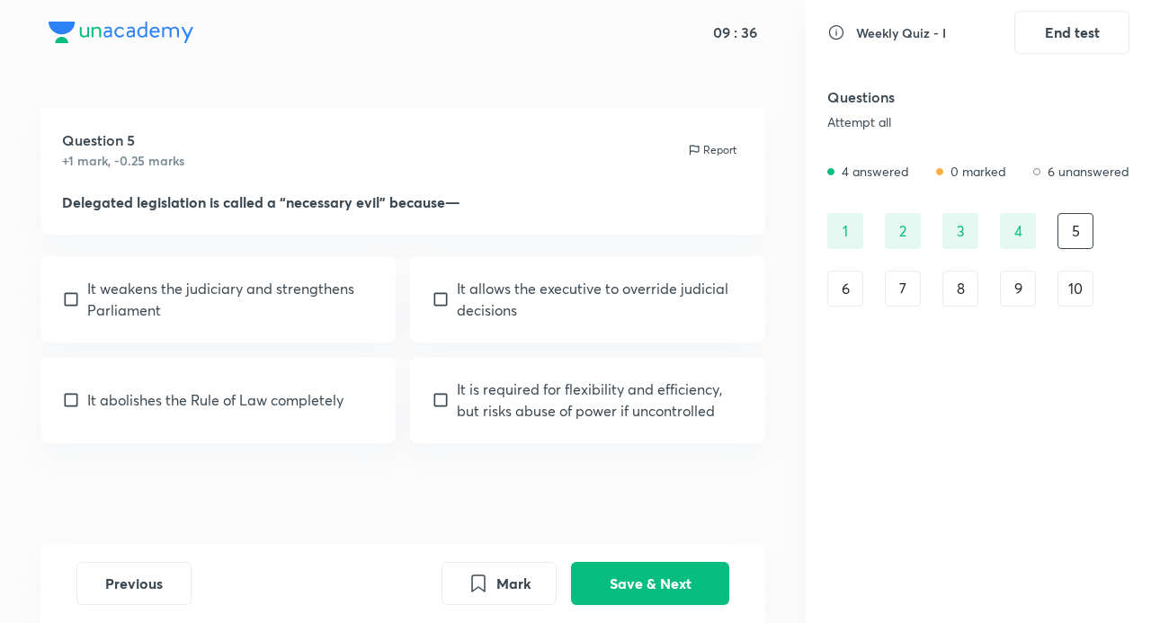
click at [459, 408] on p "It is required for flexibility and efficiency, but risks abuse of power if unco…" at bounding box center [600, 400] width 287 height 43
checkbox input "true"
click at [648, 578] on button "Save & Next" at bounding box center [650, 581] width 158 height 43
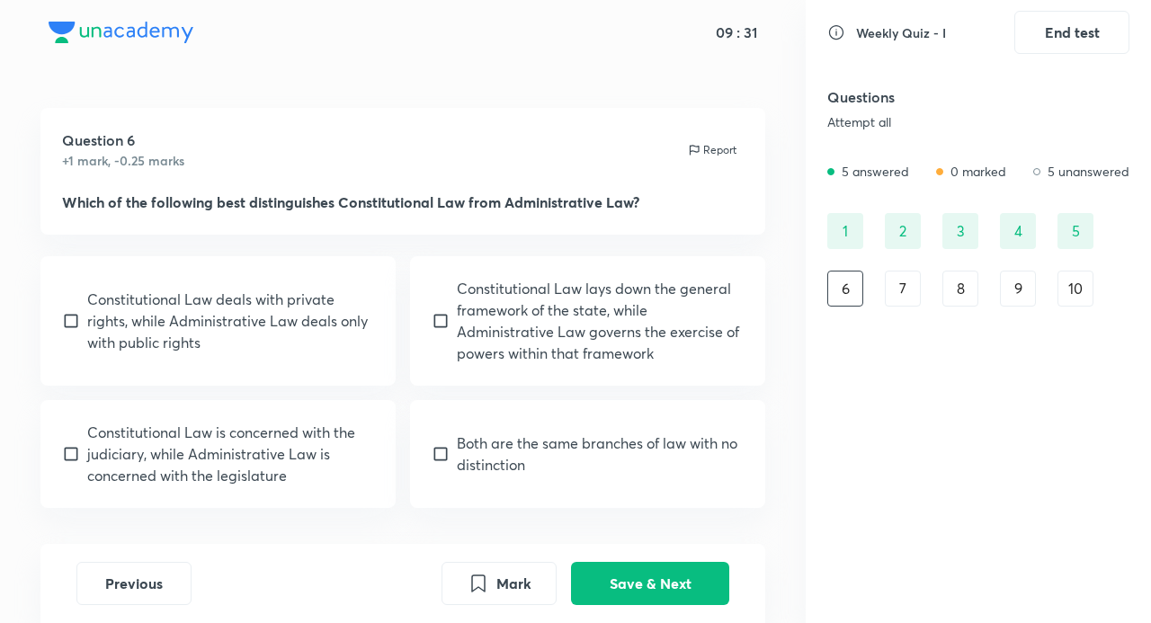
click at [444, 332] on div "Constitutional Law lays down the general framework of the state, while Administ…" at bounding box center [587, 321] width 355 height 130
checkbox input "true"
click at [684, 570] on button "Save & Next" at bounding box center [650, 581] width 158 height 43
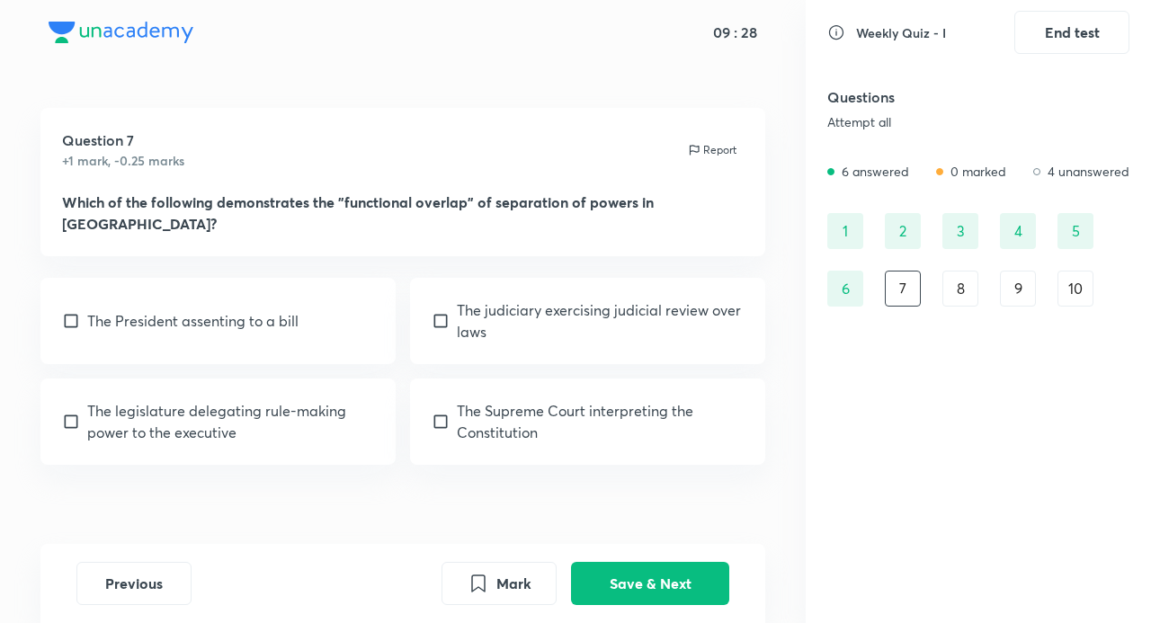
click at [105, 400] on p "The legislature delegating rule-making power to the executive" at bounding box center [230, 421] width 287 height 43
checkbox input "true"
click at [651, 588] on button "Save & Next" at bounding box center [650, 581] width 158 height 43
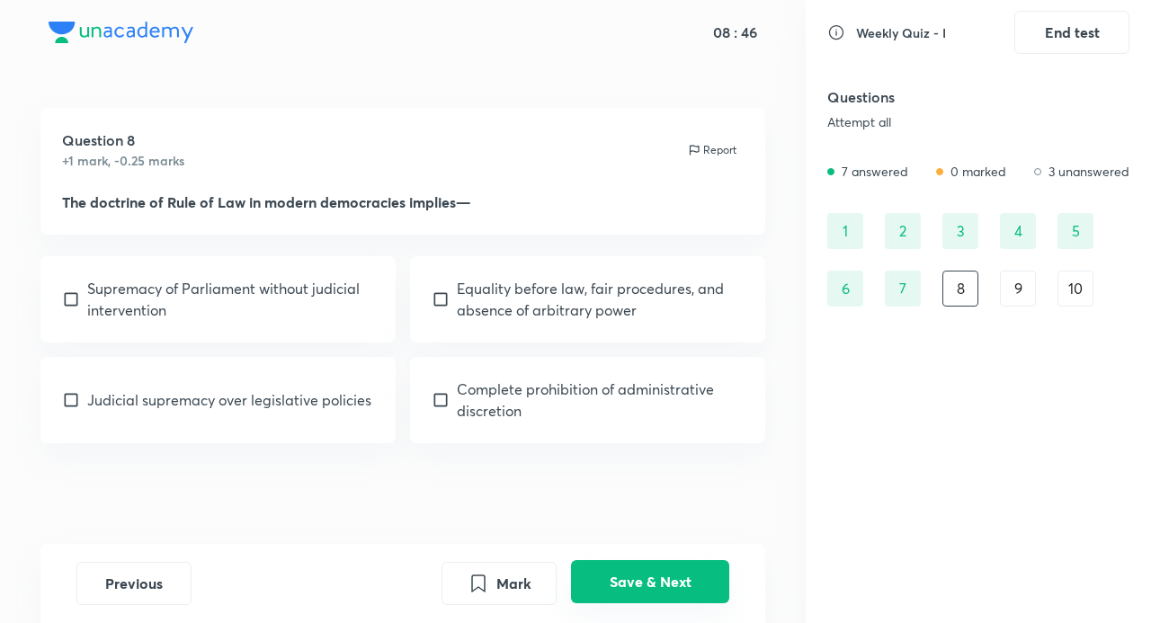
click at [669, 576] on button "Save & Next" at bounding box center [650, 581] width 158 height 43
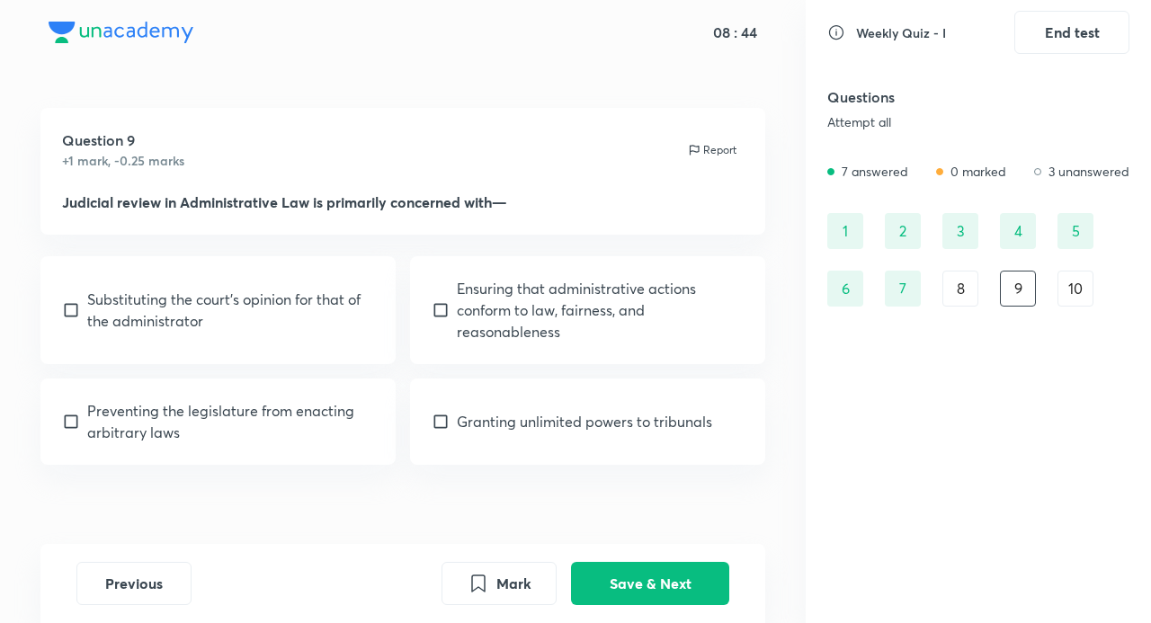
click at [955, 291] on div "8" at bounding box center [961, 289] width 36 height 36
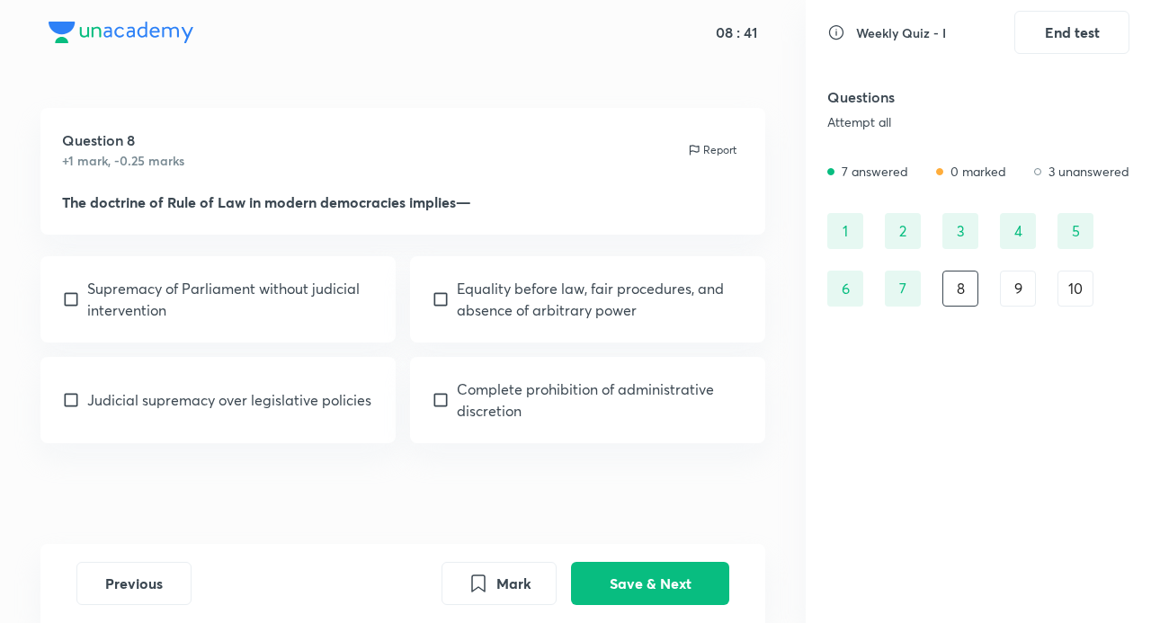
click at [450, 305] on input "checkbox" at bounding box center [444, 300] width 25 height 18
checkbox input "true"
click at [655, 582] on button "Save & Next" at bounding box center [650, 581] width 158 height 43
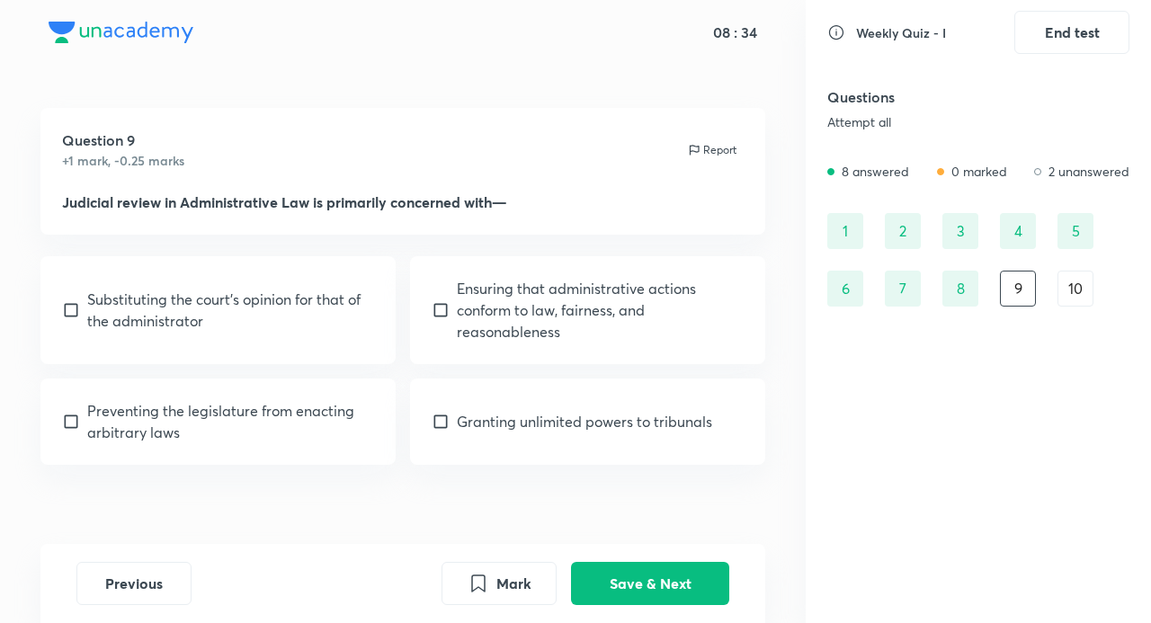
click at [462, 320] on p "Ensuring that administrative actions conform to law, fairness, and reasonablene…" at bounding box center [600, 310] width 287 height 65
checkbox input "true"
click at [653, 594] on button "Save & Next" at bounding box center [650, 581] width 158 height 43
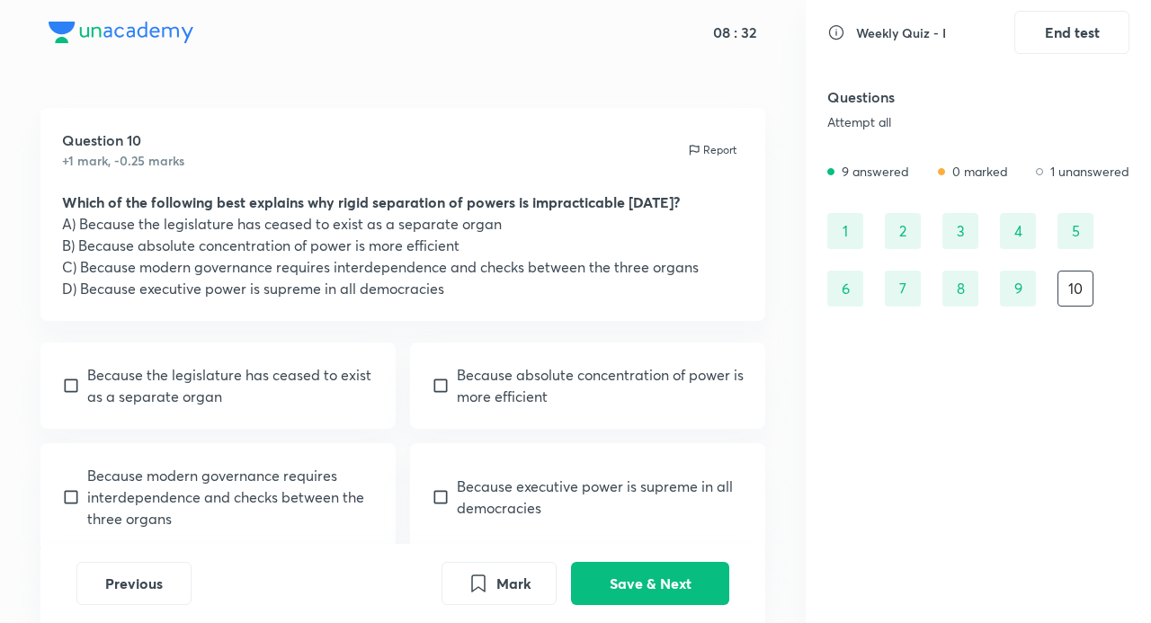
scroll to position [115, 0]
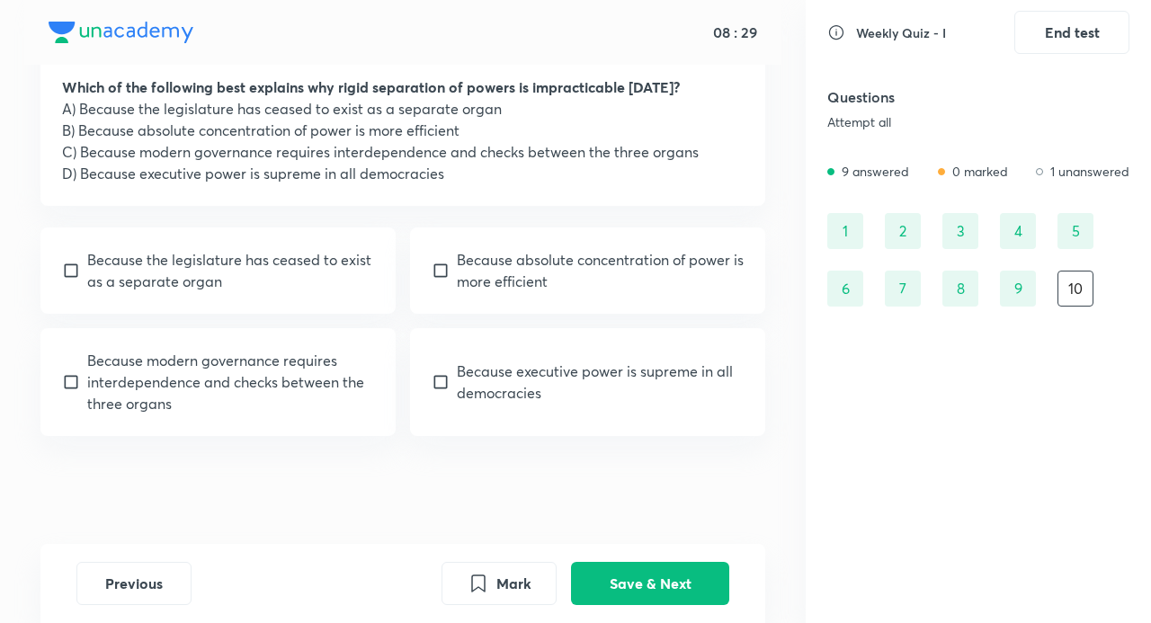
click at [157, 369] on p "Because modern governance requires interdependence and checks between the three…" at bounding box center [230, 382] width 287 height 65
checkbox input "true"
click at [662, 576] on button "Save & Next" at bounding box center [650, 581] width 158 height 43
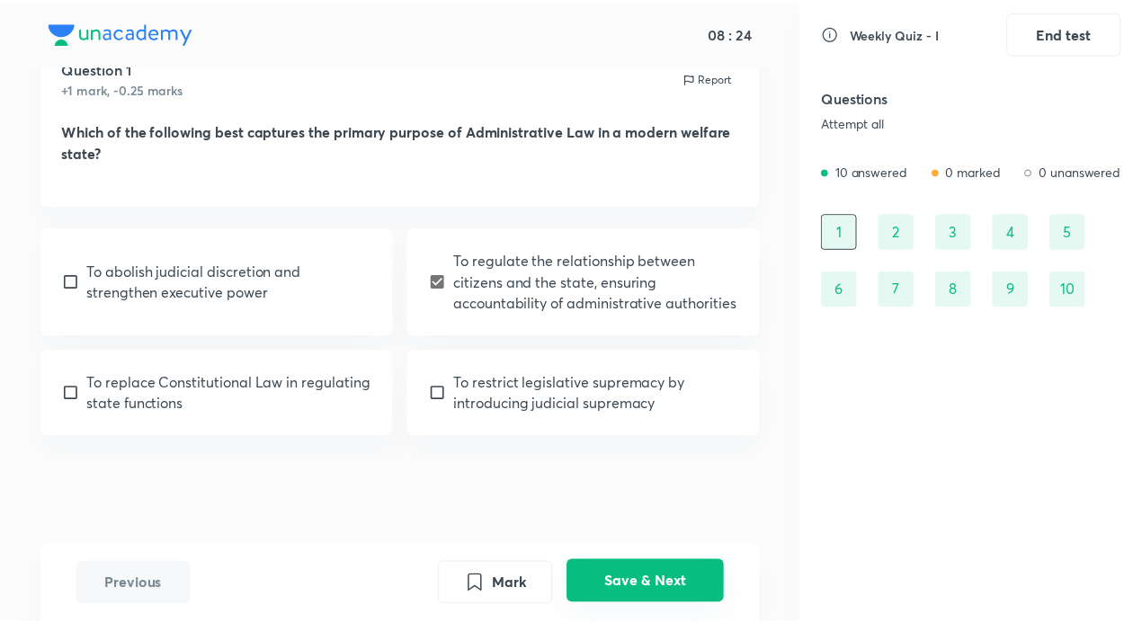
scroll to position [72, 0]
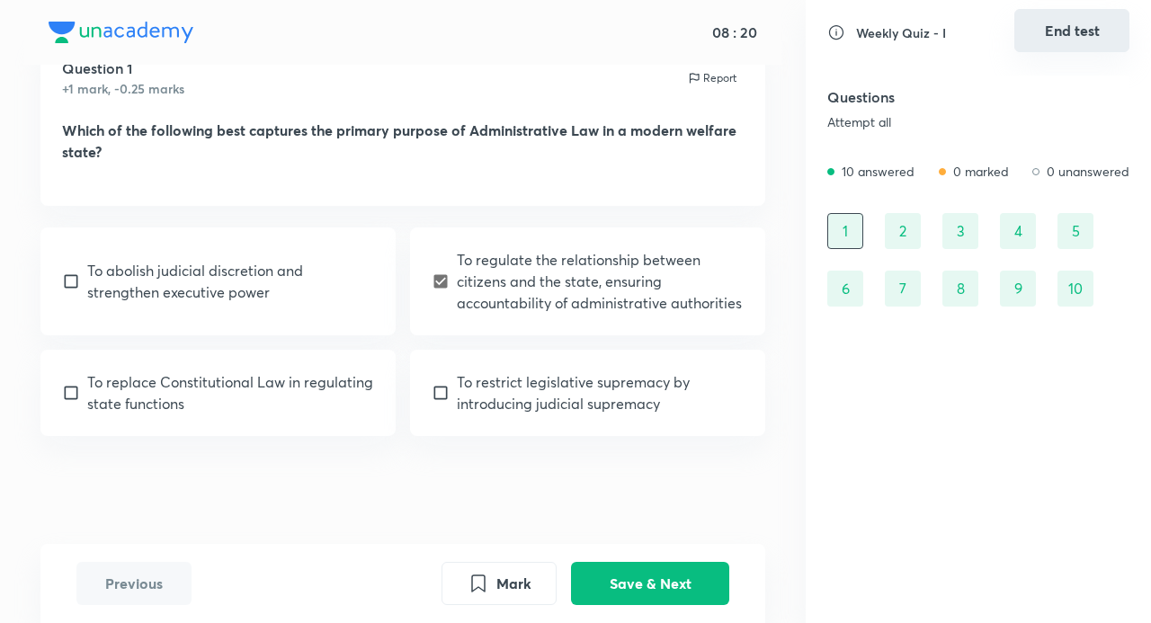
click at [1090, 22] on button "End test" at bounding box center [1072, 30] width 115 height 43
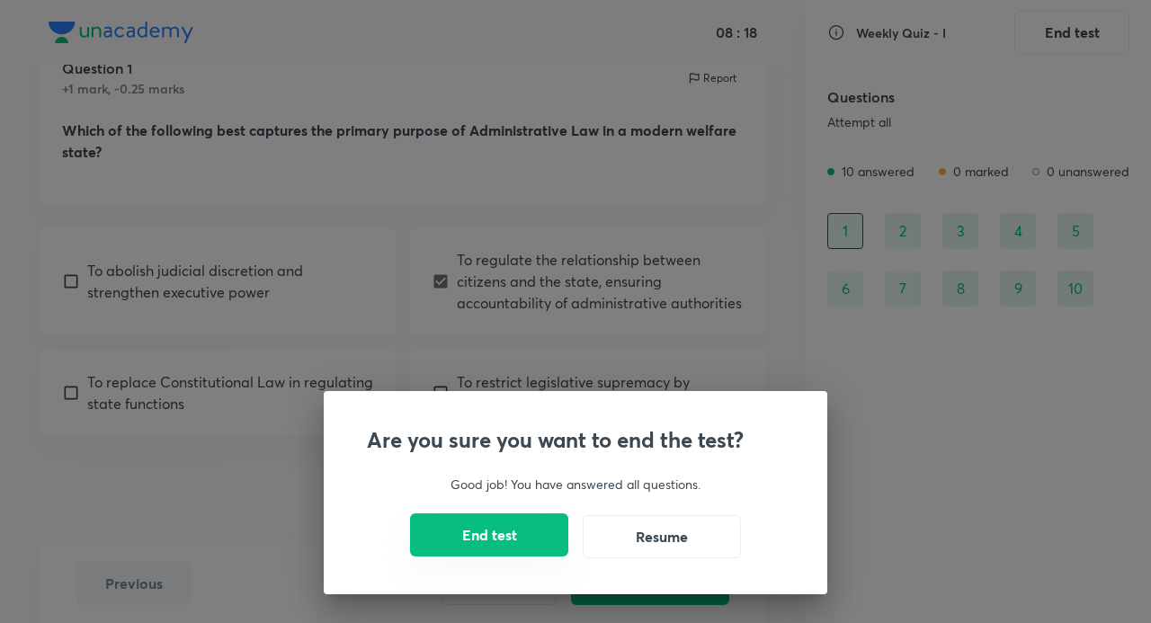
click at [530, 554] on button "End test" at bounding box center [489, 535] width 158 height 43
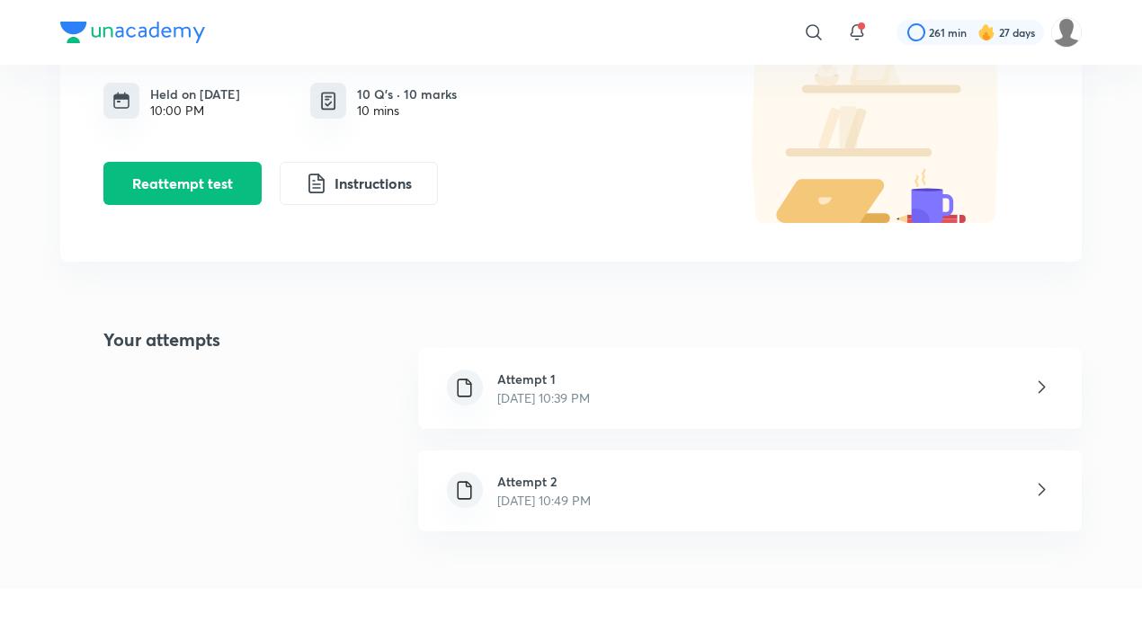
scroll to position [450, 0]
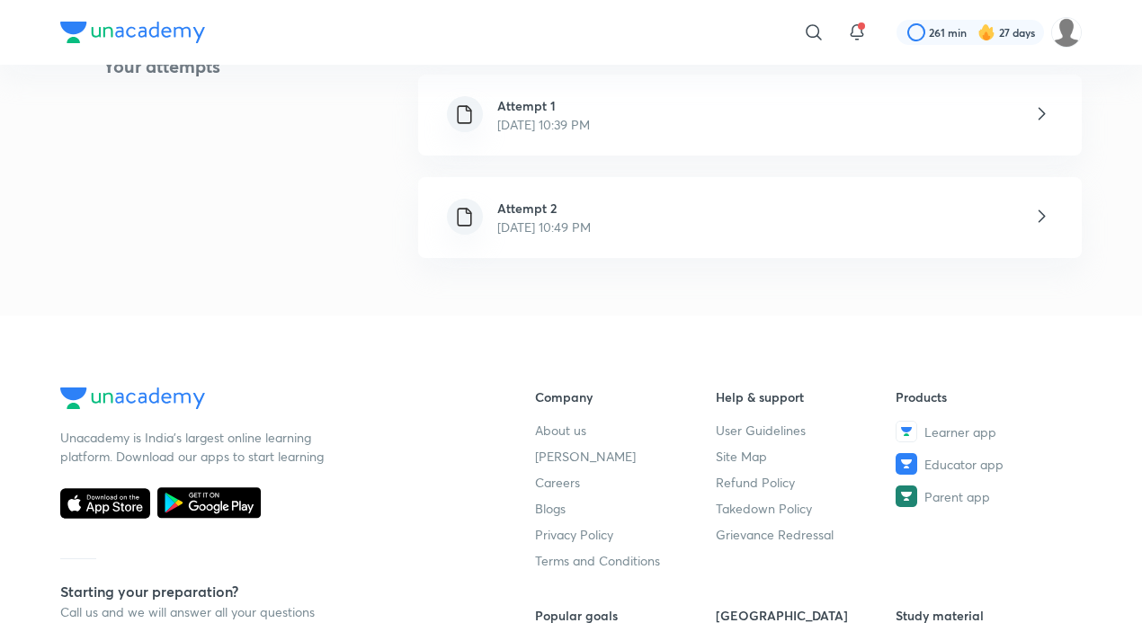
click at [591, 206] on h6 "Attempt 2" at bounding box center [544, 208] width 94 height 19
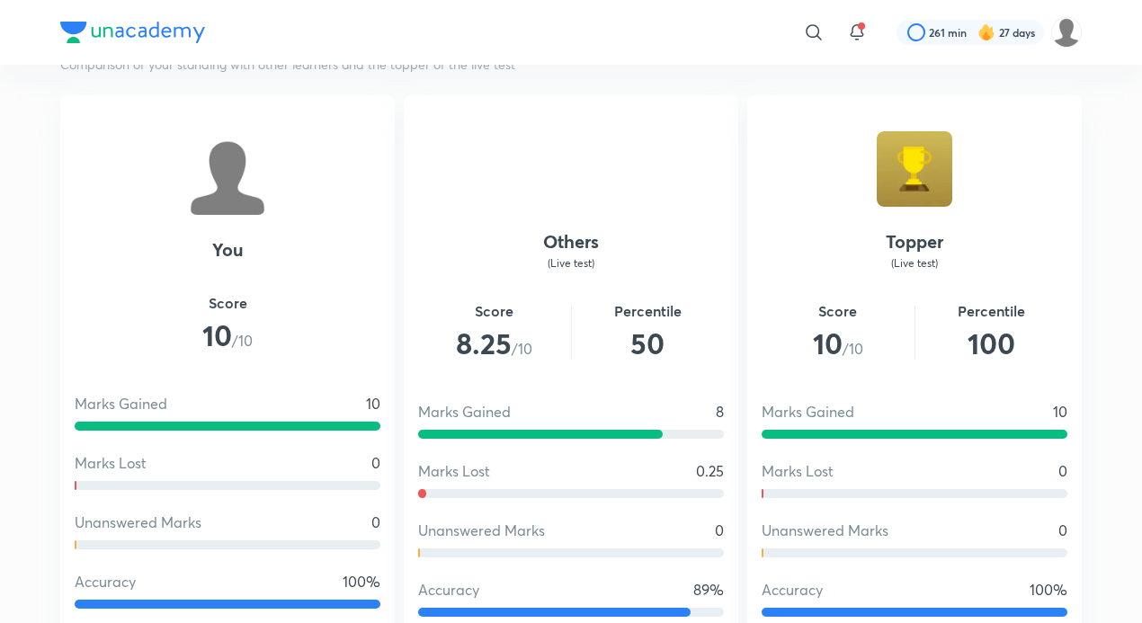
scroll to position [1080, 0]
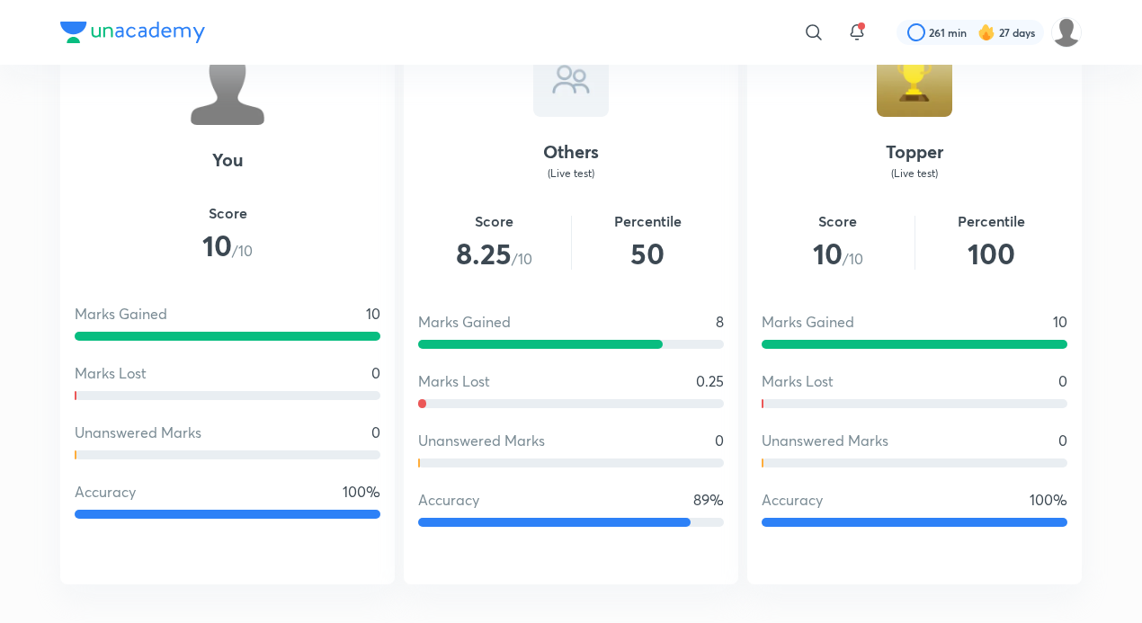
click at [923, 173] on p "(Live test)" at bounding box center [915, 174] width 306 height 16
click at [1008, 262] on h2 "100" at bounding box center [992, 253] width 153 height 43
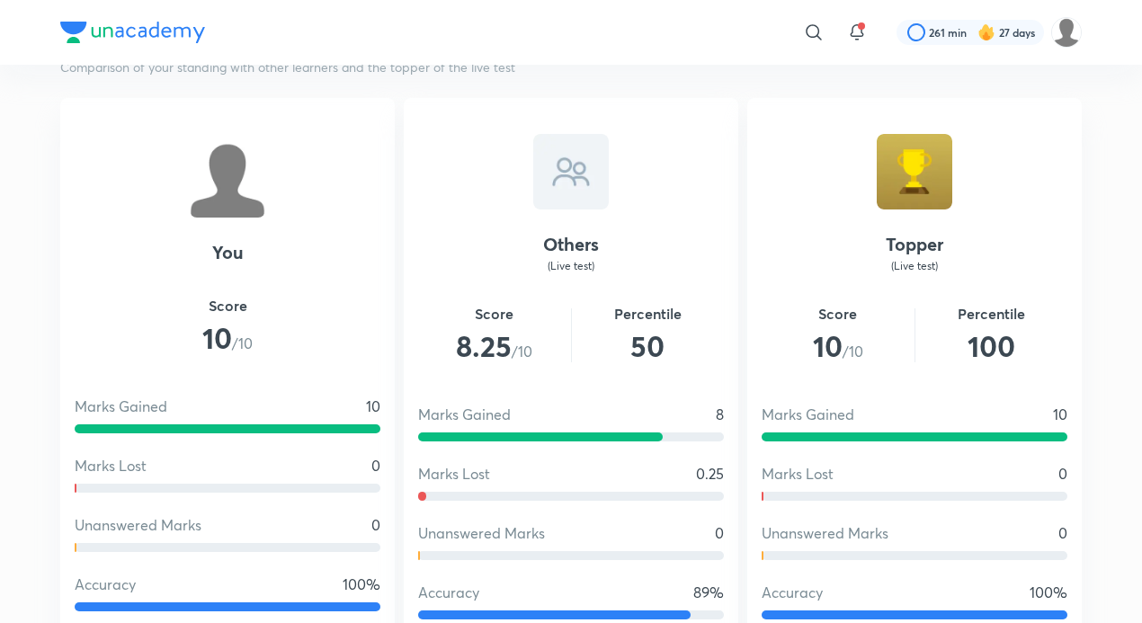
scroll to position [900, 0]
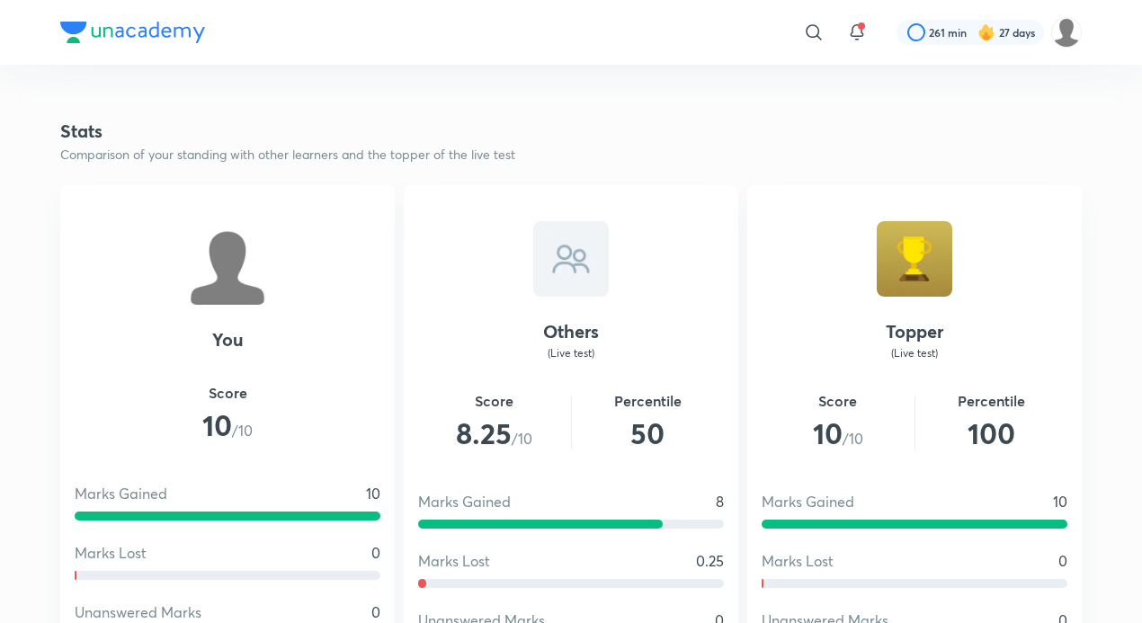
click at [927, 264] on div at bounding box center [915, 259] width 76 height 76
click at [564, 254] on div at bounding box center [571, 259] width 76 height 76
click at [583, 362] on p "(Live test)" at bounding box center [571, 353] width 306 height 16
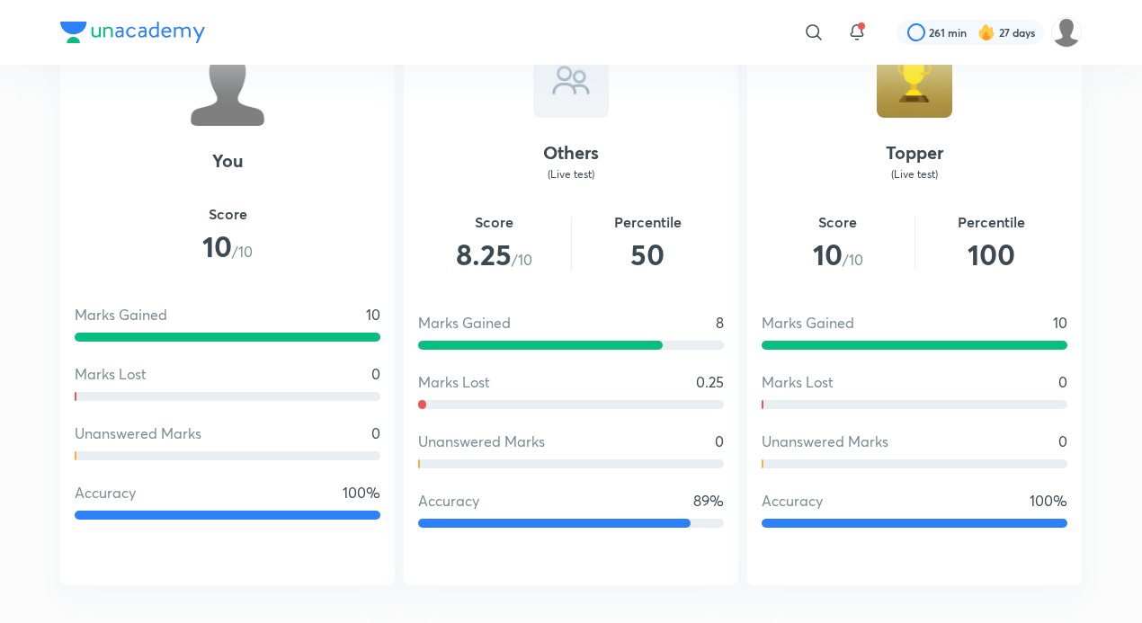
scroll to position [1080, 0]
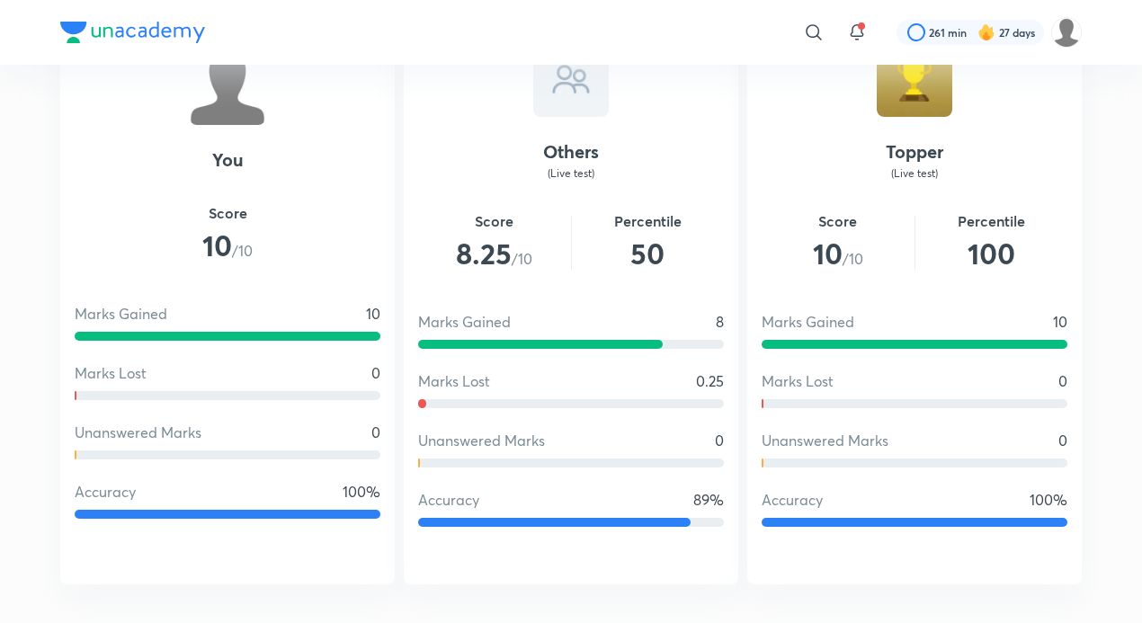
click at [945, 168] on p "(Live test)" at bounding box center [915, 174] width 306 height 16
click at [560, 402] on div at bounding box center [571, 403] width 306 height 9
click at [578, 439] on div "Unanswered Marks 0" at bounding box center [571, 441] width 306 height 22
click at [604, 245] on h2 "50" at bounding box center [648, 253] width 153 height 43
drag, startPoint x: 632, startPoint y: 239, endPoint x: 475, endPoint y: 240, distance: 157.4
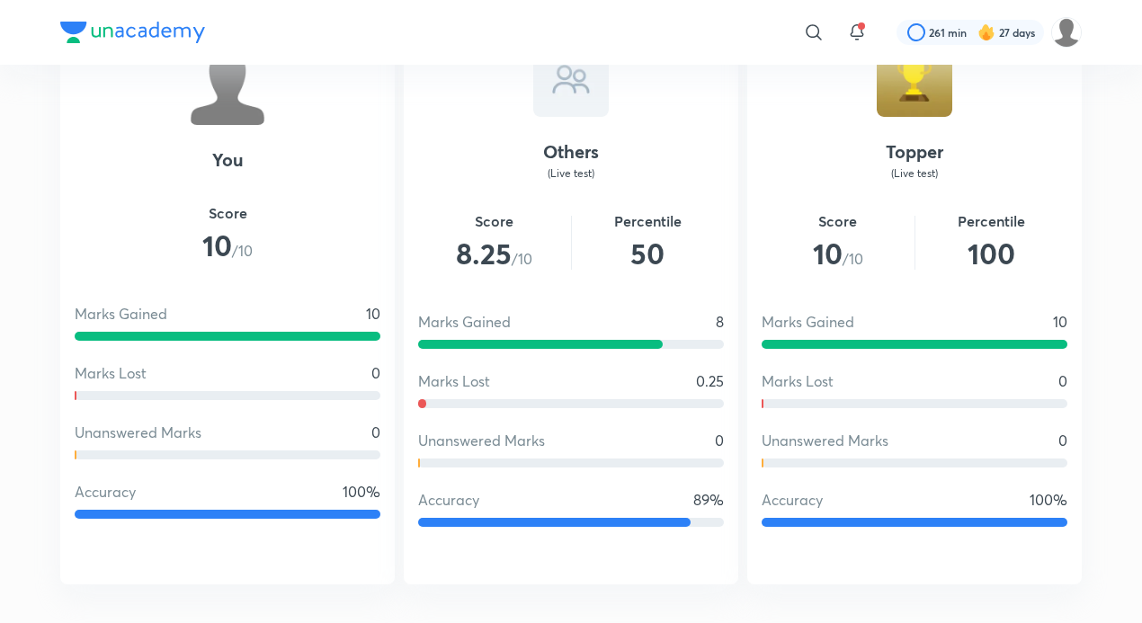
click at [624, 237] on h2 "50" at bounding box center [648, 253] width 153 height 43
click at [463, 242] on span "8.25" at bounding box center [484, 253] width 56 height 39
click at [520, 285] on div "Others (Live test) Score 8.25 /10 Percentile 50 Marks Gained 8 Marks Lost 0.25 …" at bounding box center [571, 294] width 335 height 579
drag, startPoint x: 640, startPoint y: 246, endPoint x: 751, endPoint y: 264, distance: 113.0
click at [655, 250] on h2 "50" at bounding box center [648, 253] width 153 height 43
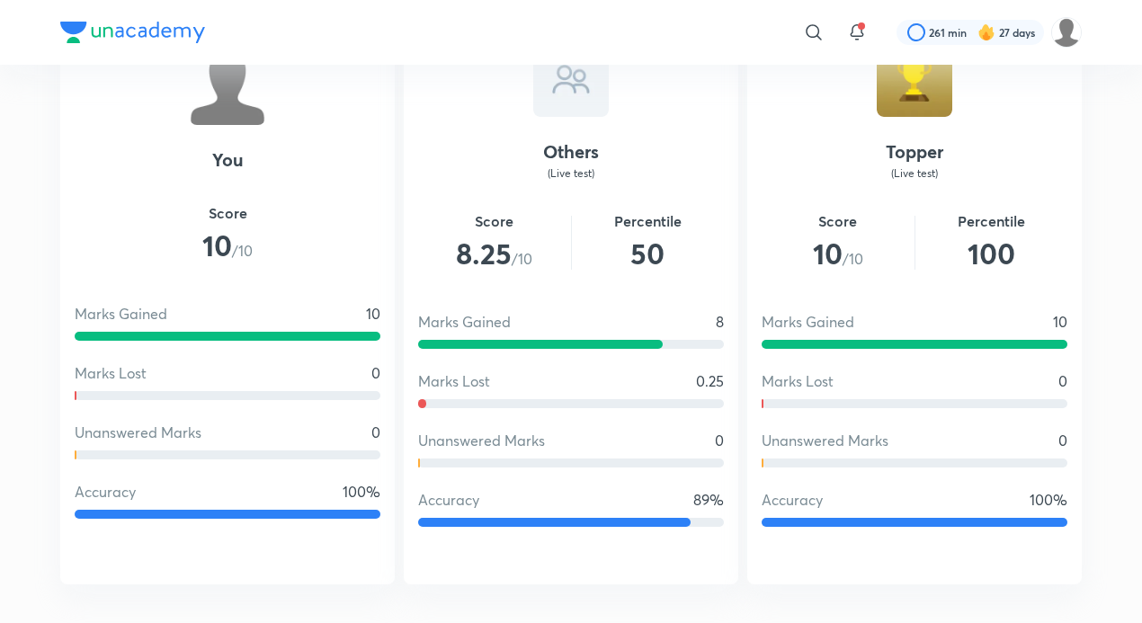
click at [927, 270] on h2 "100" at bounding box center [992, 253] width 153 height 43
drag, startPoint x: 933, startPoint y: 378, endPoint x: 928, endPoint y: 387, distance: 10.1
click at [930, 384] on div "Marks Lost 0" at bounding box center [915, 382] width 306 height 22
click at [868, 422] on div "Topper (Live test) Score 10 /10 Percentile 100 Marks Gained 10 Marks Lost 0 Una…" at bounding box center [915, 294] width 335 height 579
drag, startPoint x: 824, startPoint y: 470, endPoint x: 828, endPoint y: 509, distance: 39.7
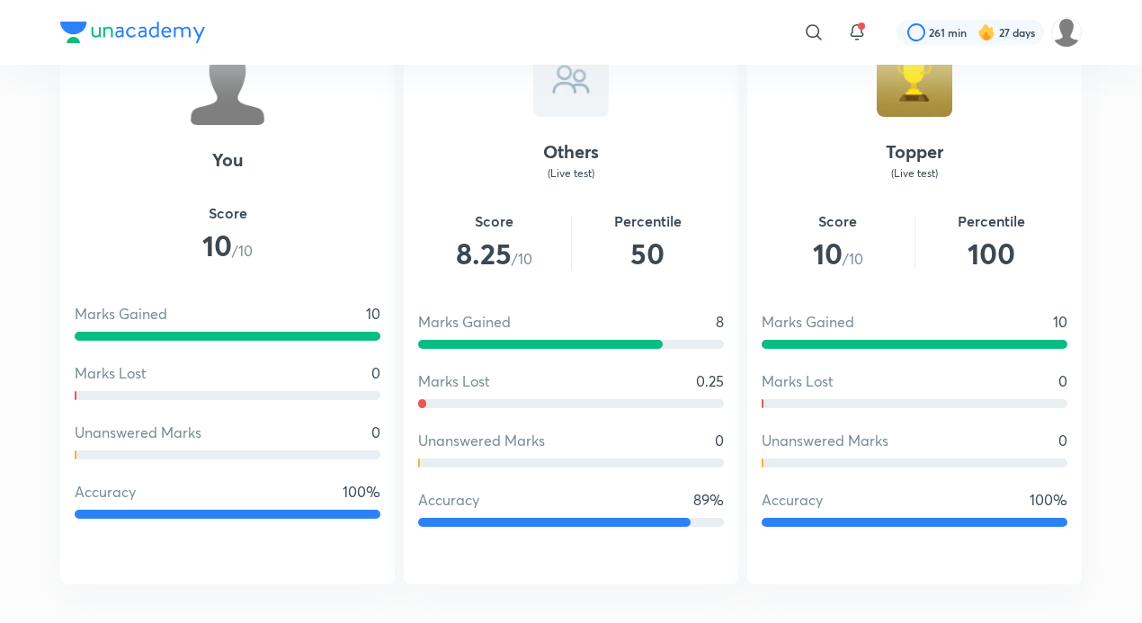
click at [824, 471] on div "Topper (Live test) Score 10 /10 Percentile 100 Marks Gained 10 Marks Lost 0 Una…" at bounding box center [915, 294] width 335 height 579
drag, startPoint x: 828, startPoint y: 509, endPoint x: 816, endPoint y: 505, distance: 12.5
click at [829, 509] on div "Accuracy 100%" at bounding box center [915, 500] width 306 height 22
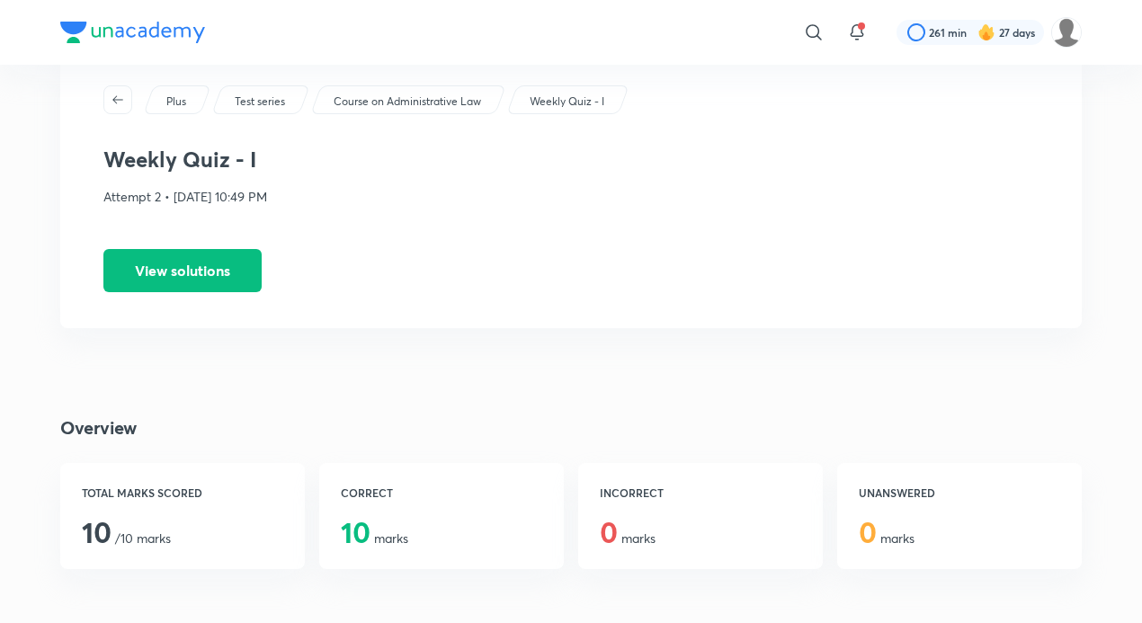
scroll to position [0, 0]
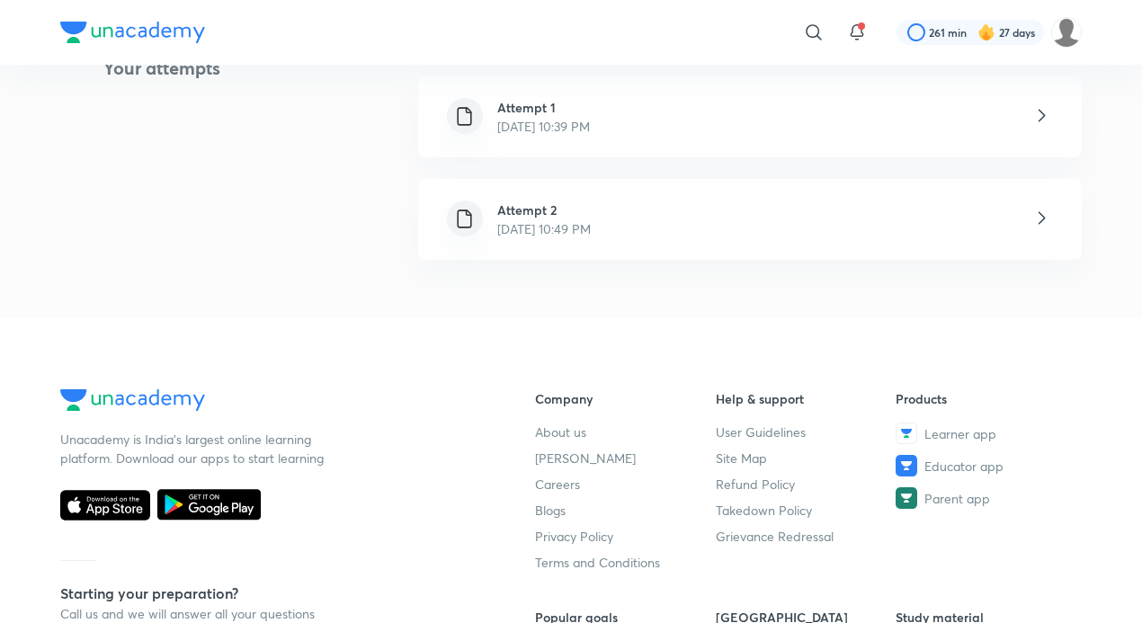
scroll to position [450, 0]
click at [678, 117] on div "Attempt 1 [DATE] 10:39 PM" at bounding box center [750, 115] width 664 height 81
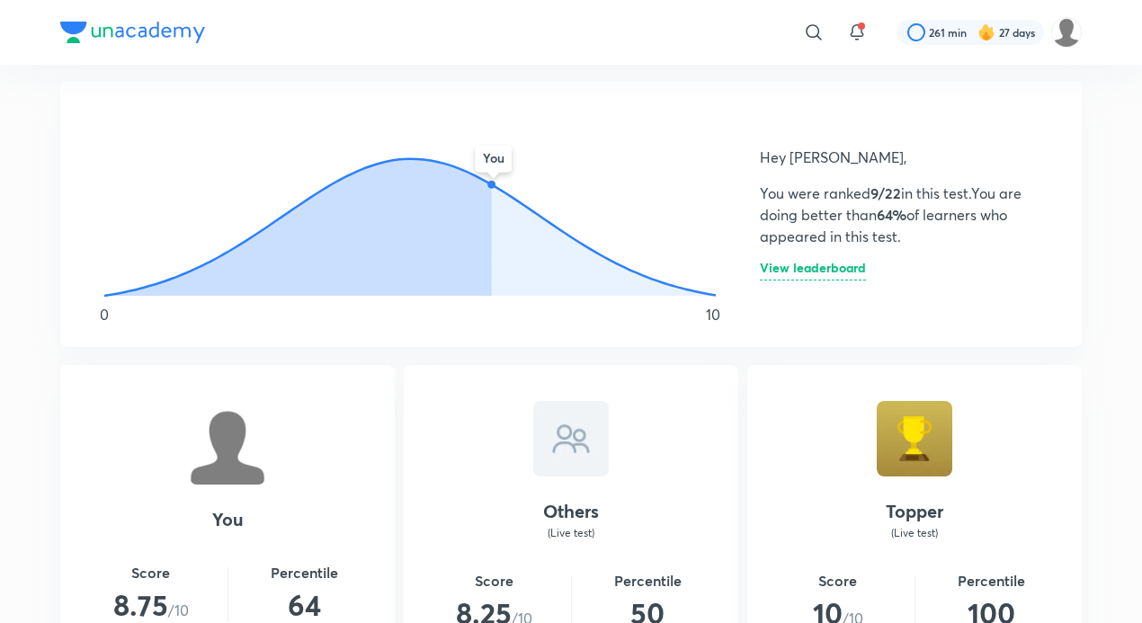
scroll to position [900, 0]
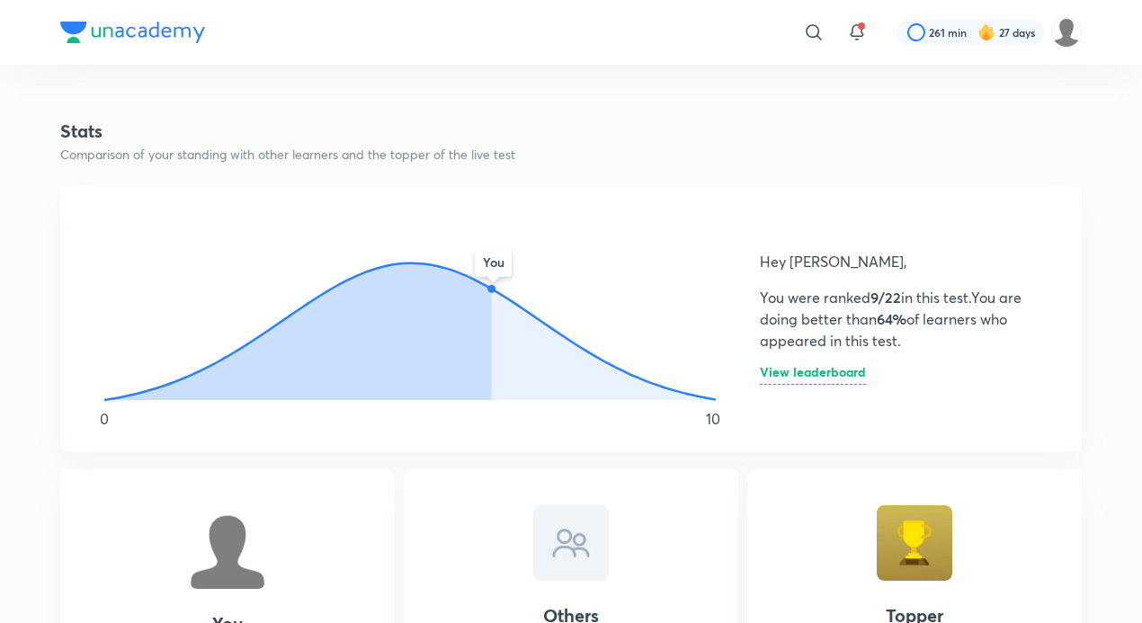
click at [475, 286] on icon at bounding box center [298, 332] width 388 height 137
drag, startPoint x: 448, startPoint y: 278, endPoint x: 430, endPoint y: 274, distance: 18.3
click at [437, 277] on icon at bounding box center [298, 332] width 388 height 137
click at [421, 272] on icon at bounding box center [298, 332] width 388 height 137
click at [396, 258] on icon "You" at bounding box center [410, 306] width 657 height 198
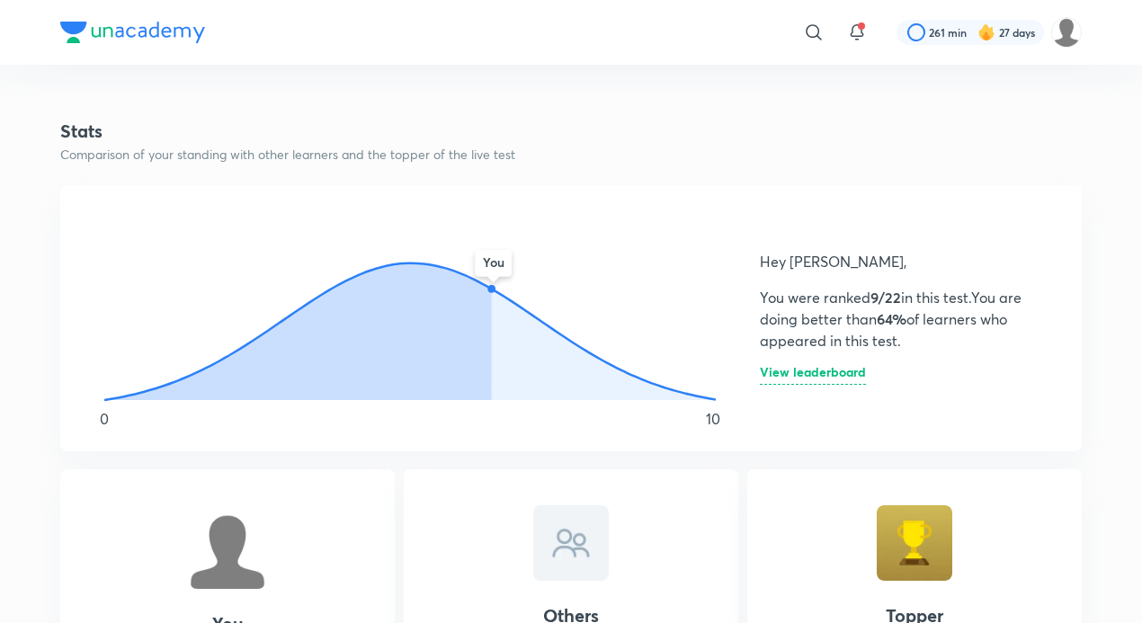
drag, startPoint x: 623, startPoint y: 340, endPoint x: 612, endPoint y: 346, distance: 12.5
click at [623, 342] on icon "You" at bounding box center [410, 306] width 657 height 198
click at [570, 360] on icon at bounding box center [604, 345] width 224 height 112
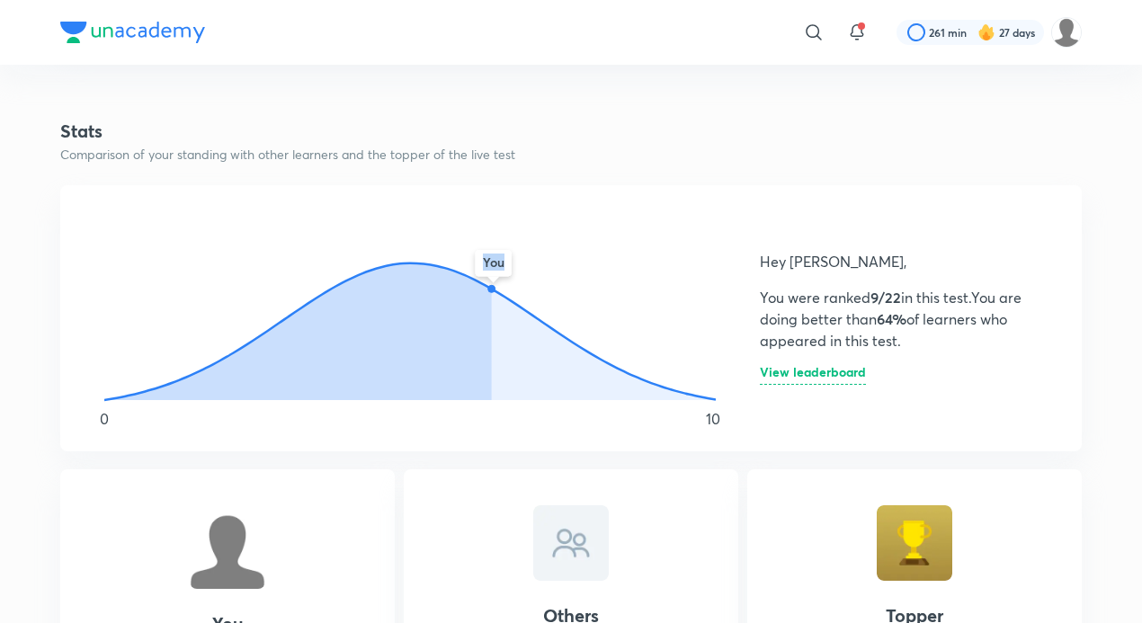
click at [570, 360] on icon at bounding box center [604, 345] width 224 height 112
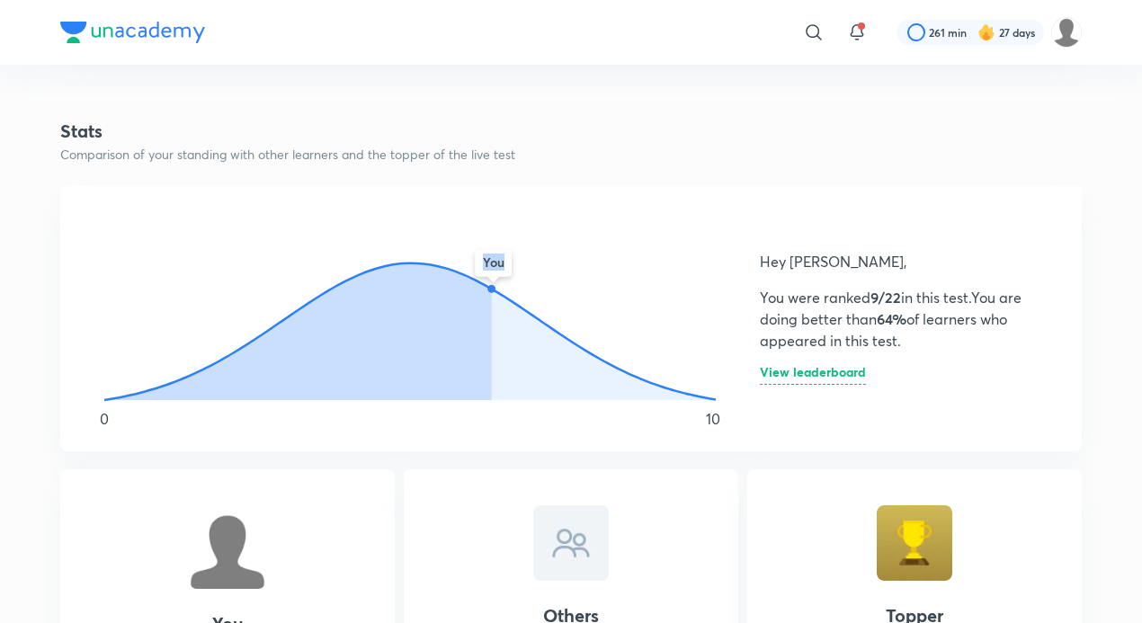
click at [570, 360] on icon at bounding box center [604, 345] width 224 height 112
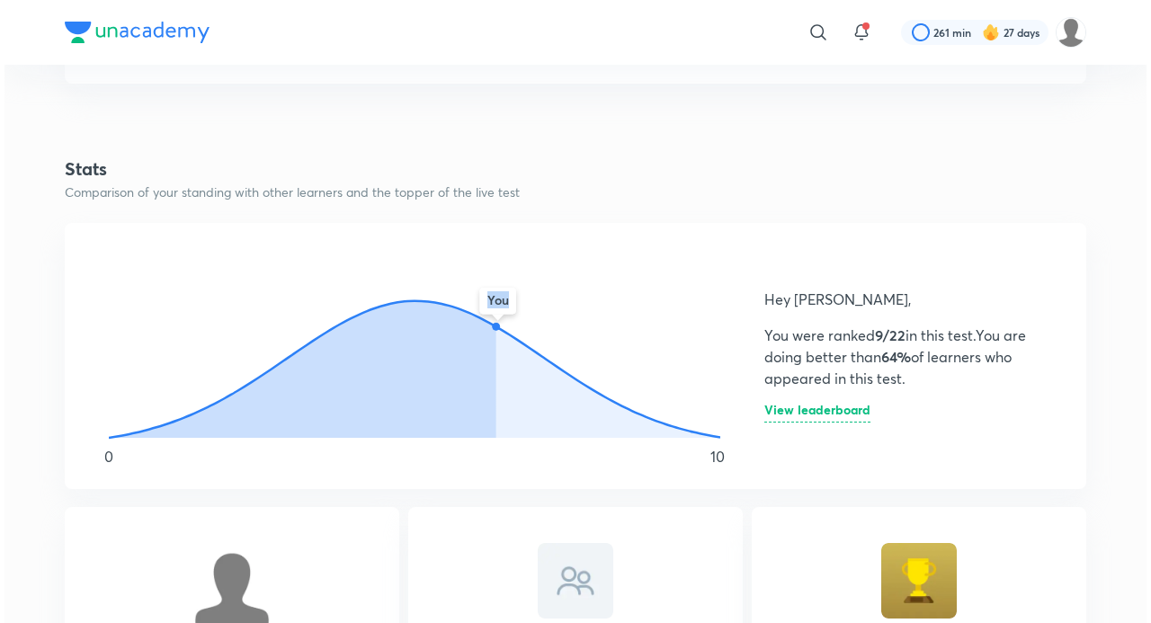
scroll to position [990, 0]
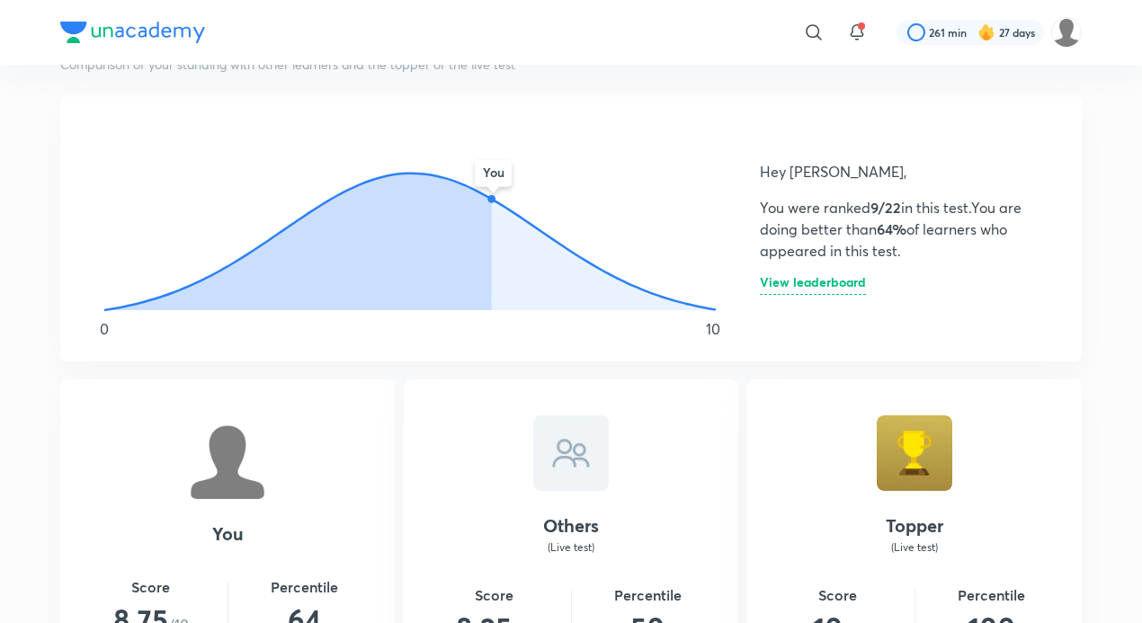
click at [802, 283] on h6 "View leaderboard" at bounding box center [813, 285] width 106 height 19
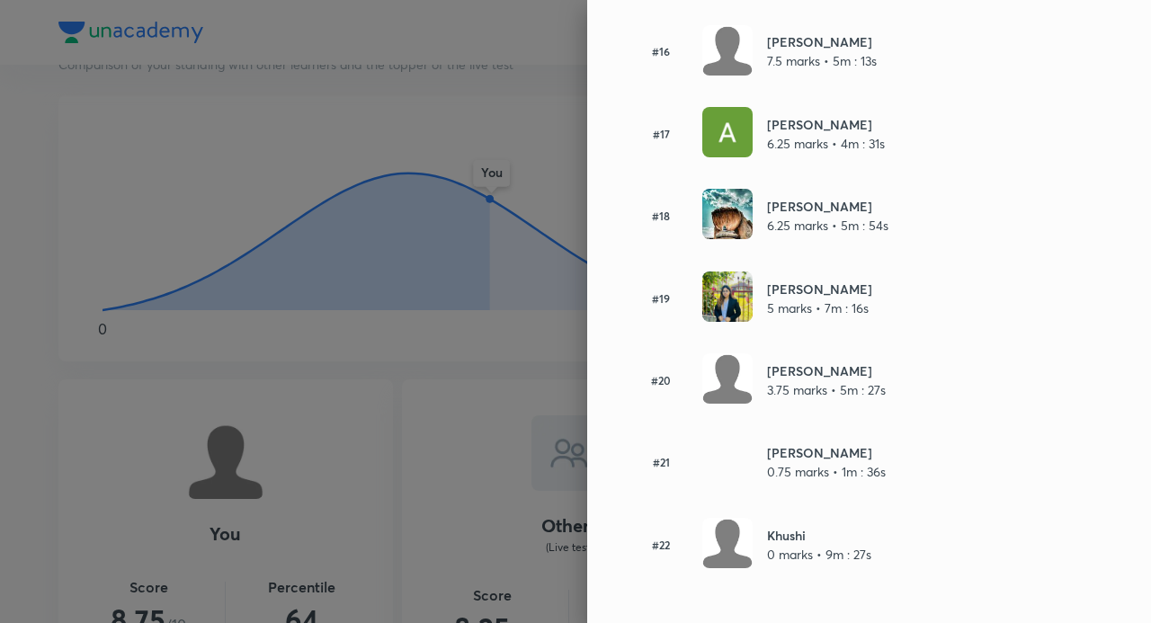
scroll to position [1478, 0]
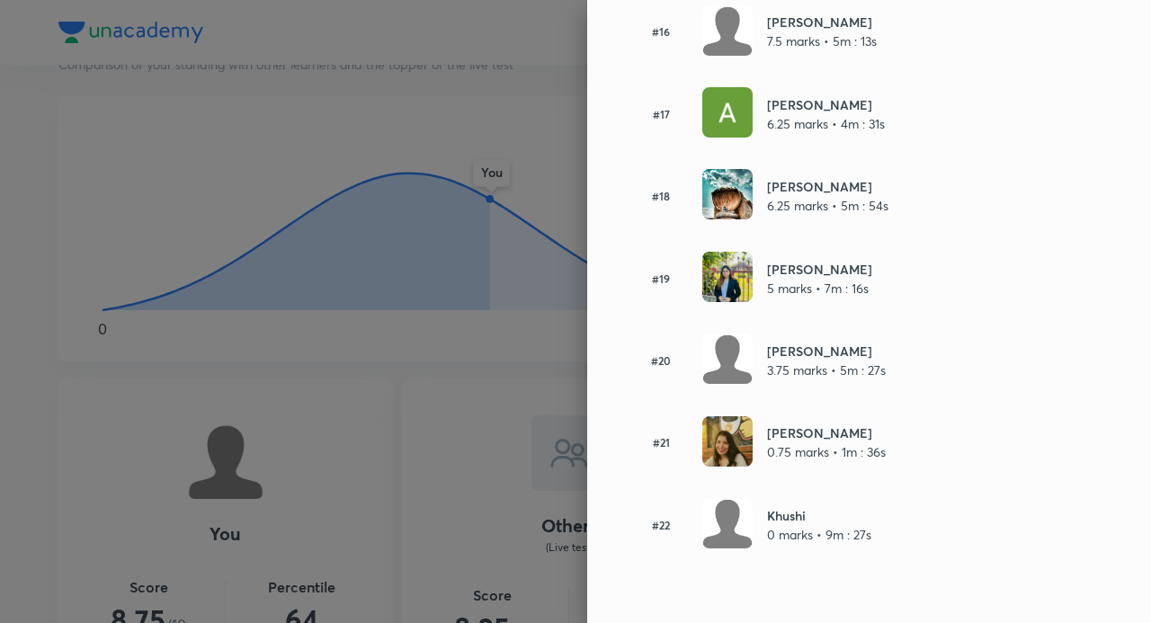
drag, startPoint x: 806, startPoint y: 510, endPoint x: 829, endPoint y: 455, distance: 59.7
click at [805, 510] on h6 "Khushi" at bounding box center [819, 515] width 104 height 19
click at [831, 448] on p "0.75 marks • 1m : 36s" at bounding box center [826, 452] width 119 height 19
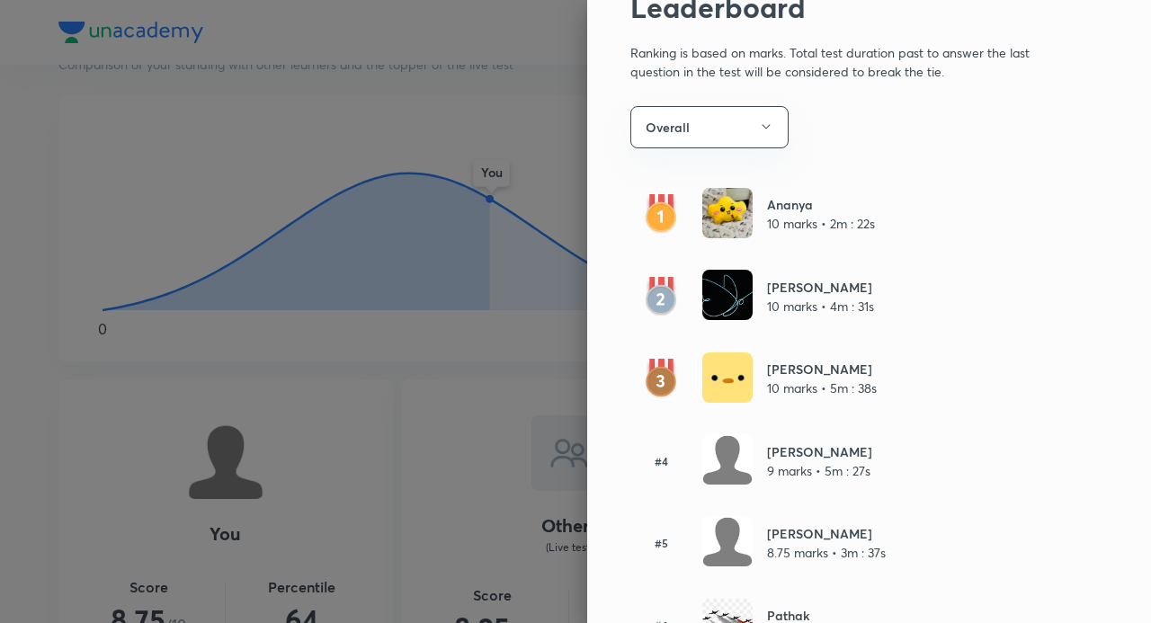
scroll to position [0, 0]
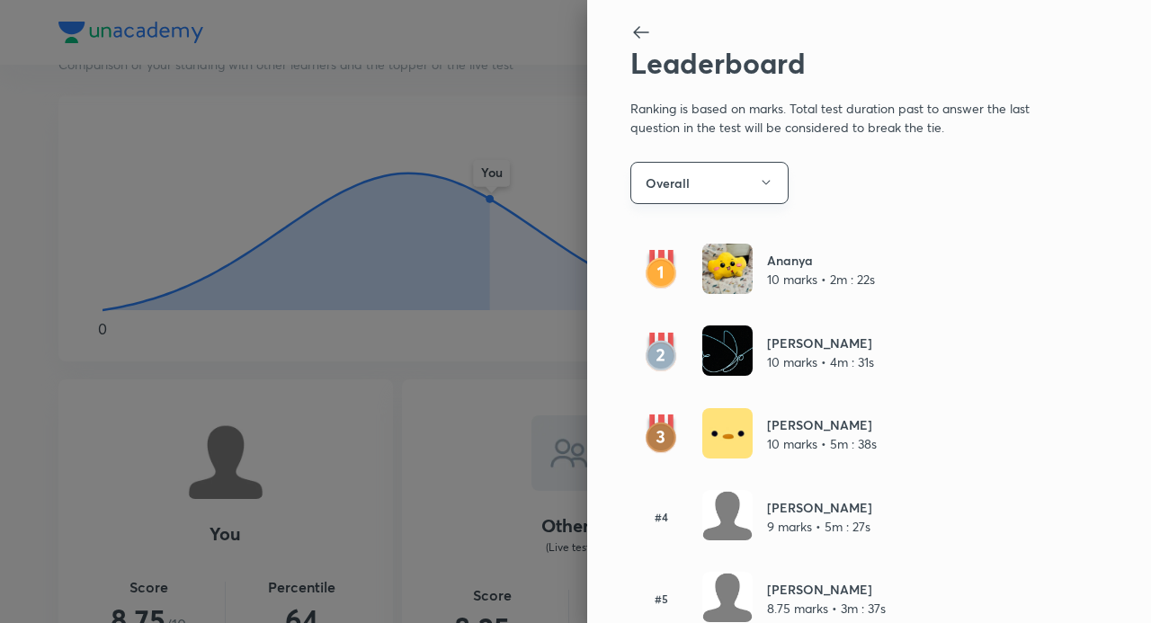
click at [725, 173] on button "Overall" at bounding box center [710, 183] width 158 height 42
click at [682, 270] on span "Live rankings" at bounding box center [722, 270] width 186 height 19
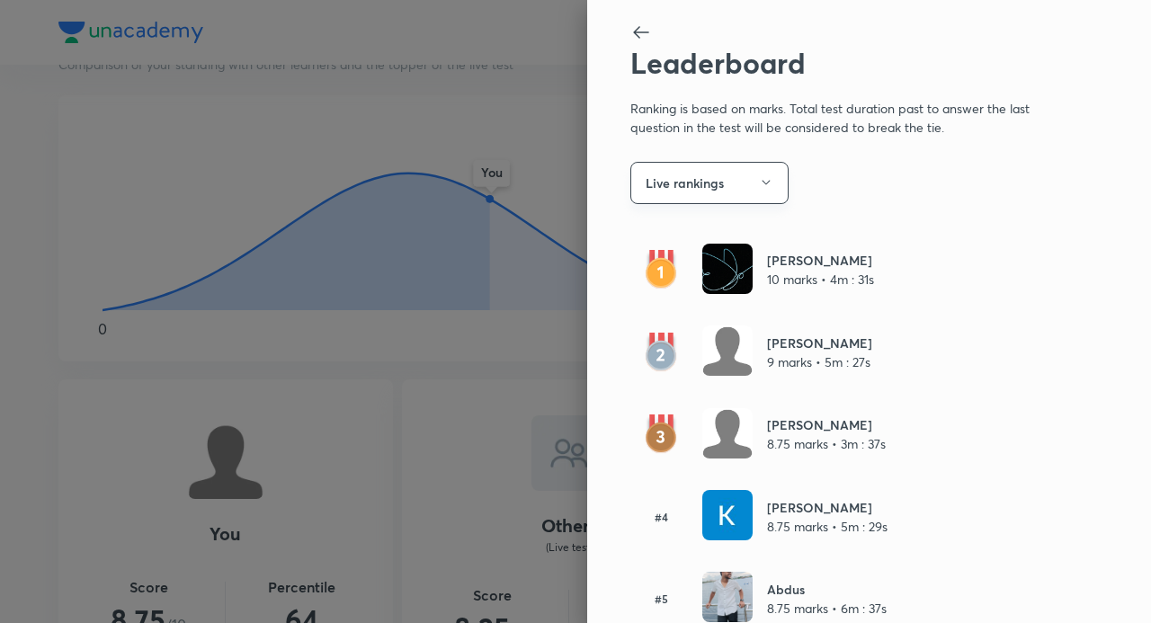
click at [759, 185] on icon "button" at bounding box center [766, 182] width 14 height 14
click at [727, 219] on ul "Overall Live rankings" at bounding box center [722, 253] width 208 height 81
click at [672, 230] on span "Overall" at bounding box center [722, 237] width 186 height 19
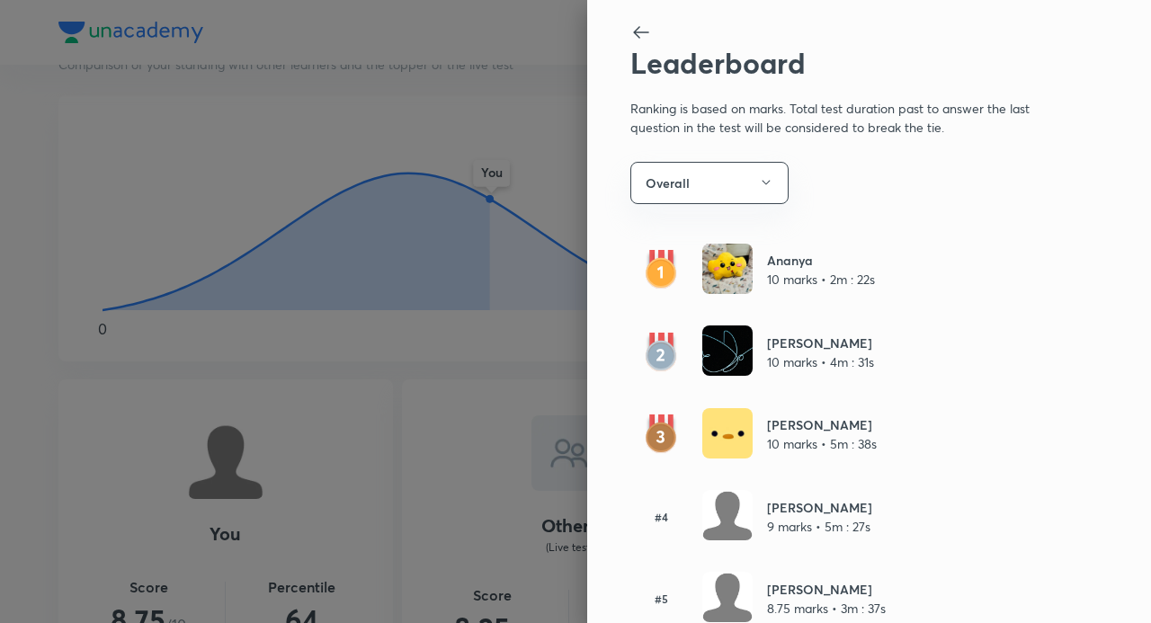
click at [501, 270] on div at bounding box center [575, 311] width 1151 height 623
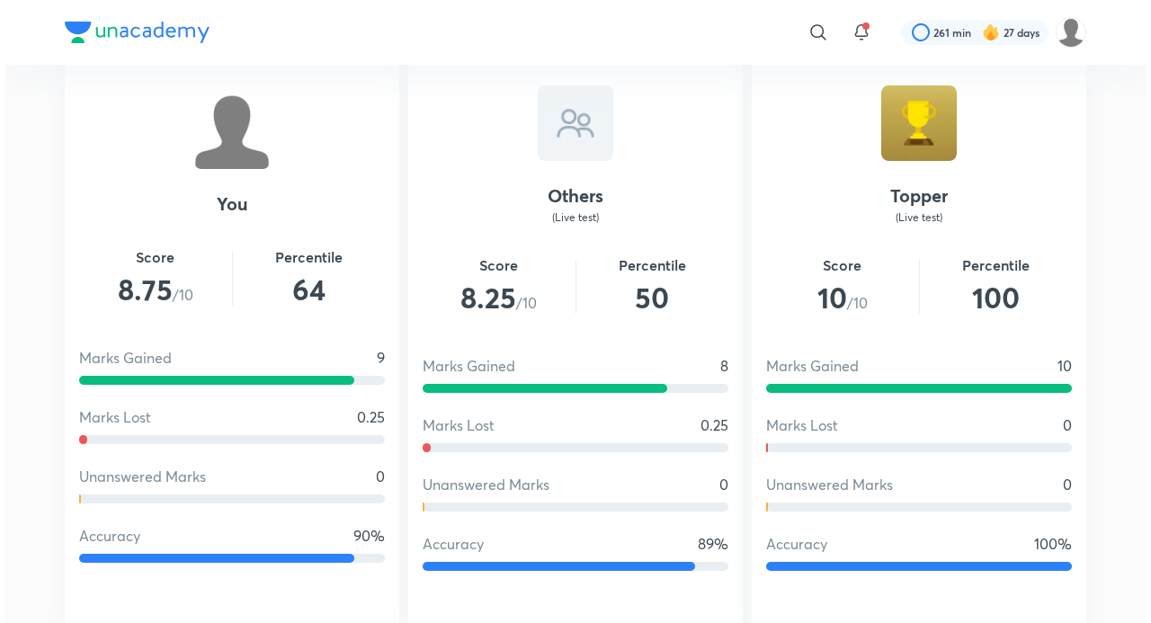
scroll to position [1080, 0]
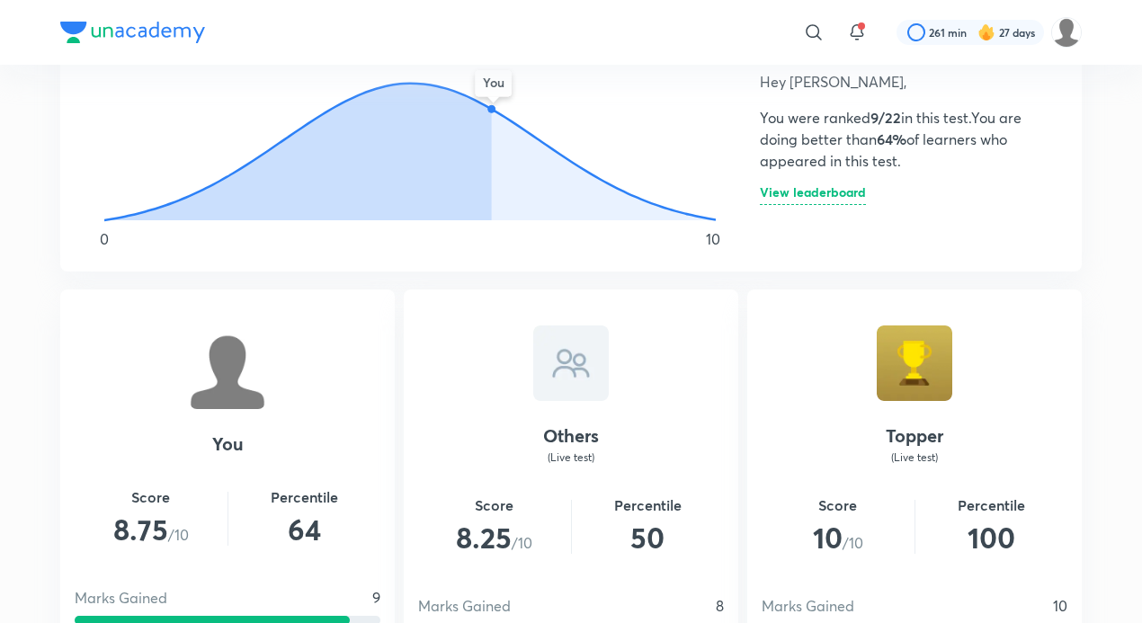
click at [794, 201] on h6 "View leaderboard" at bounding box center [813, 195] width 106 height 19
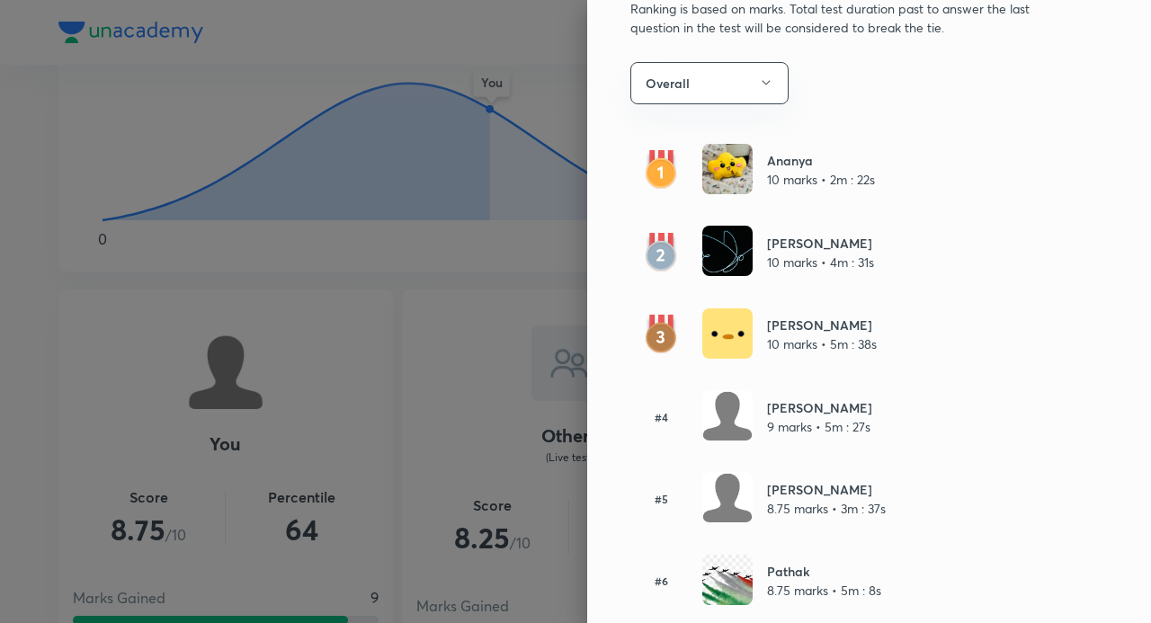
scroll to position [0, 0]
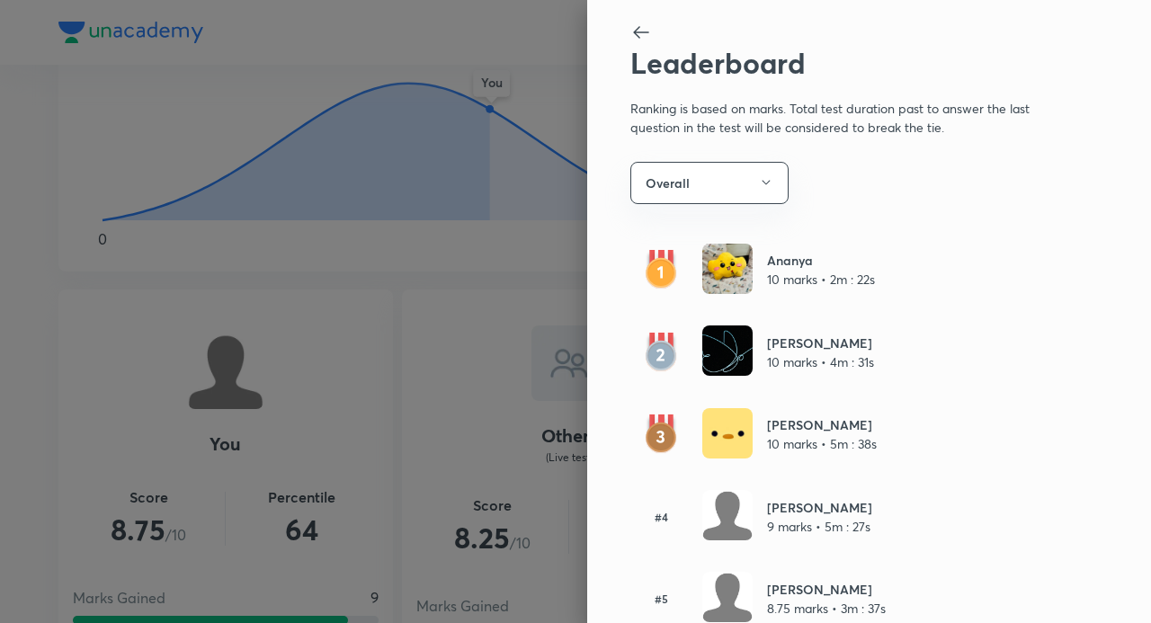
click at [833, 273] on p "10 marks • 2m : 22s" at bounding box center [821, 279] width 108 height 19
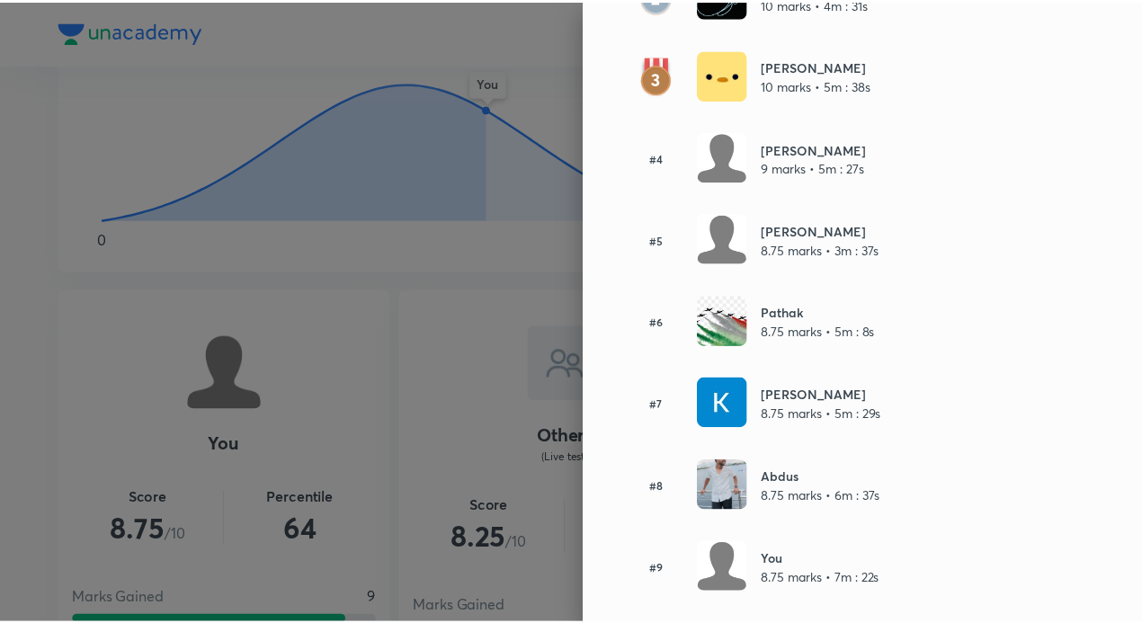
scroll to position [360, 0]
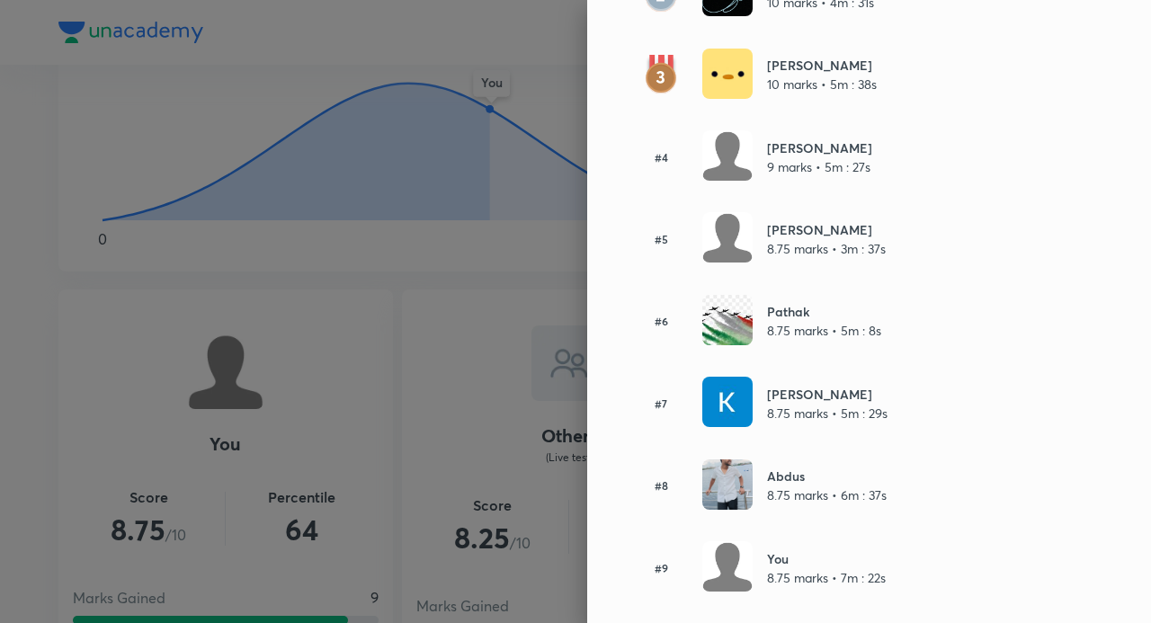
click at [460, 308] on div at bounding box center [575, 311] width 1151 height 623
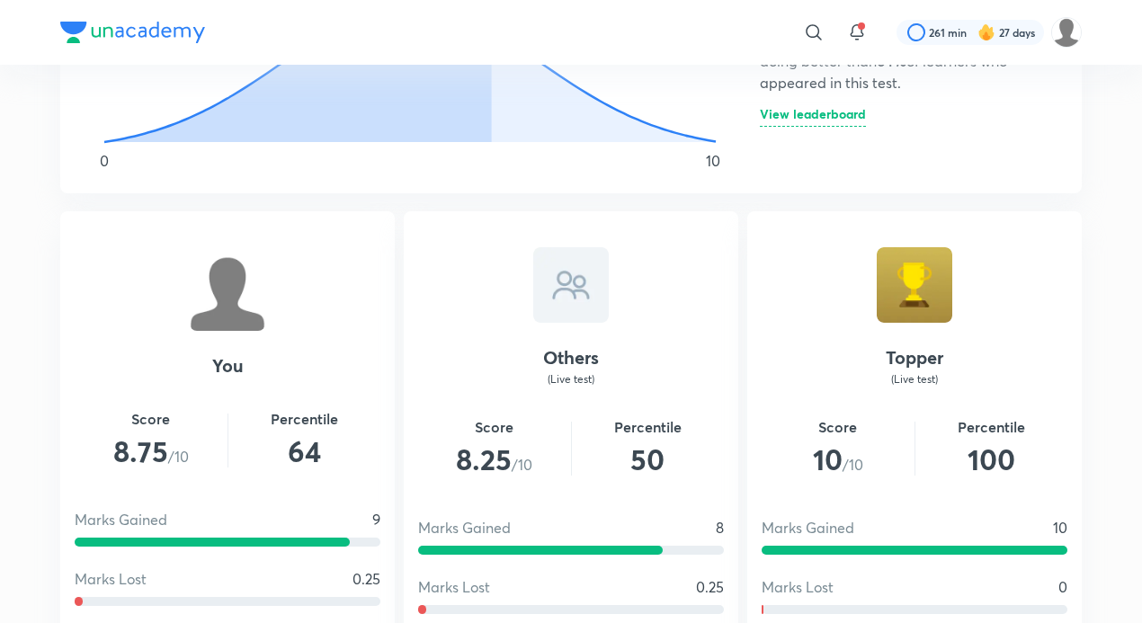
scroll to position [1259, 0]
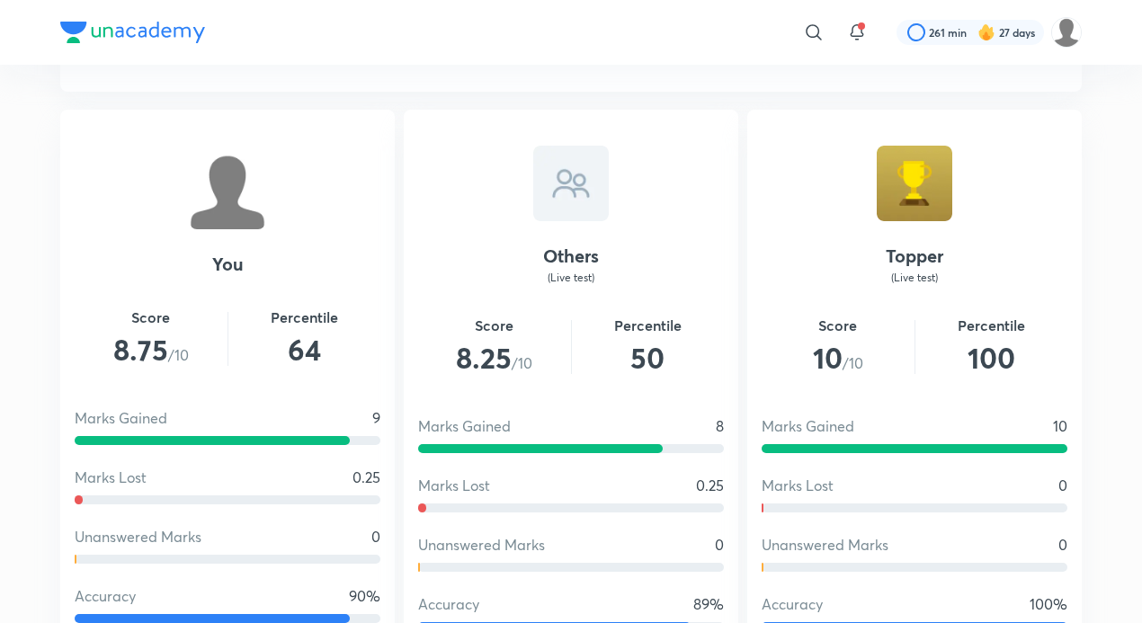
click at [518, 352] on span "8.25 /10" at bounding box center [494, 357] width 153 height 43
click at [658, 354] on h2 "50" at bounding box center [648, 357] width 153 height 43
click at [495, 371] on span "8.25" at bounding box center [484, 357] width 56 height 39
click at [148, 354] on span "8.75" at bounding box center [140, 349] width 55 height 39
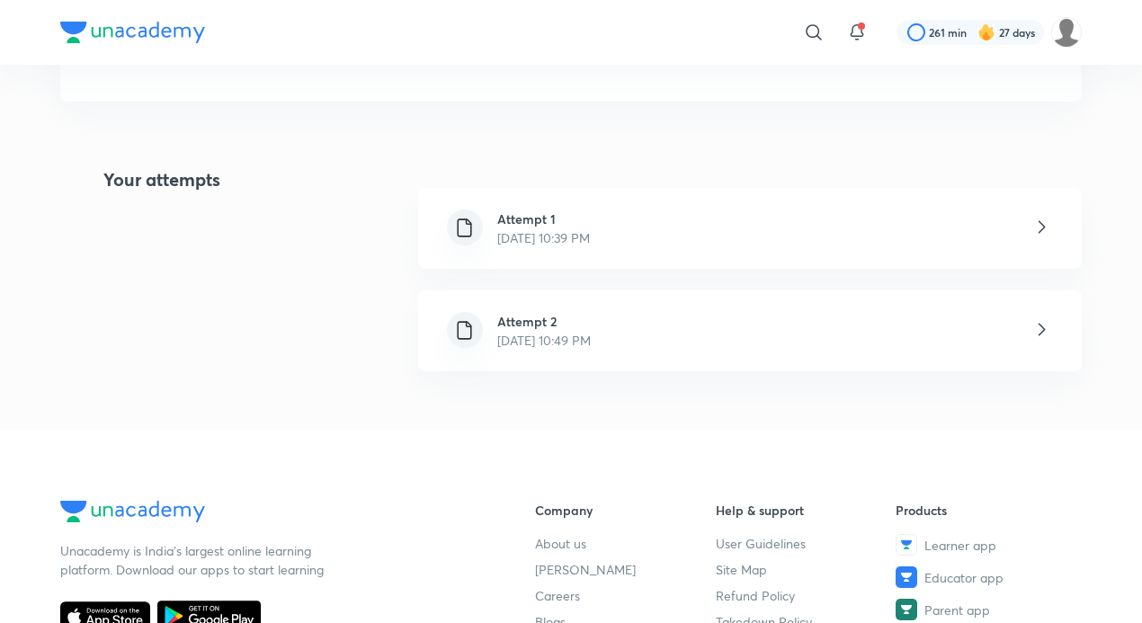
scroll to position [180, 0]
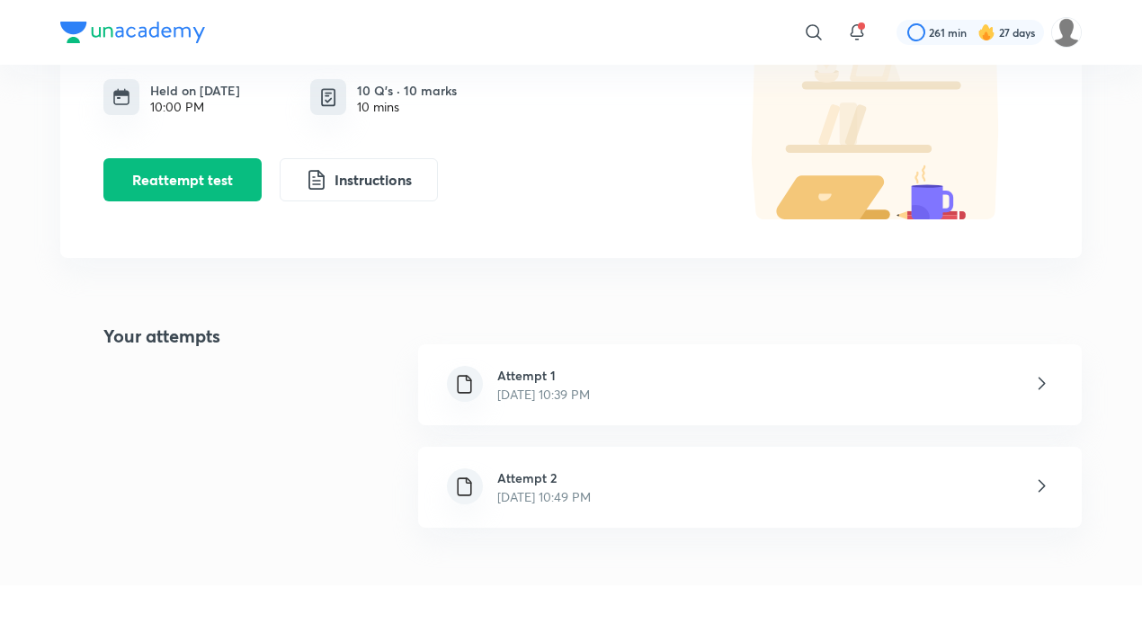
click at [516, 493] on p "[DATE] 10:49 PM" at bounding box center [544, 497] width 94 height 19
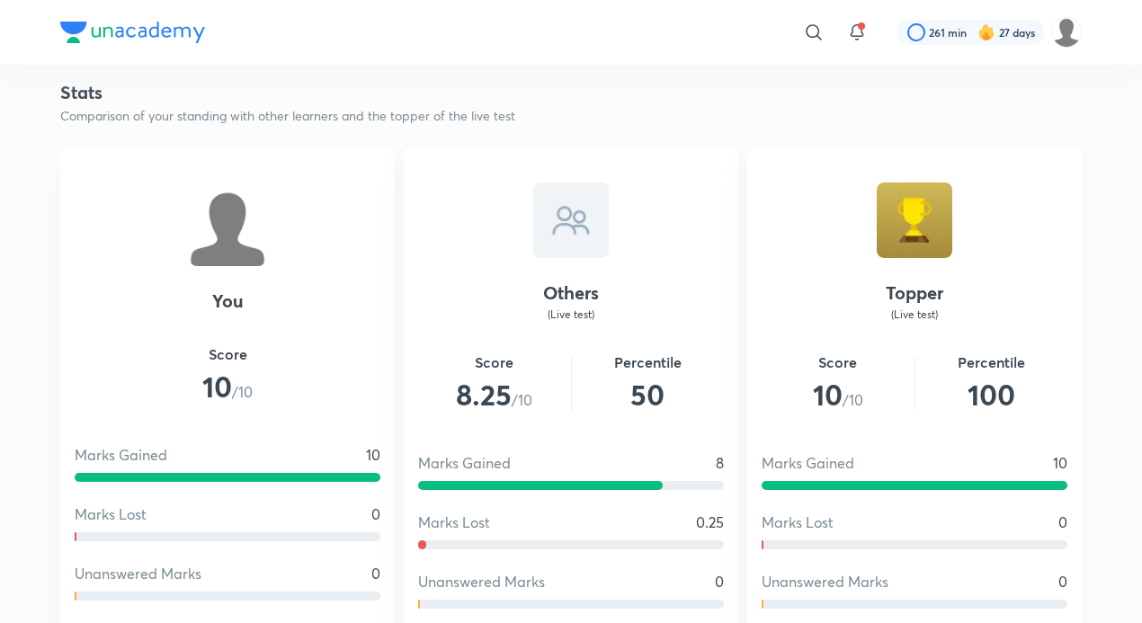
scroll to position [758, 0]
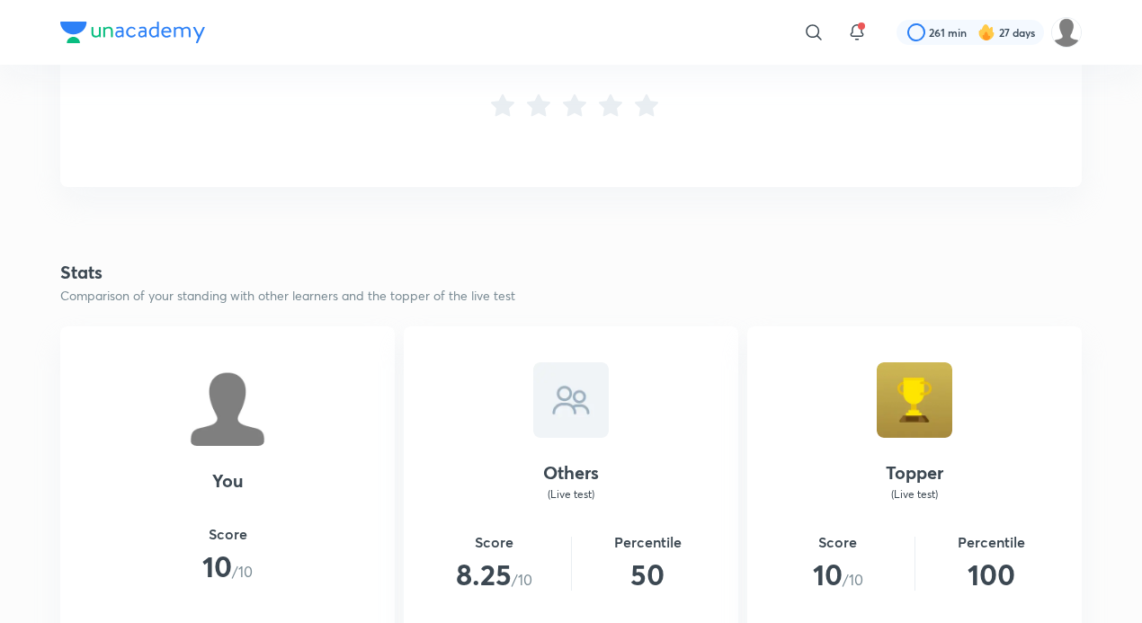
click at [540, 386] on div at bounding box center [571, 401] width 76 height 76
drag, startPoint x: 236, startPoint y: 413, endPoint x: 251, endPoint y: 417, distance: 15.9
click at [241, 416] on div at bounding box center [228, 409] width 76 height 76
drag, startPoint x: 979, startPoint y: 423, endPoint x: 904, endPoint y: 369, distance: 92.1
click at [981, 419] on div "Topper (Live test) Score 10 /10 Percentile 100 Marks Gained 10 Marks Lost 0 Una…" at bounding box center [915, 616] width 335 height 579
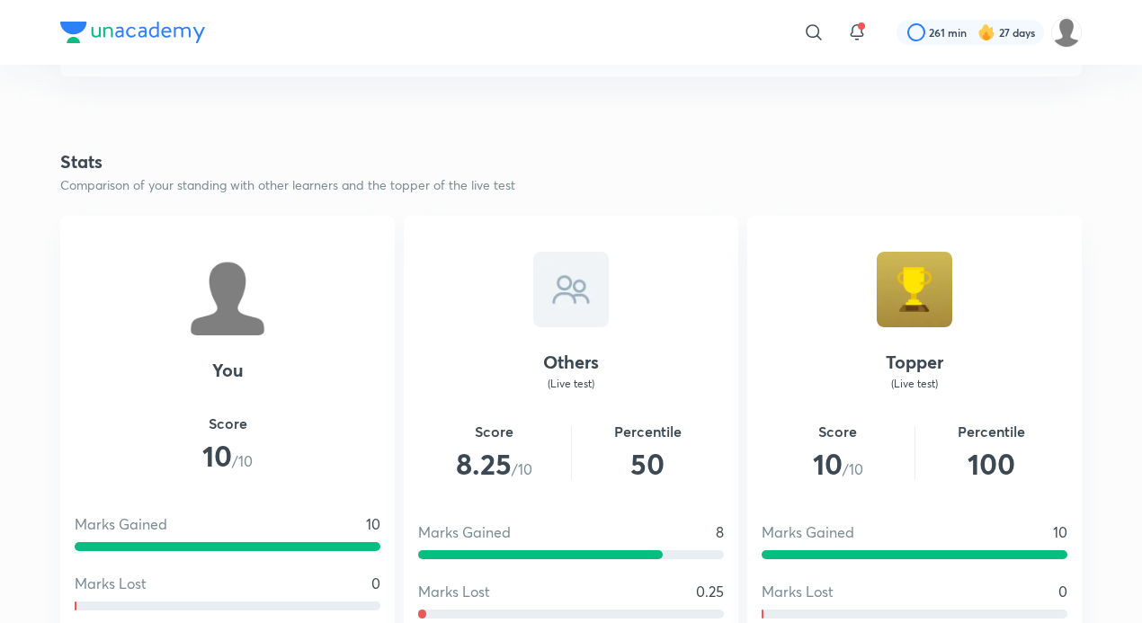
scroll to position [900, 0]
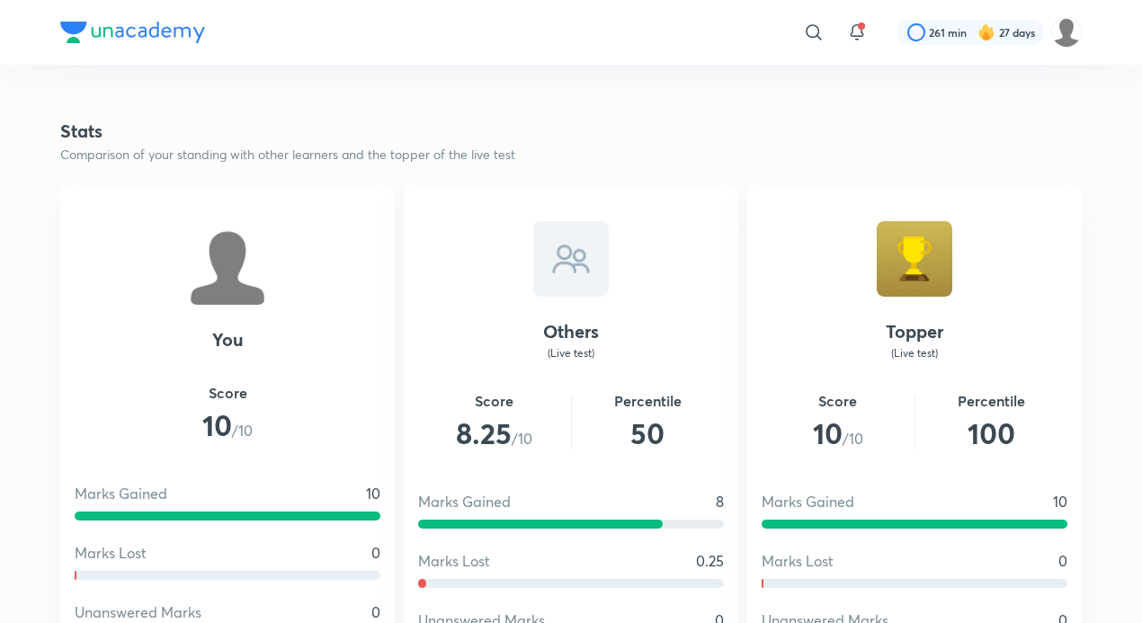
drag, startPoint x: 205, startPoint y: 314, endPoint x: 709, endPoint y: 304, distance: 503.9
click at [219, 315] on div "You Score 10 /10 Marks Gained 10 Marks Lost 0 Unanswered Marks 0 Accuracy 100%" at bounding box center [227, 474] width 335 height 579
click at [709, 304] on div "Others (Live test) Score 8.25 /10 Percentile 50 Marks Gained 8 Marks Lost 0.25 …" at bounding box center [571, 474] width 335 height 579
click at [912, 294] on div at bounding box center [915, 259] width 76 height 76
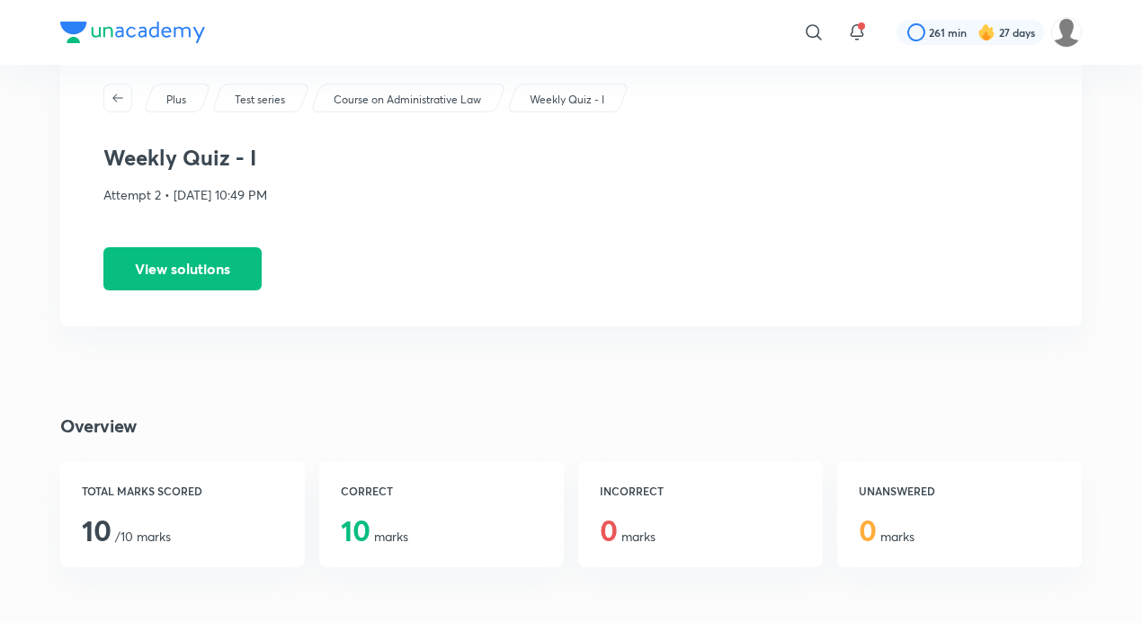
scroll to position [0, 0]
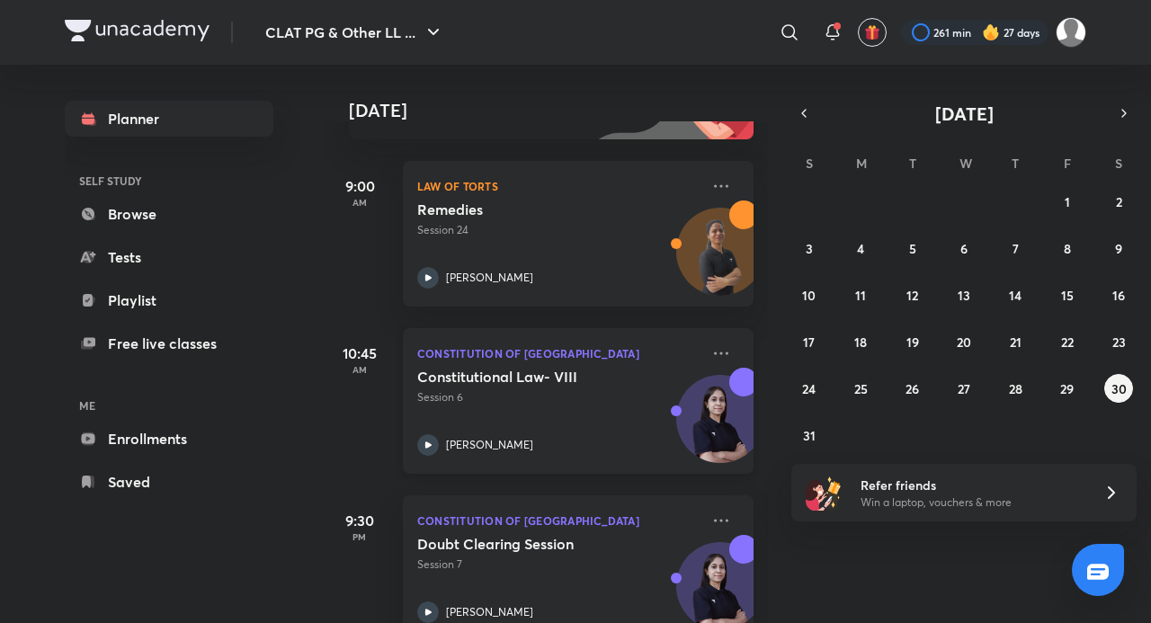
scroll to position [396, 0]
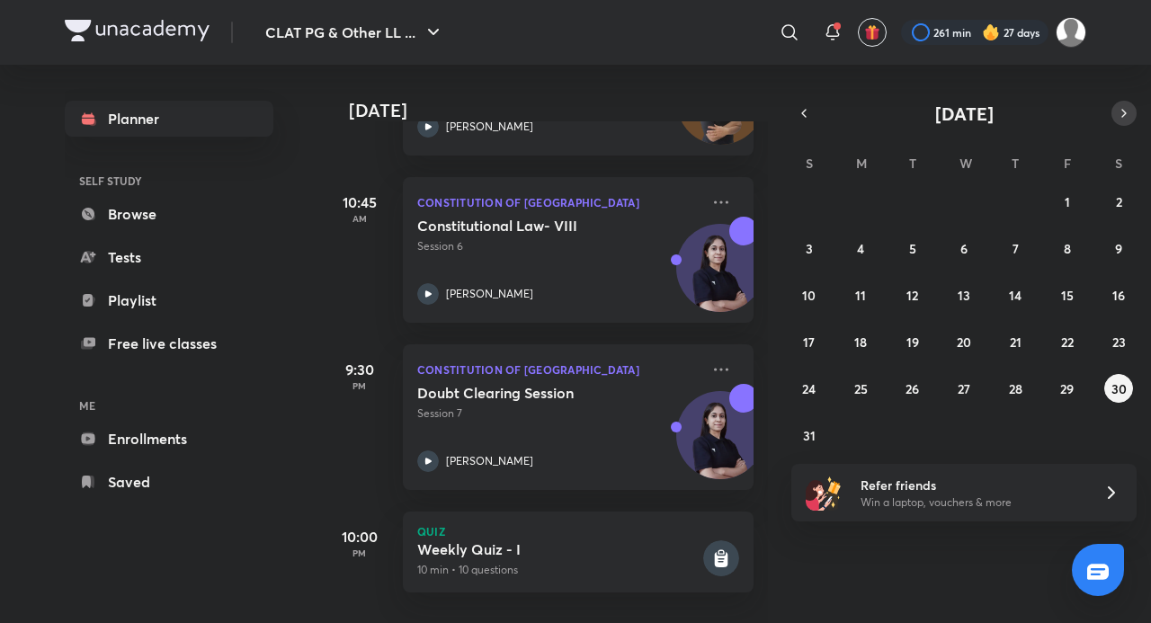
click at [1116, 115] on button "button" at bounding box center [1124, 113] width 25 height 25
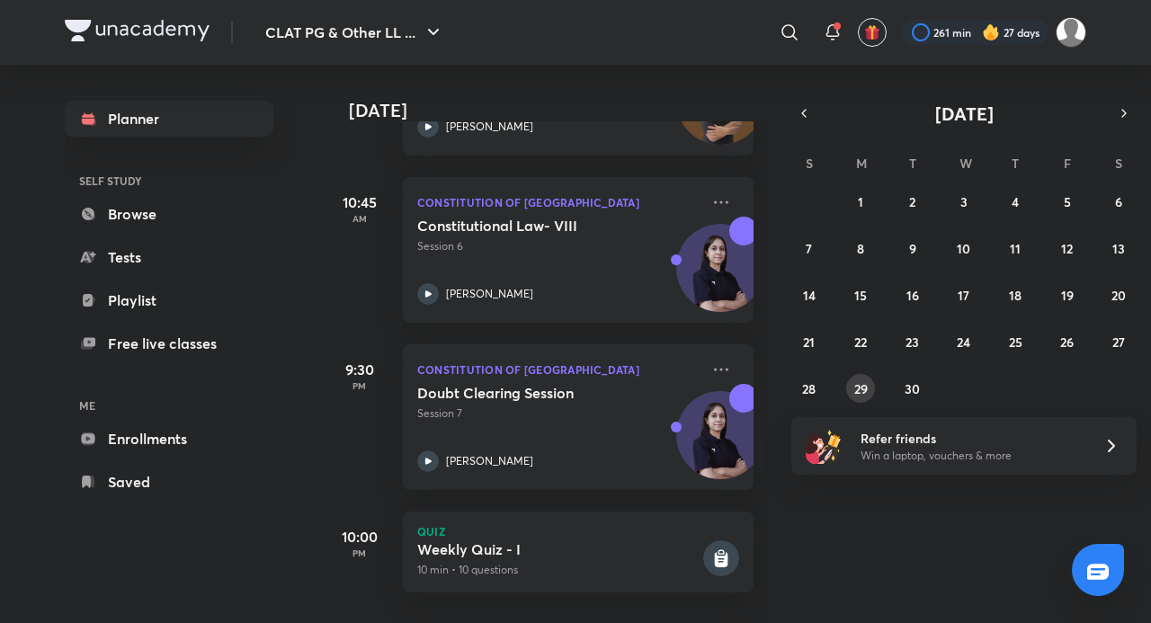
click at [866, 389] on abbr "29" at bounding box center [861, 389] width 13 height 17
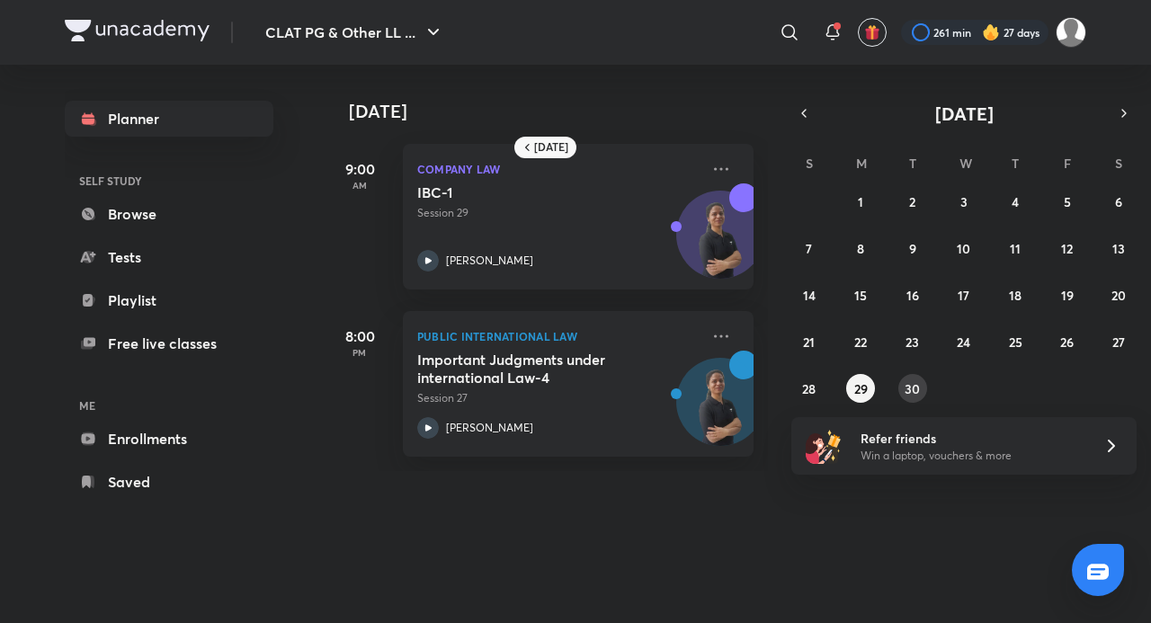
click at [903, 387] on button "30" at bounding box center [913, 388] width 29 height 29
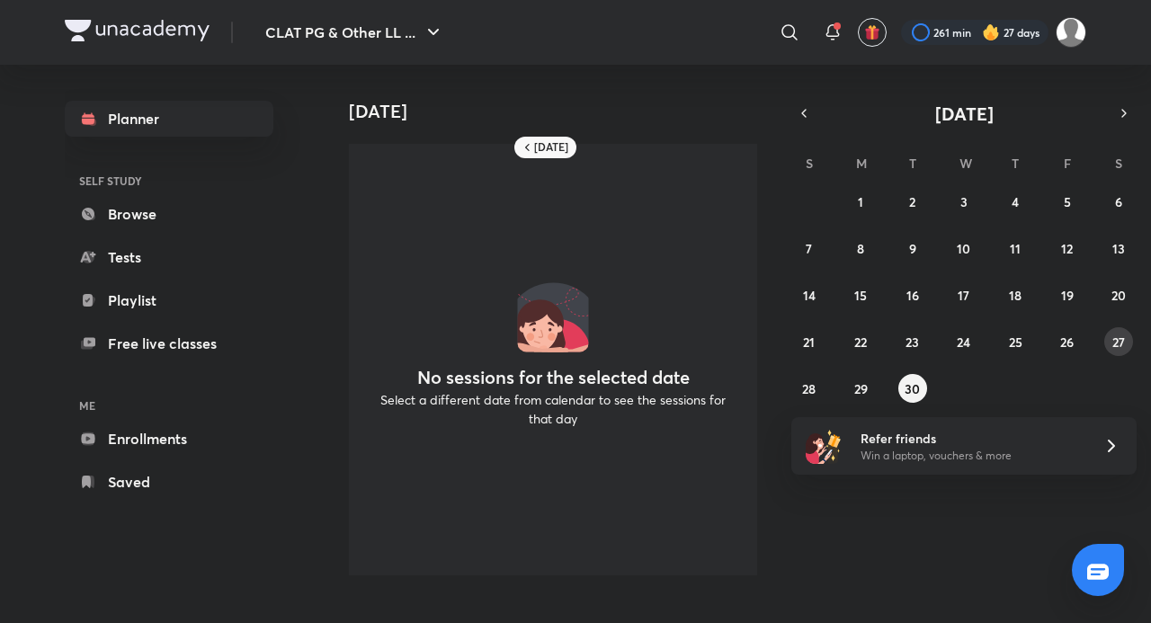
click at [1130, 336] on button "27" at bounding box center [1119, 341] width 29 height 29
click at [819, 381] on button "28" at bounding box center [809, 388] width 29 height 29
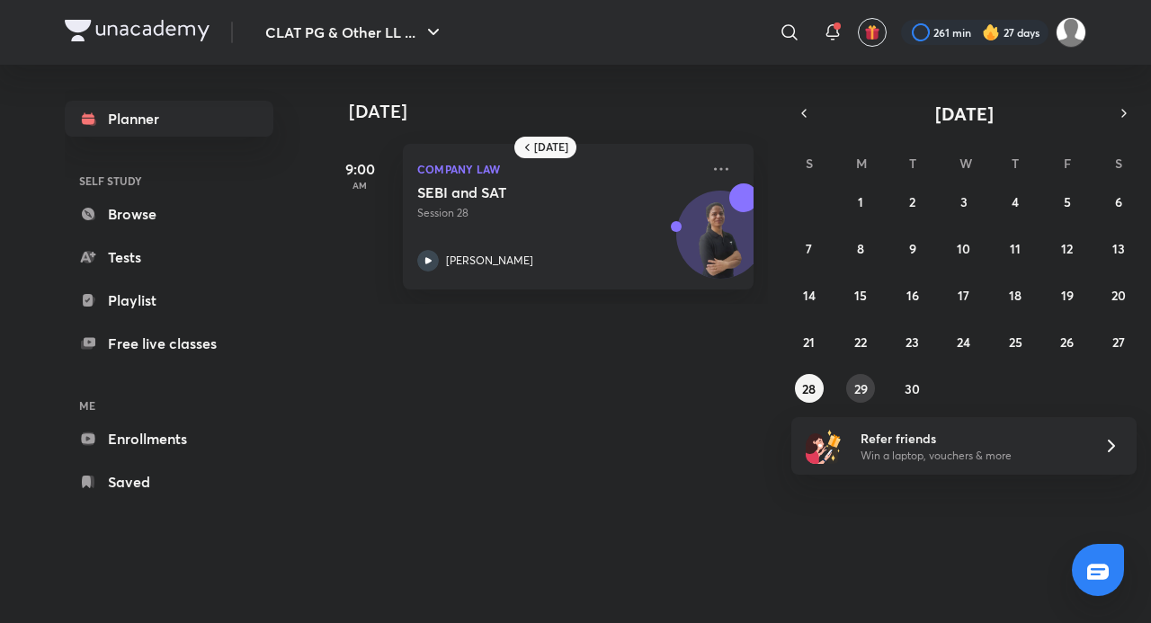
click at [848, 383] on button "29" at bounding box center [861, 388] width 29 height 29
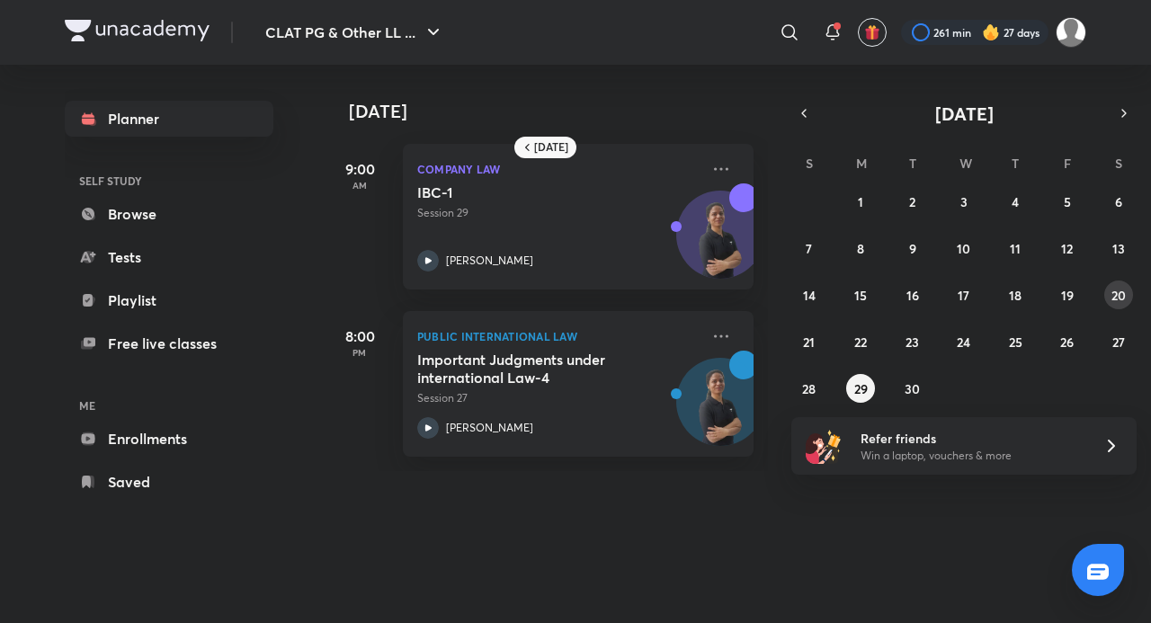
click at [1106, 298] on button "20" at bounding box center [1119, 295] width 29 height 29
